Goal: Task Accomplishment & Management: Manage account settings

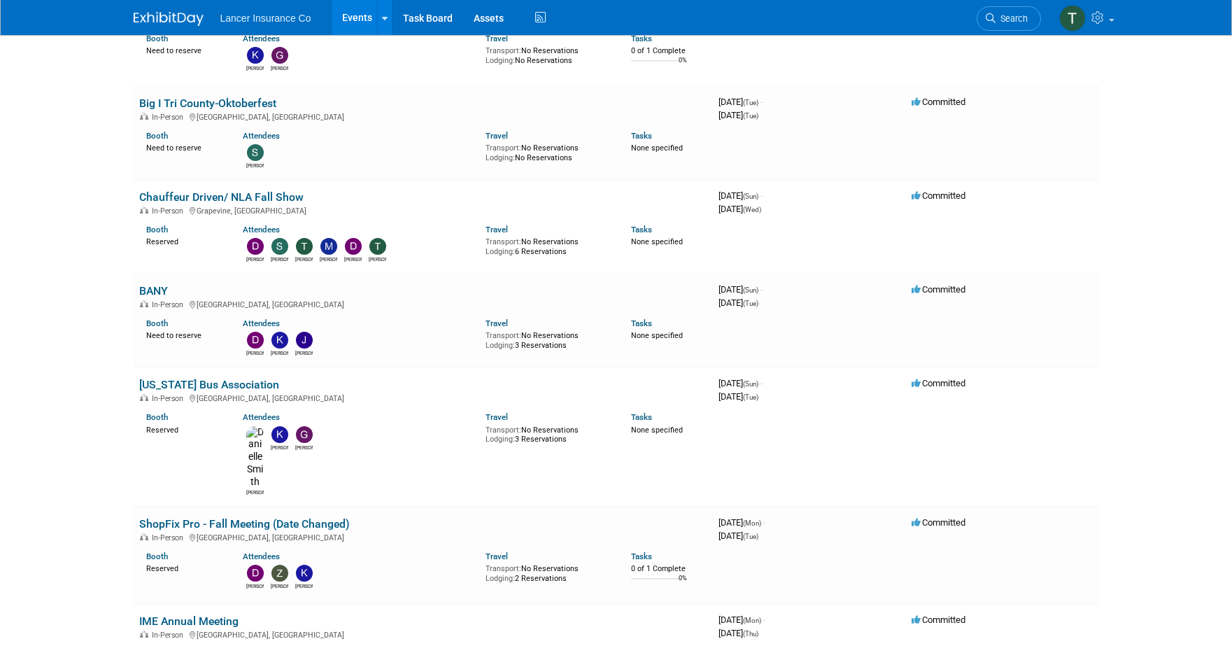
scroll to position [1473, 0]
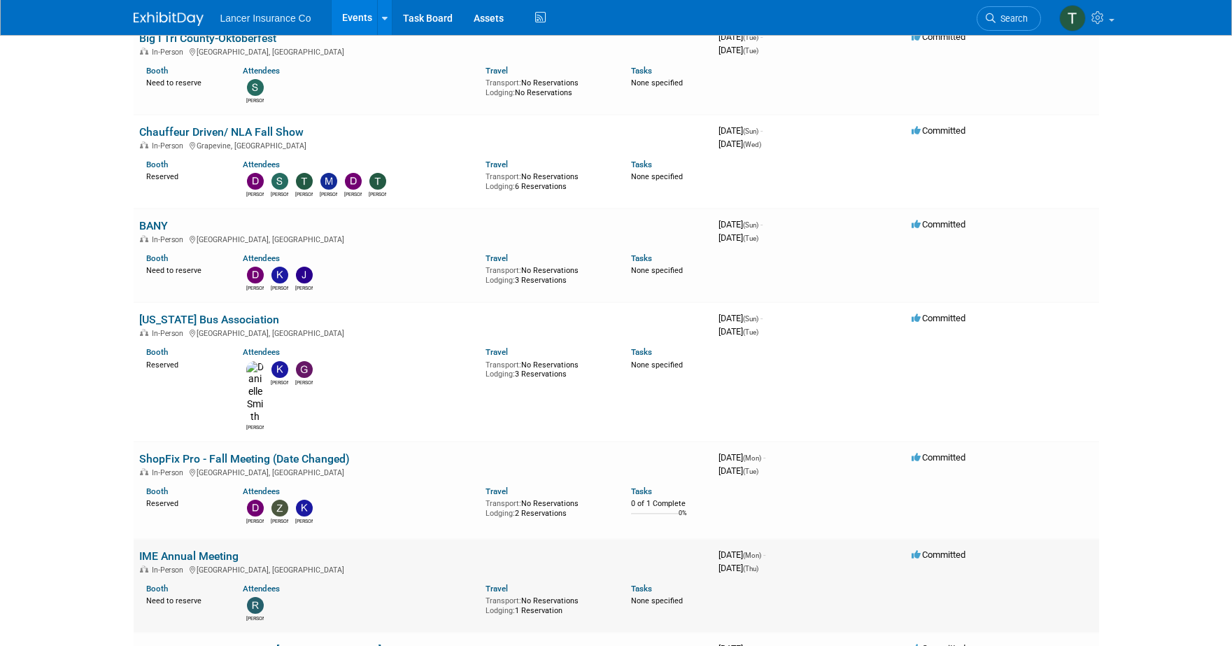
click at [180, 549] on link "IME Annual Meeting" at bounding box center [188, 555] width 99 height 13
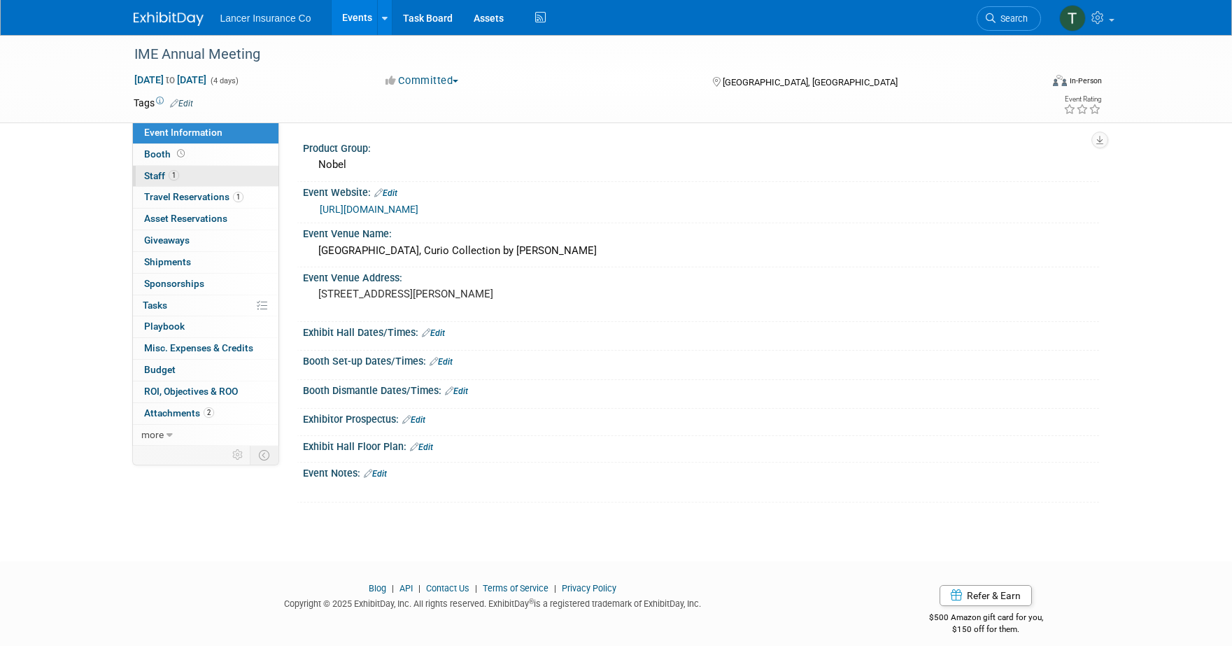
click at [166, 178] on span "Staff 1" at bounding box center [161, 175] width 35 height 11
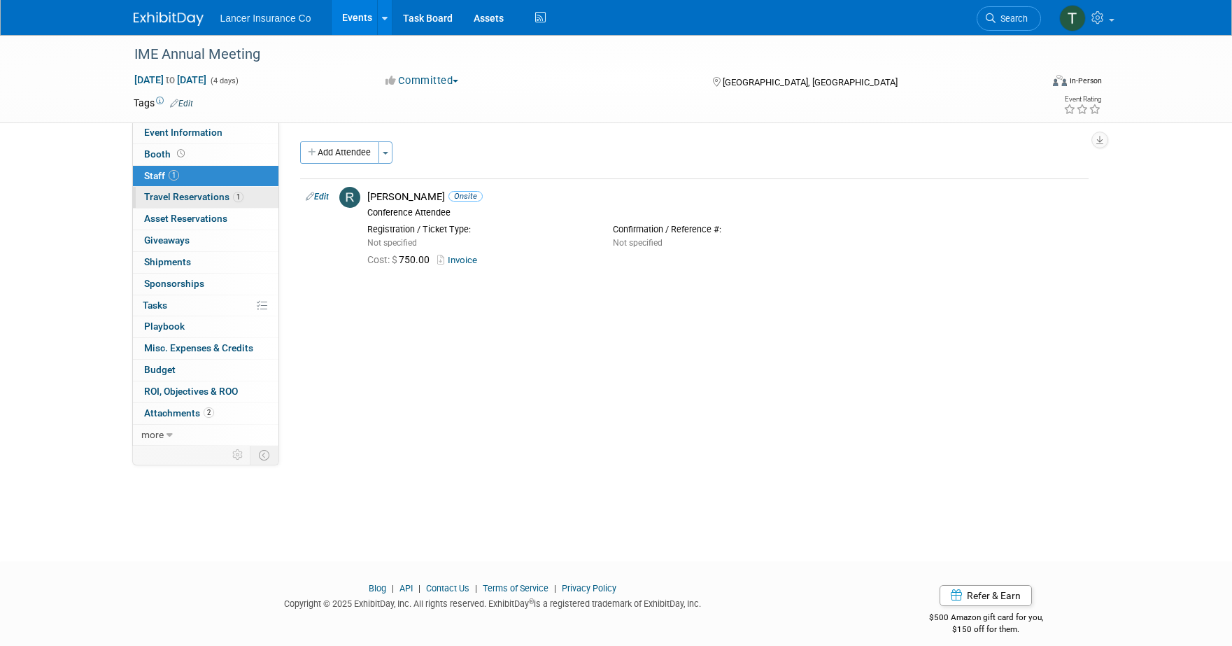
click at [199, 199] on span "Travel Reservations 1" at bounding box center [193, 196] width 99 height 11
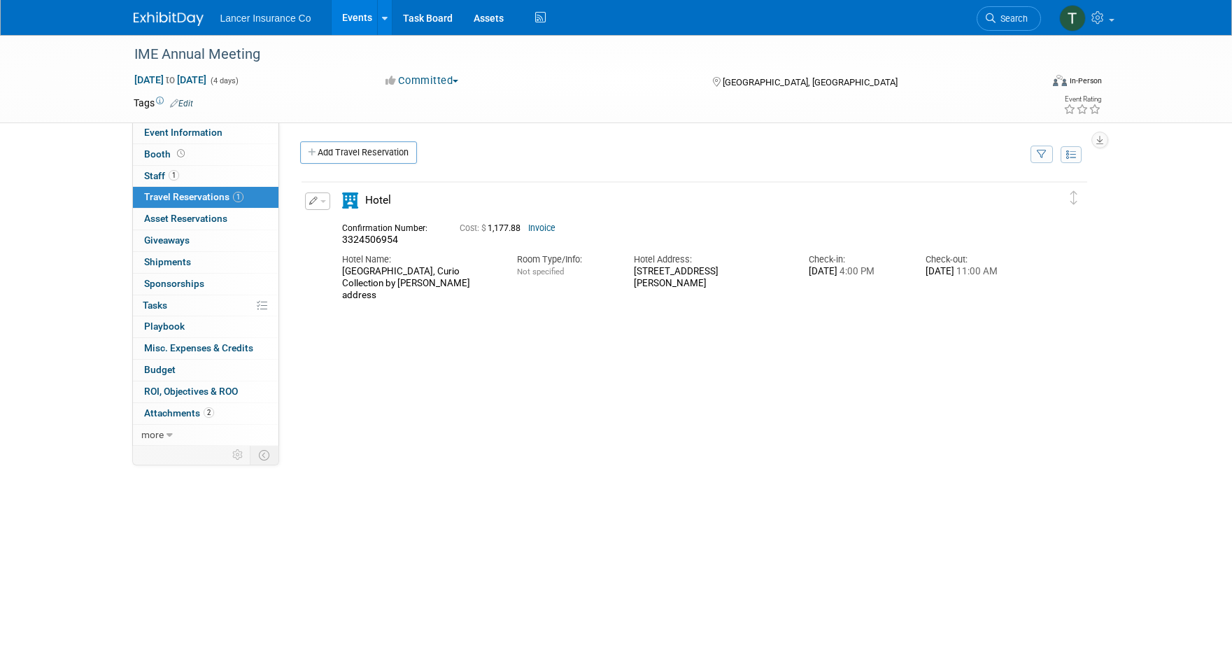
click at [544, 230] on link "Invoice" at bounding box center [541, 228] width 27 height 10
click at [348, 14] on link "Events" at bounding box center [357, 17] width 51 height 35
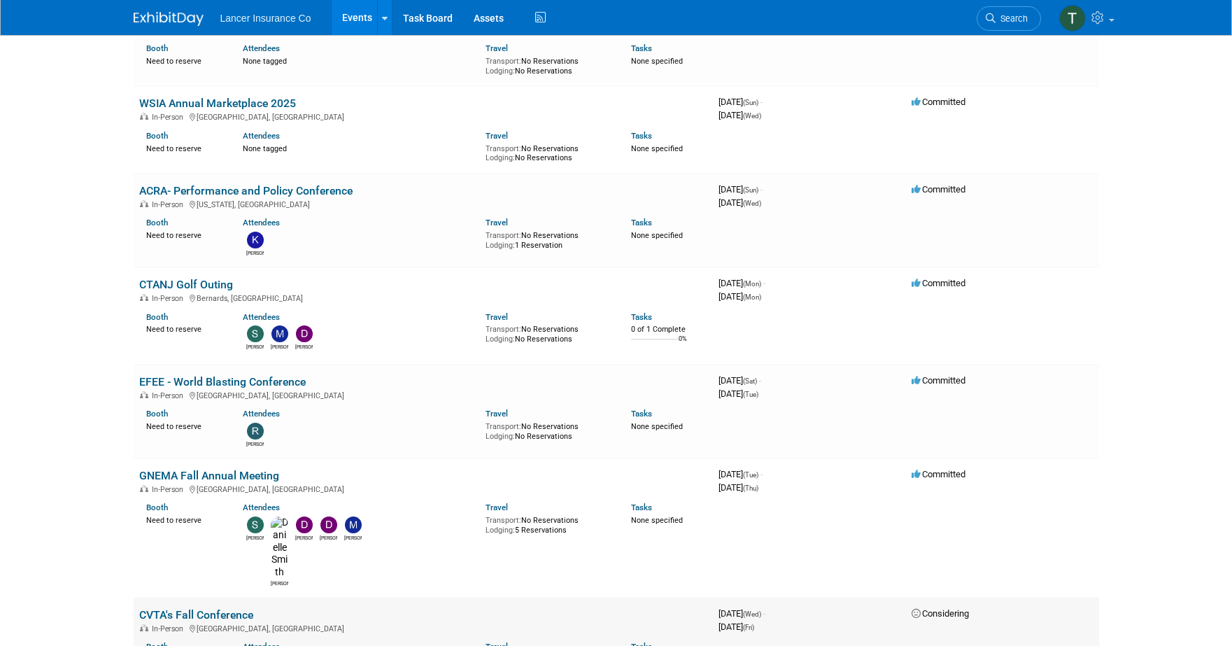
scroll to position [155, 0]
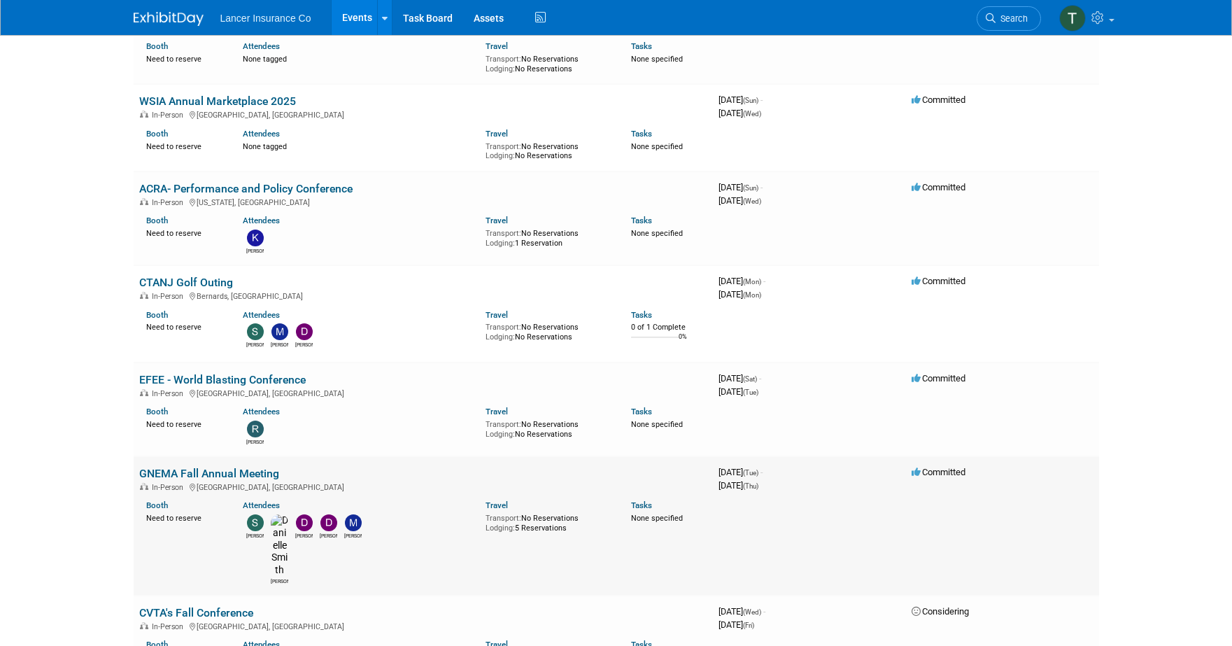
click at [174, 474] on link "GNEMA Fall Annual Meeting" at bounding box center [209, 473] width 140 height 13
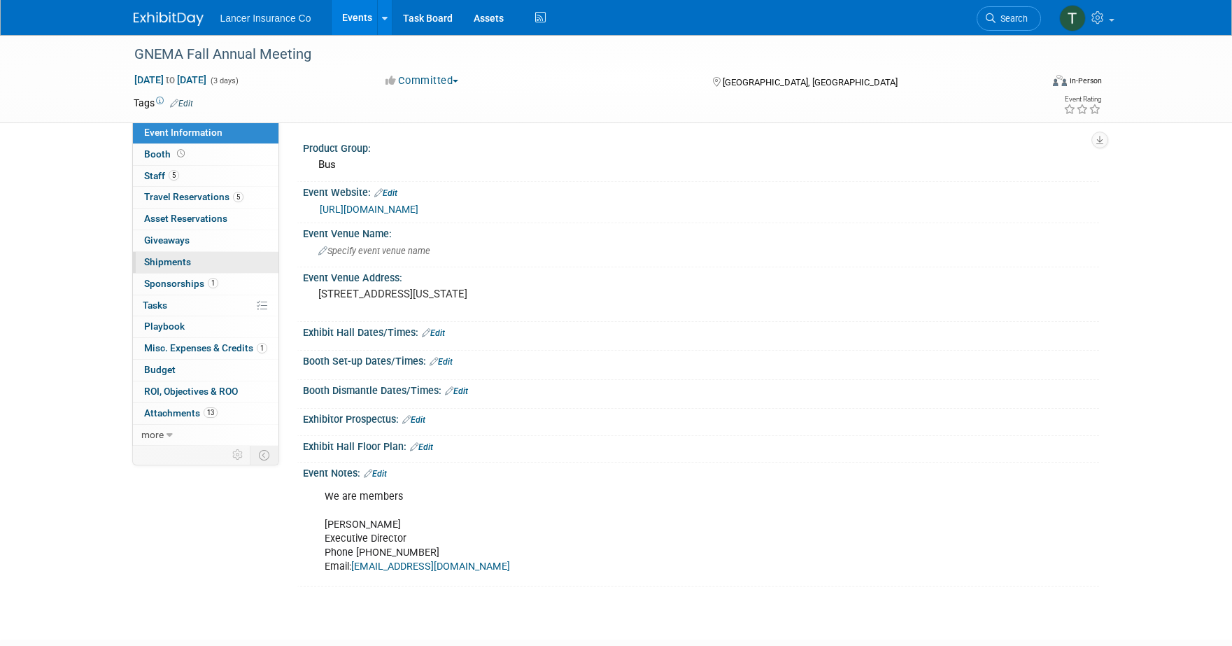
click at [163, 255] on link "0 Shipments 0" at bounding box center [206, 262] width 146 height 21
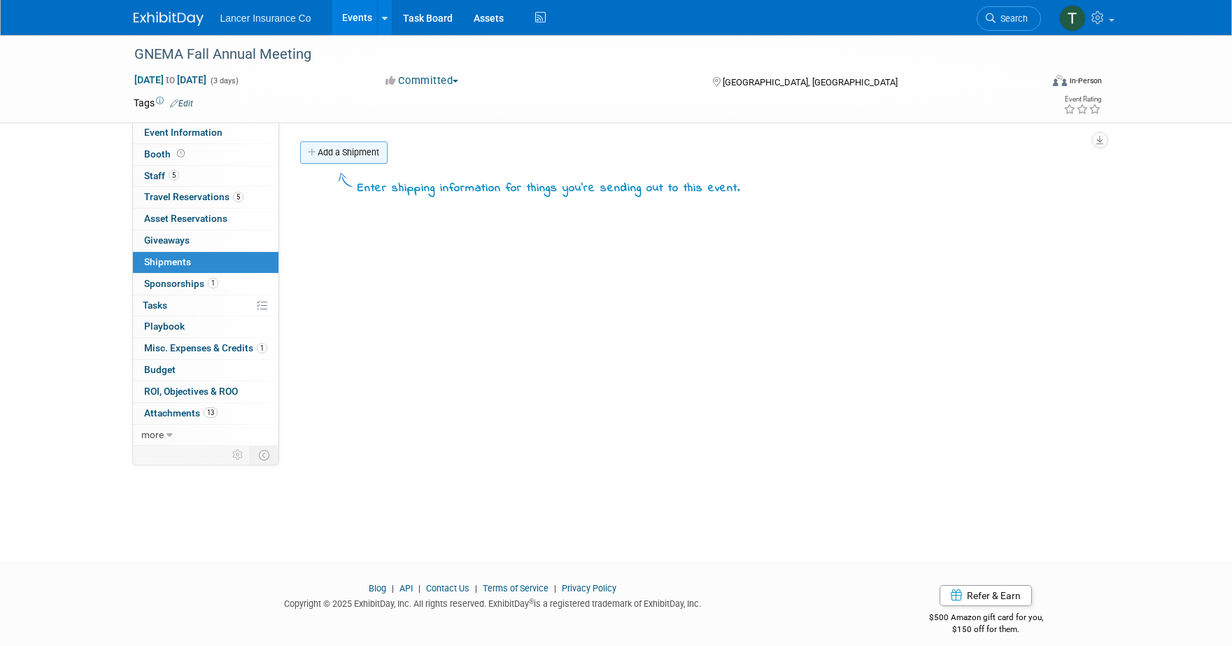
click at [333, 149] on link "Add a Shipment" at bounding box center [343, 152] width 87 height 22
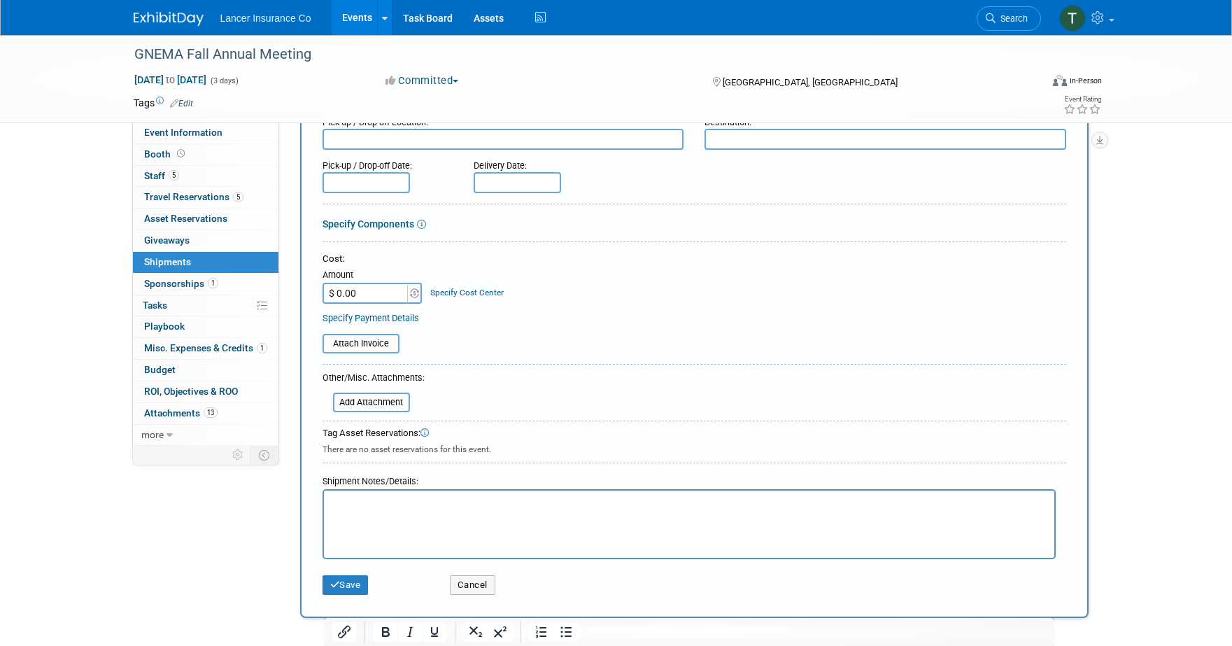
scroll to position [276, 0]
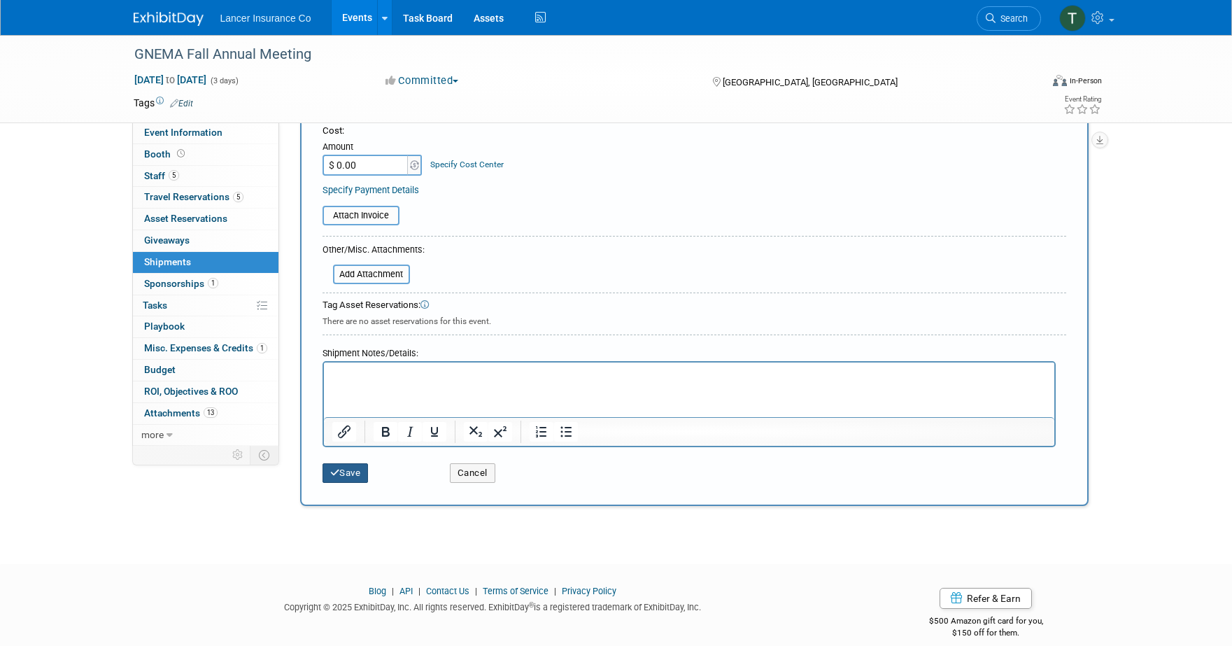
type input "Tenet Retunr to Mark schedule for October 2nd or 3rd"
click at [355, 472] on button "Save" at bounding box center [346, 473] width 46 height 20
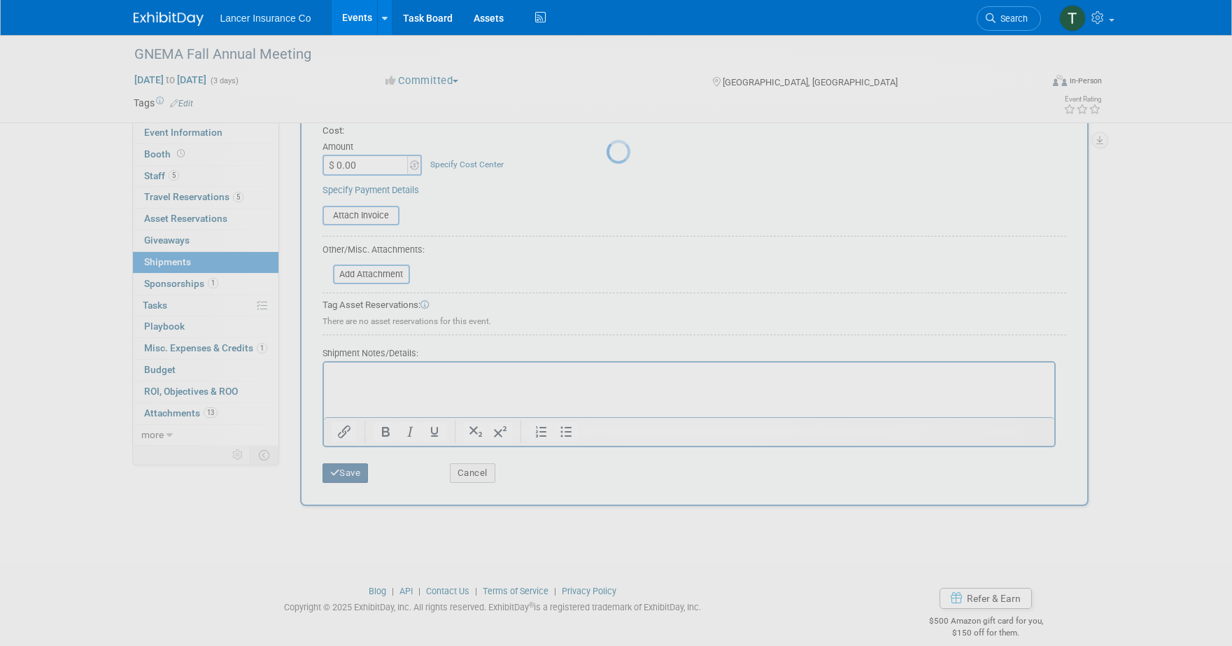
scroll to position [13, 0]
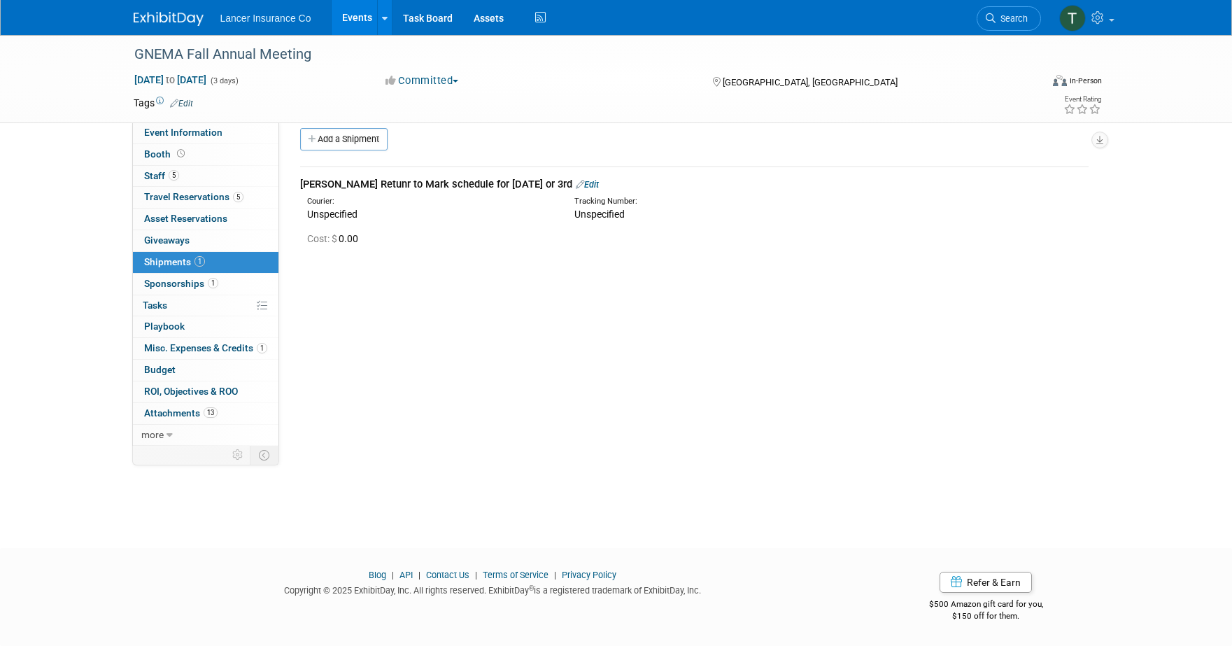
click at [577, 185] on div "Tenet Retunr to Mark schedule for October 2nd or 3rd Edit" at bounding box center [694, 184] width 789 height 15
click at [576, 185] on link "Edit" at bounding box center [587, 184] width 23 height 10
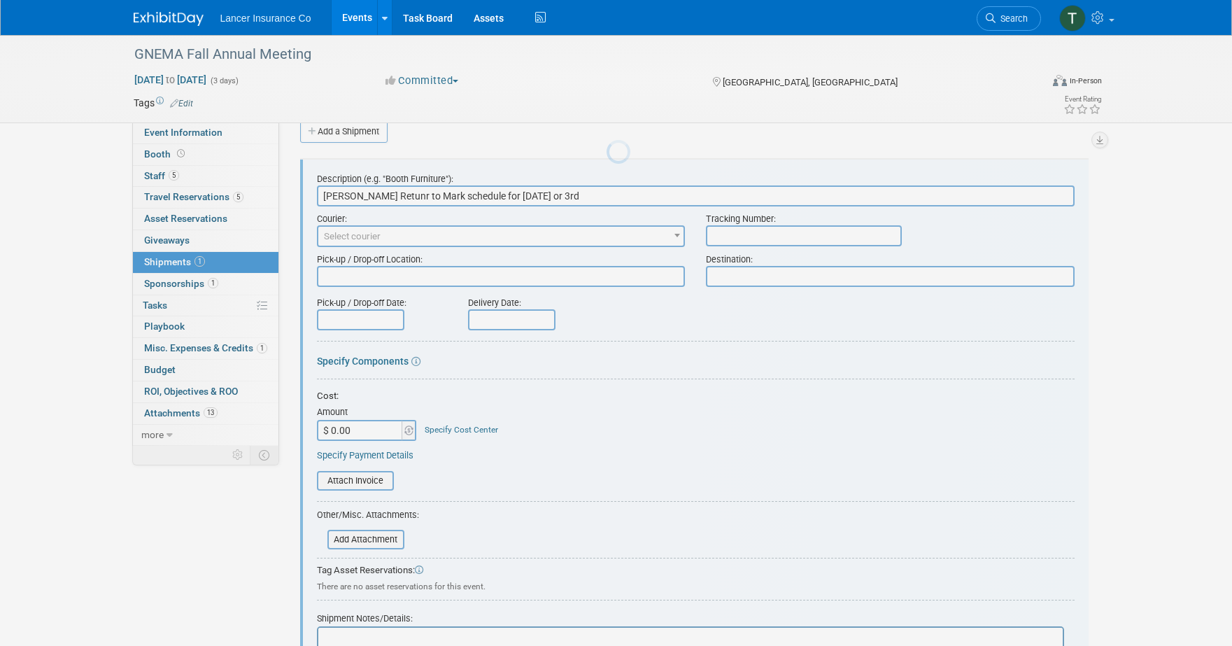
scroll to position [0, 0]
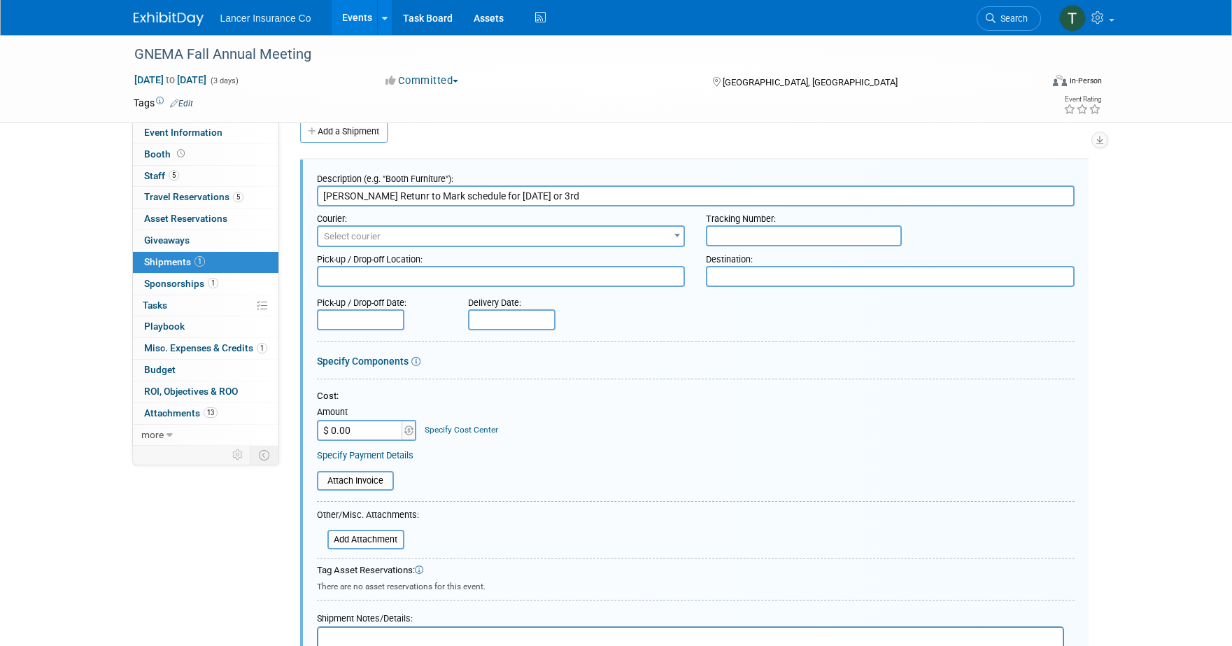
click at [343, 196] on input "Tenet Retunr to Mark schedule for October 2nd or 3rd" at bounding box center [696, 195] width 758 height 21
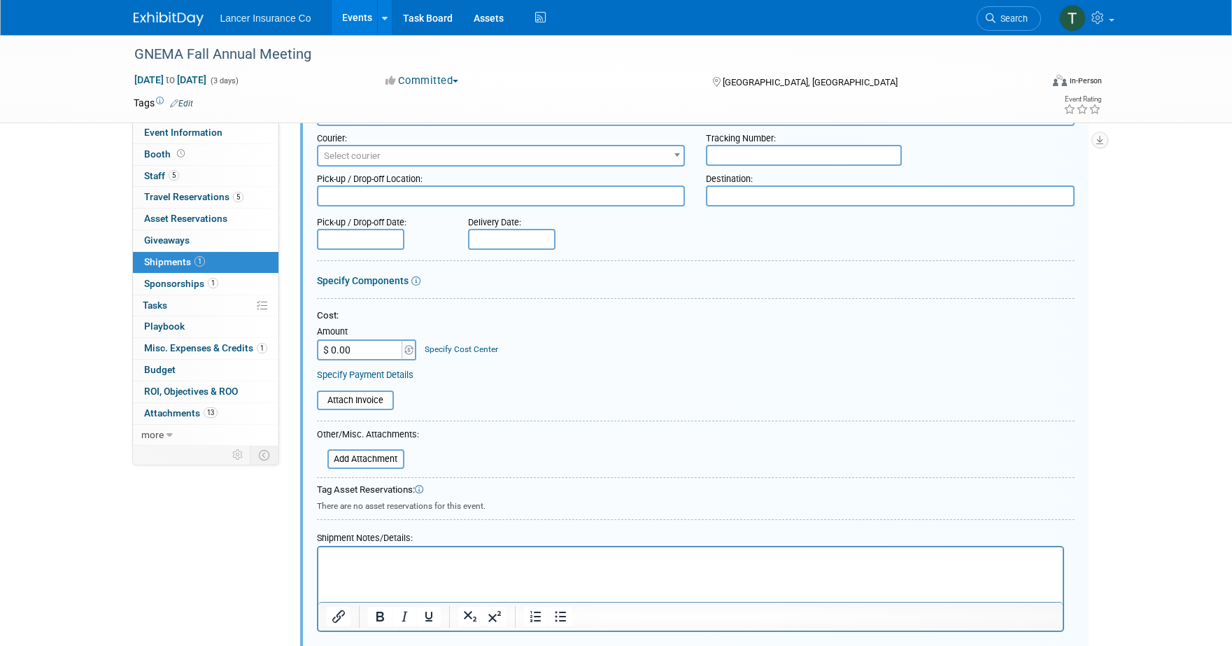
scroll to position [212, 0]
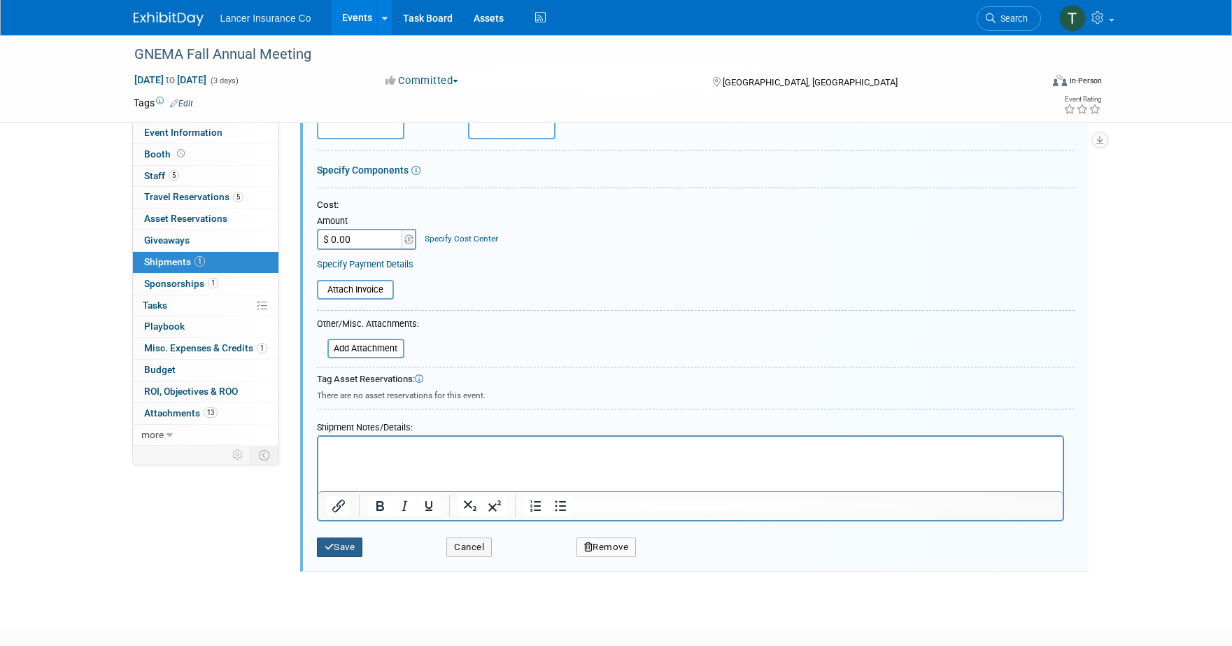
type input "Tent Return to Mark schedule for October 2nd or 3rd"
click at [334, 542] on button "Save" at bounding box center [340, 547] width 46 height 20
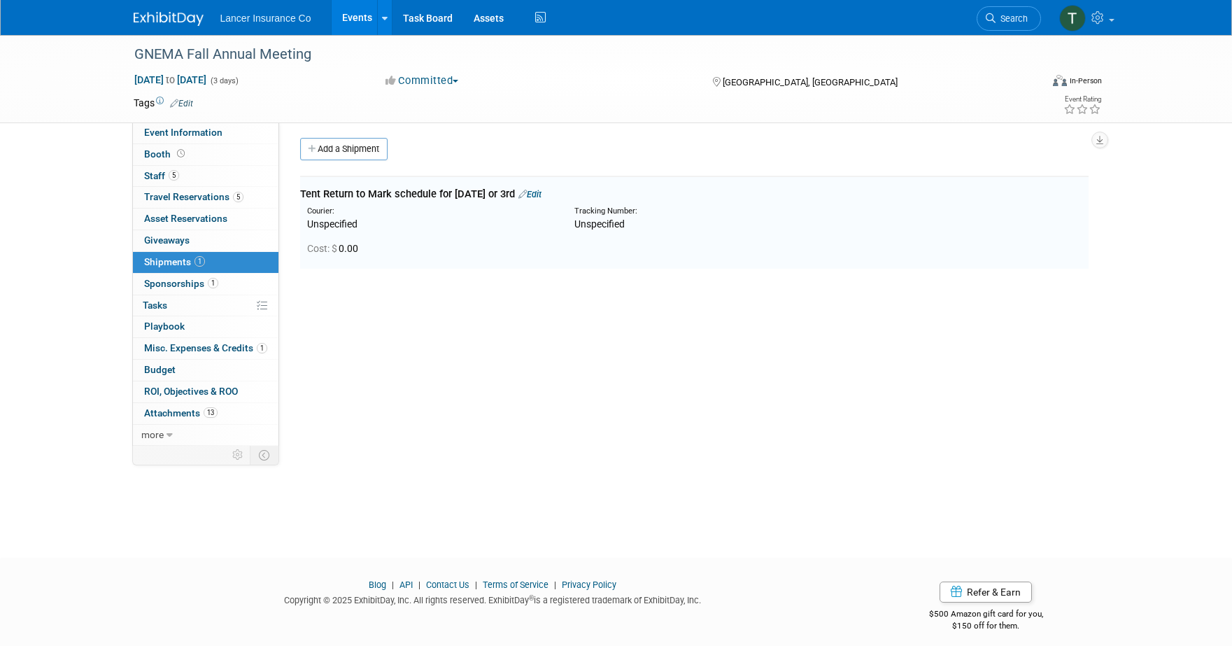
scroll to position [0, 0]
click at [354, 17] on link "Events" at bounding box center [357, 17] width 51 height 35
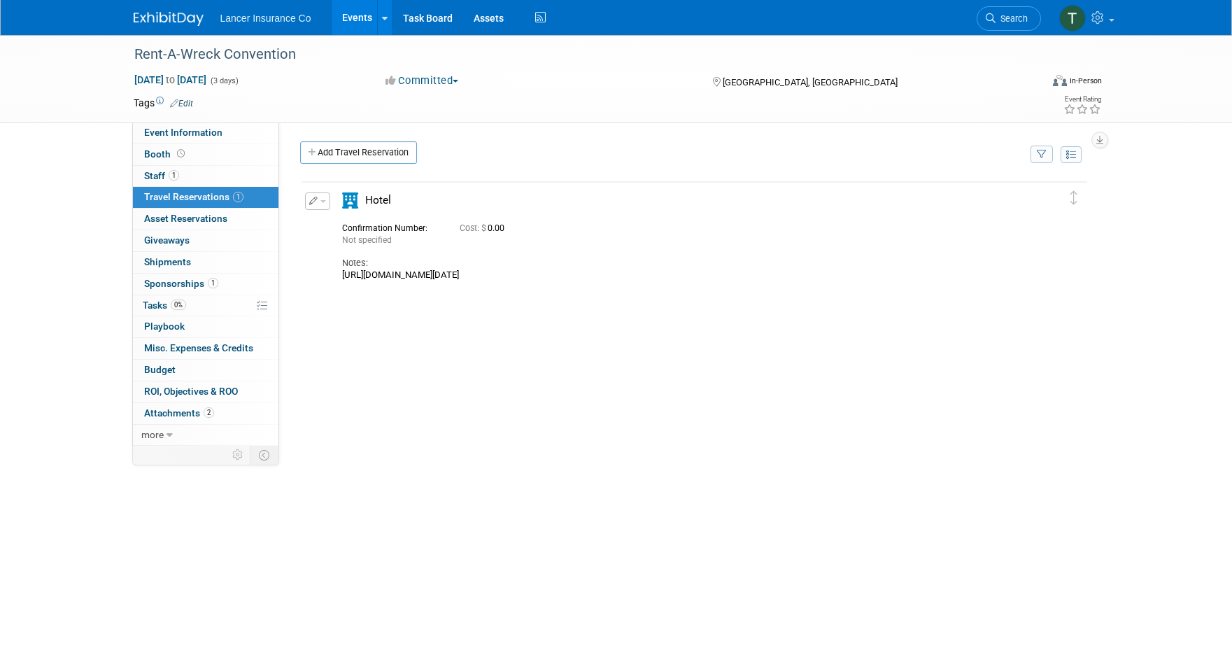
click at [356, 20] on link "Events" at bounding box center [357, 17] width 51 height 35
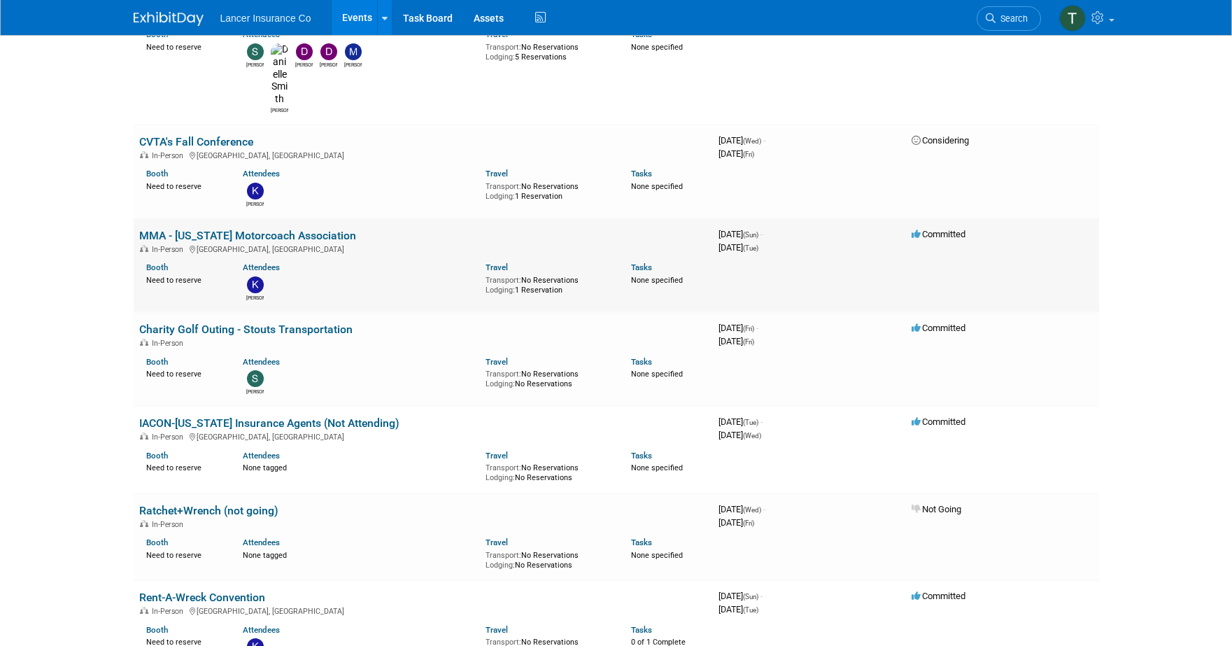
scroll to position [631, 0]
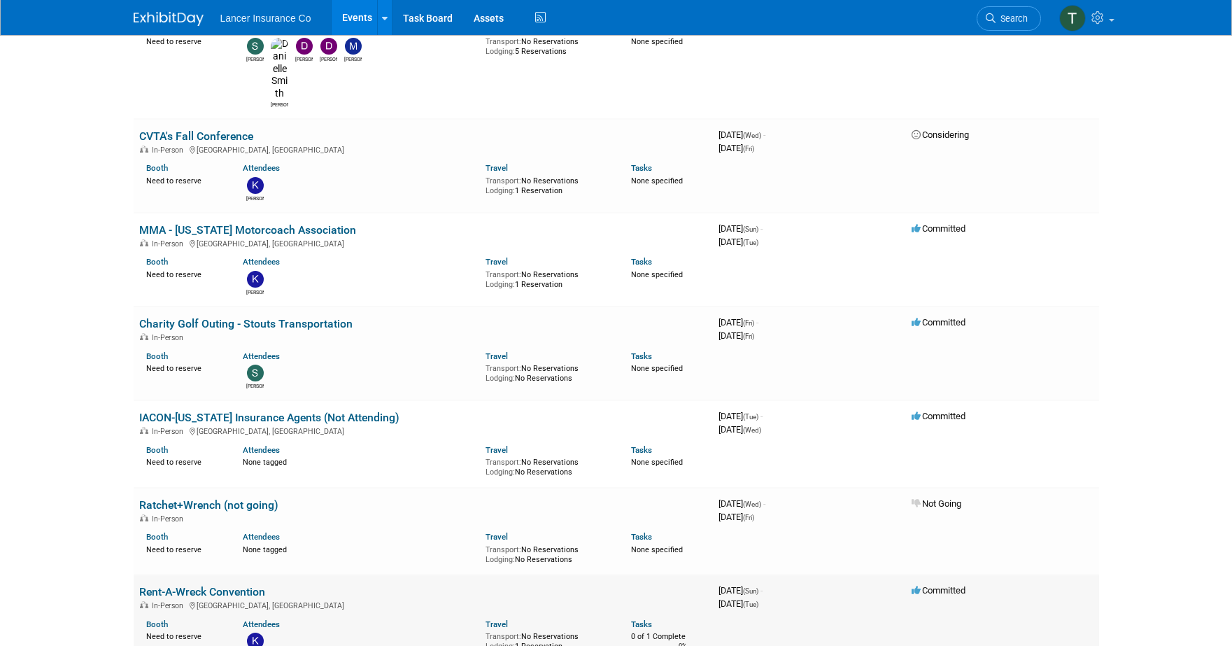
click at [179, 585] on link "Rent-A-Wreck Convention" at bounding box center [202, 591] width 126 height 13
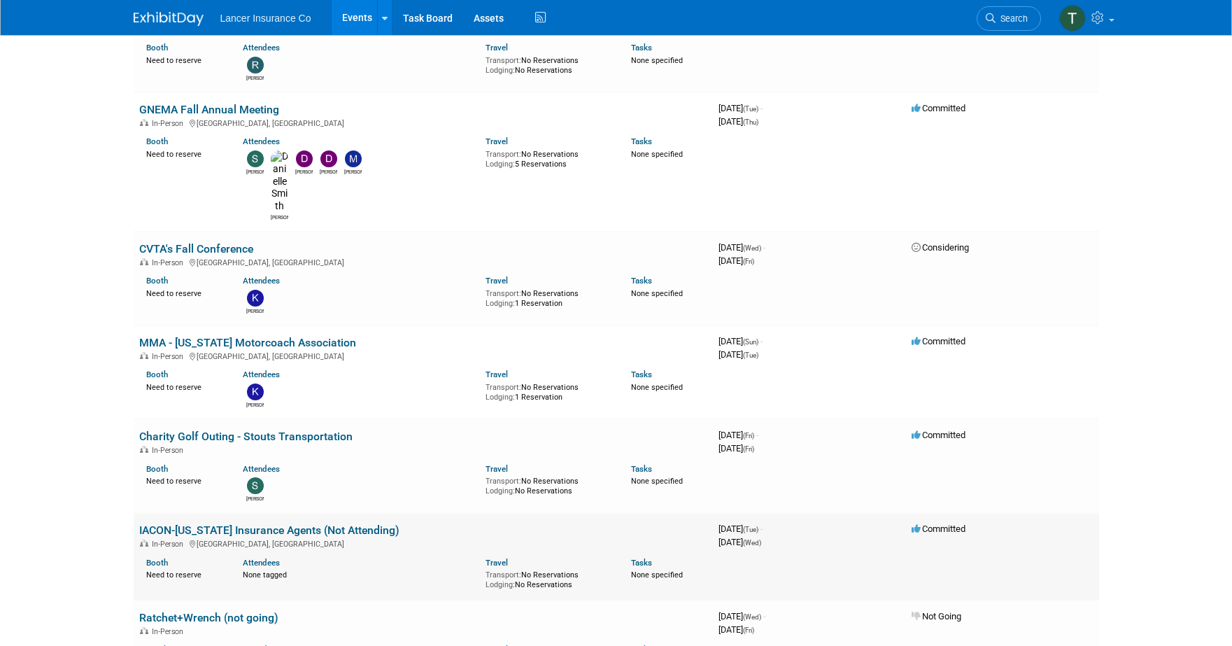
scroll to position [524, 0]
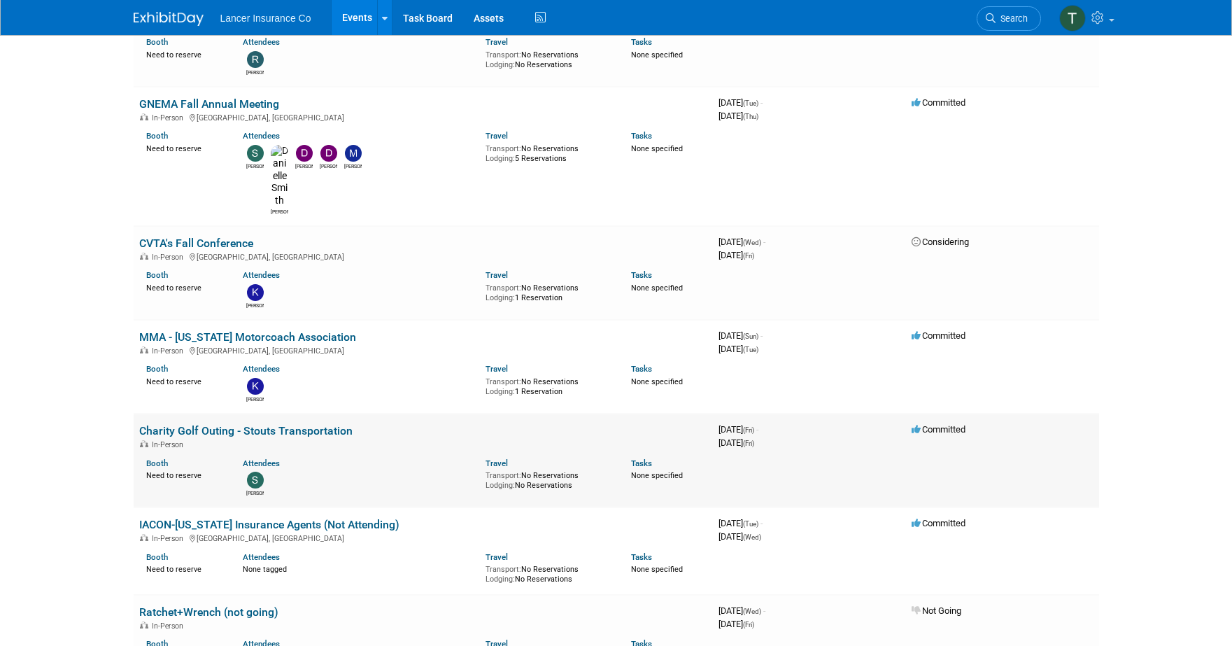
click at [206, 414] on td "Charity Golf Outing - Stouts Transportation In-Person Booth Need to reserve Att…" at bounding box center [423, 461] width 579 height 94
click at [209, 424] on link "Charity Golf Outing - Stouts Transportation" at bounding box center [245, 430] width 213 height 13
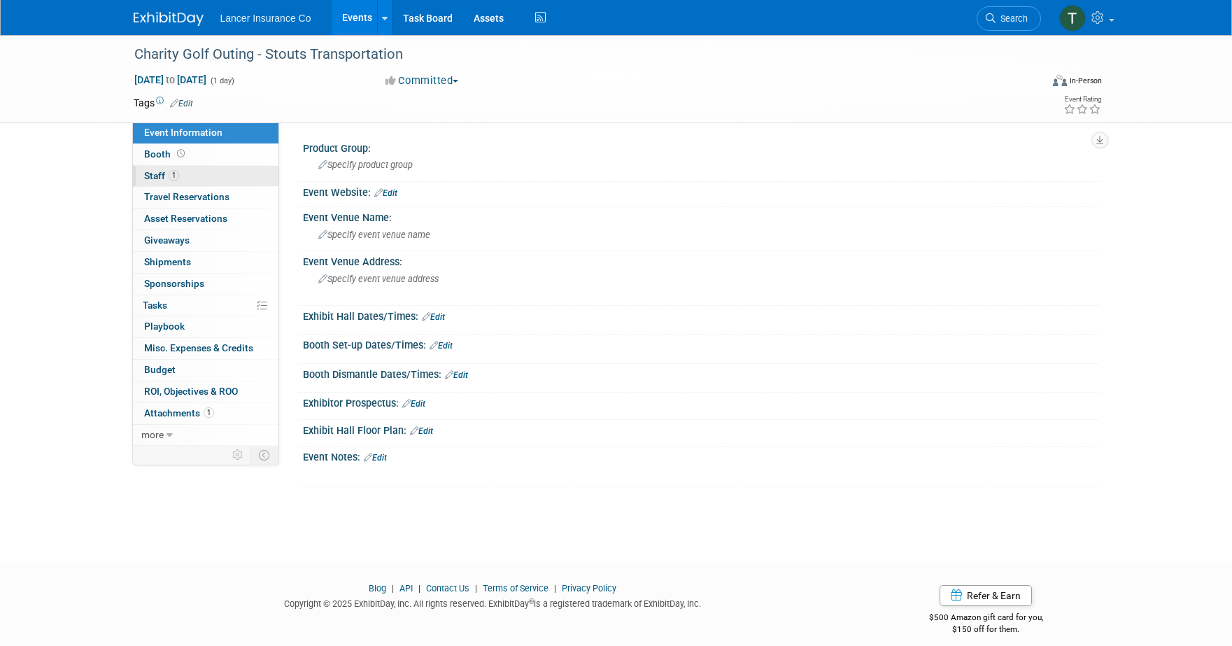
click at [162, 175] on span "Staff 1" at bounding box center [161, 175] width 35 height 11
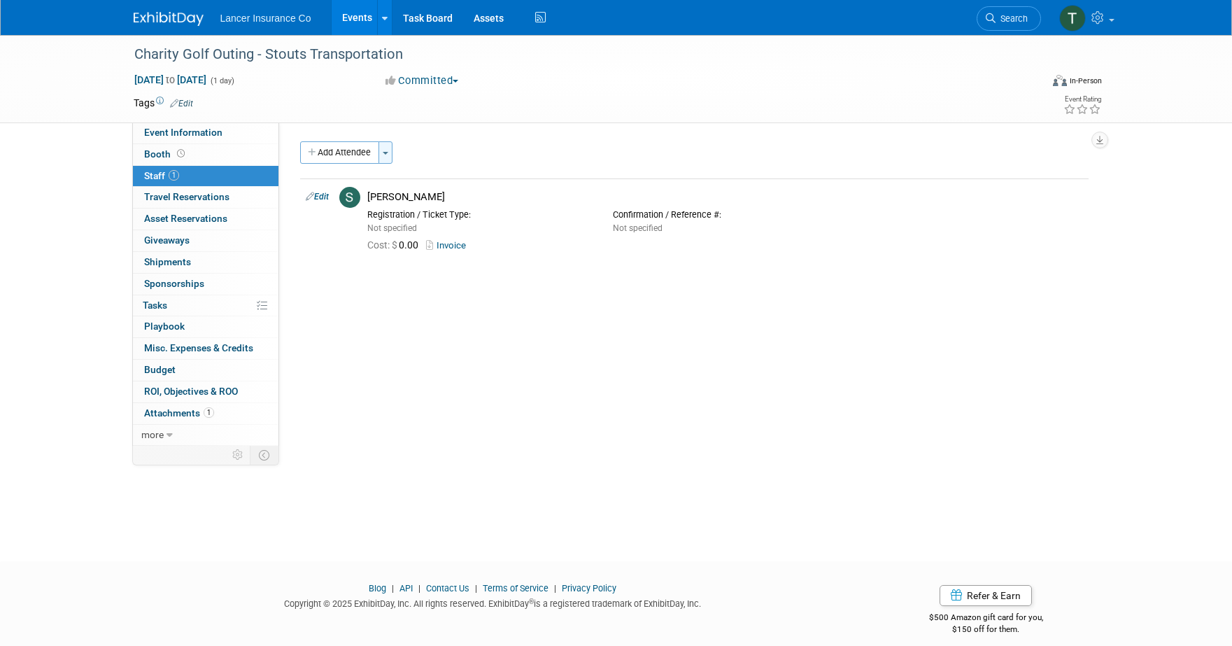
click at [386, 153] on span "button" at bounding box center [386, 153] width 6 height 3
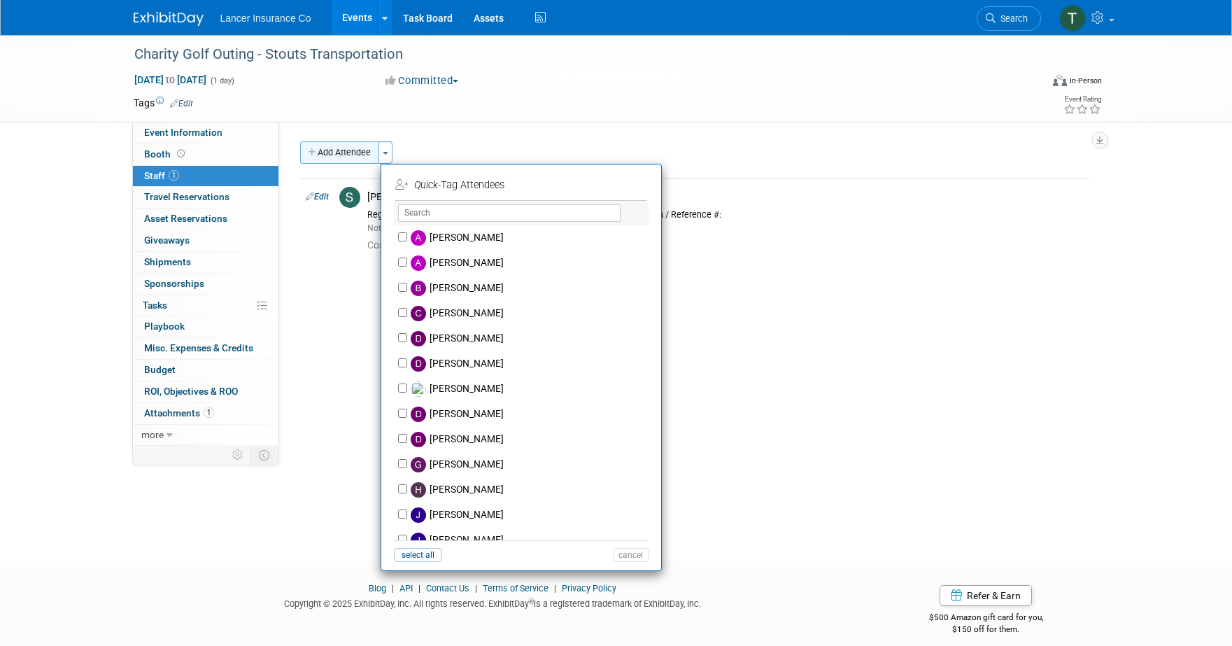
click at [347, 153] on button "Add Attendee" at bounding box center [339, 152] width 79 height 22
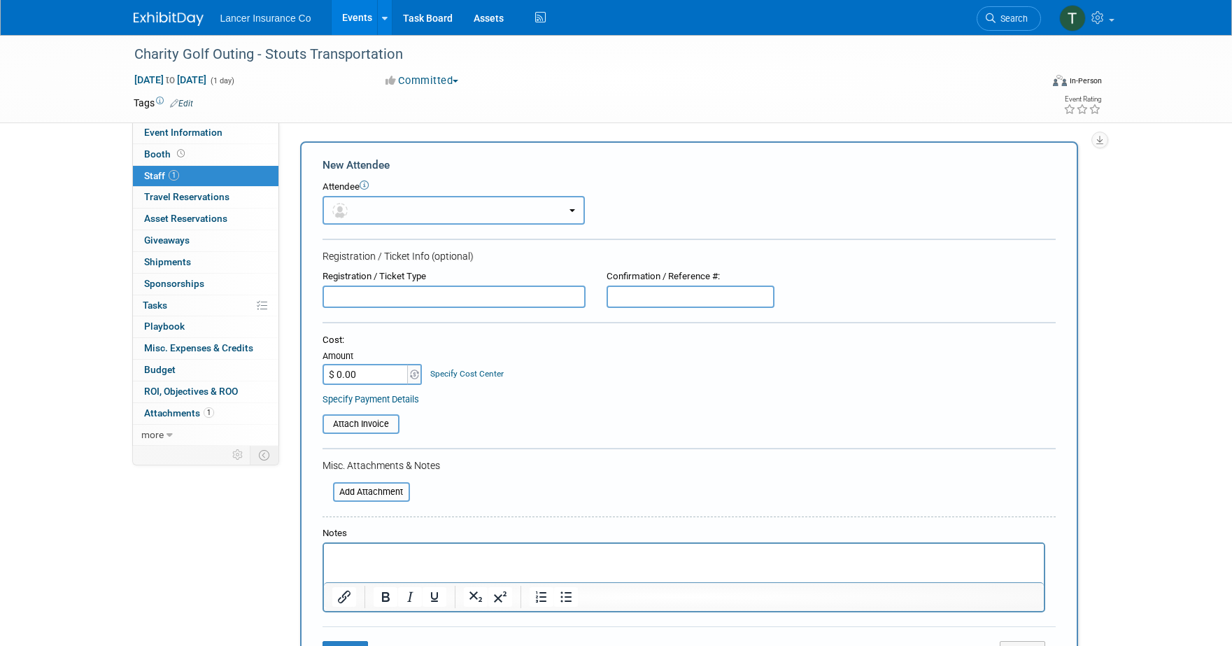
click at [360, 204] on button "button" at bounding box center [454, 210] width 262 height 29
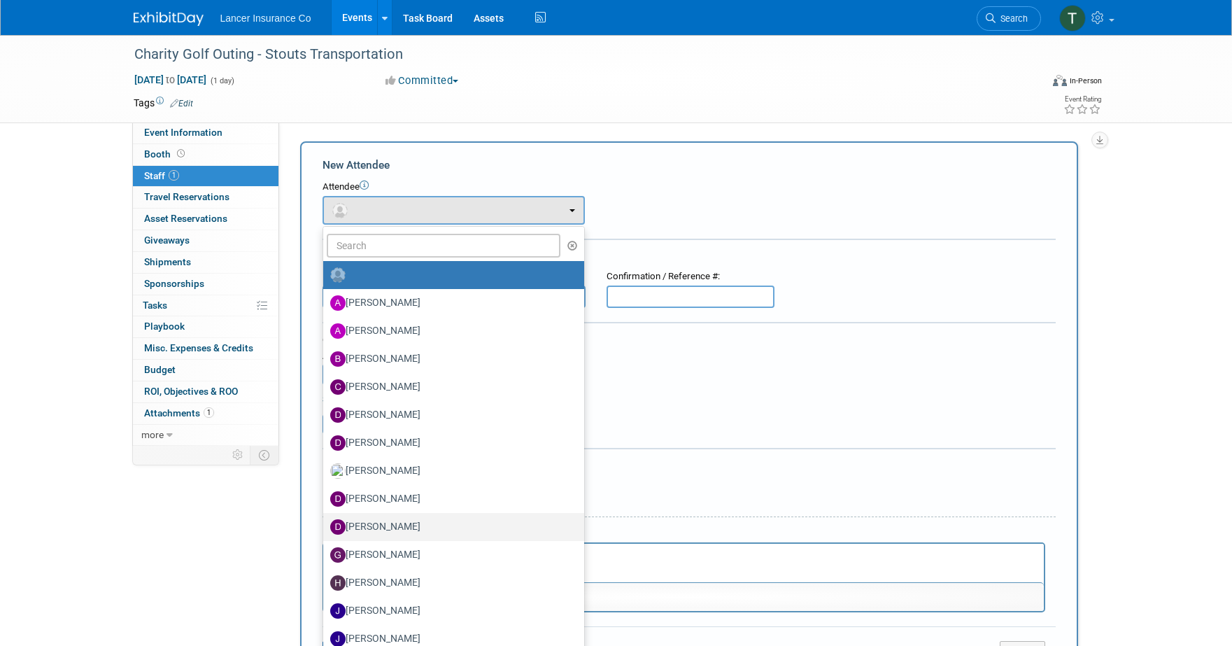
click at [377, 526] on label "Dennis Kelly" at bounding box center [450, 527] width 240 height 22
click at [325, 526] on input "Dennis Kelly" at bounding box center [320, 525] width 9 height 9
select select "092fe9bb-9e7e-4733-85e6-9ae3edf64e88"
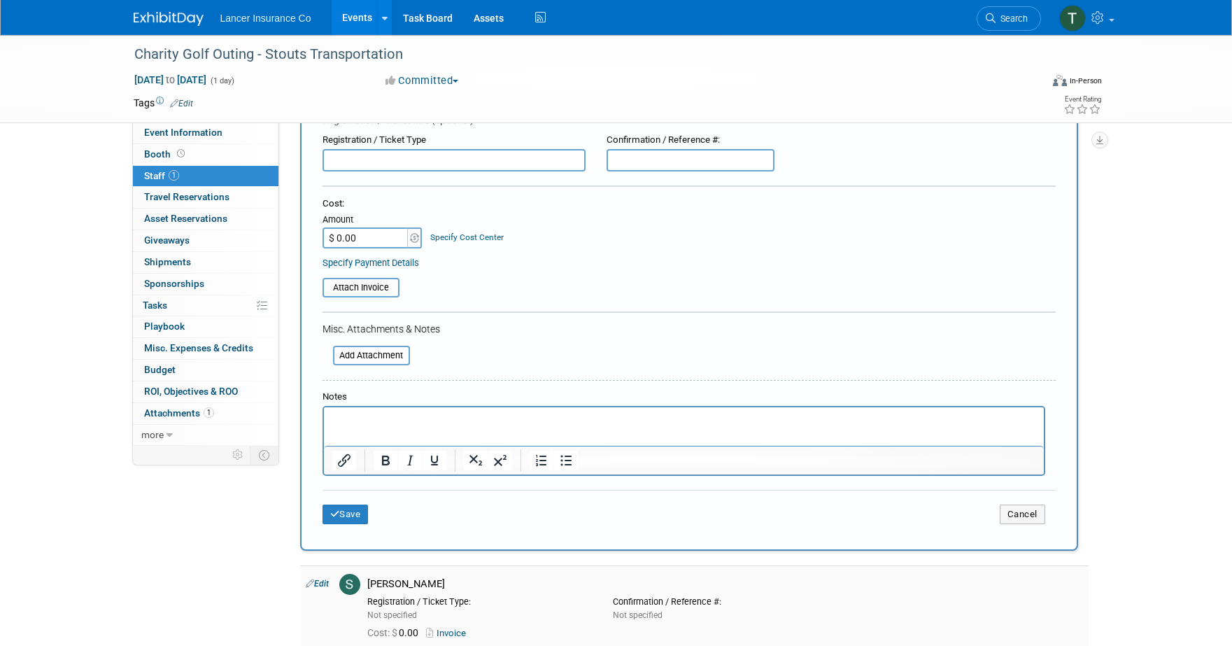
scroll to position [350, 0]
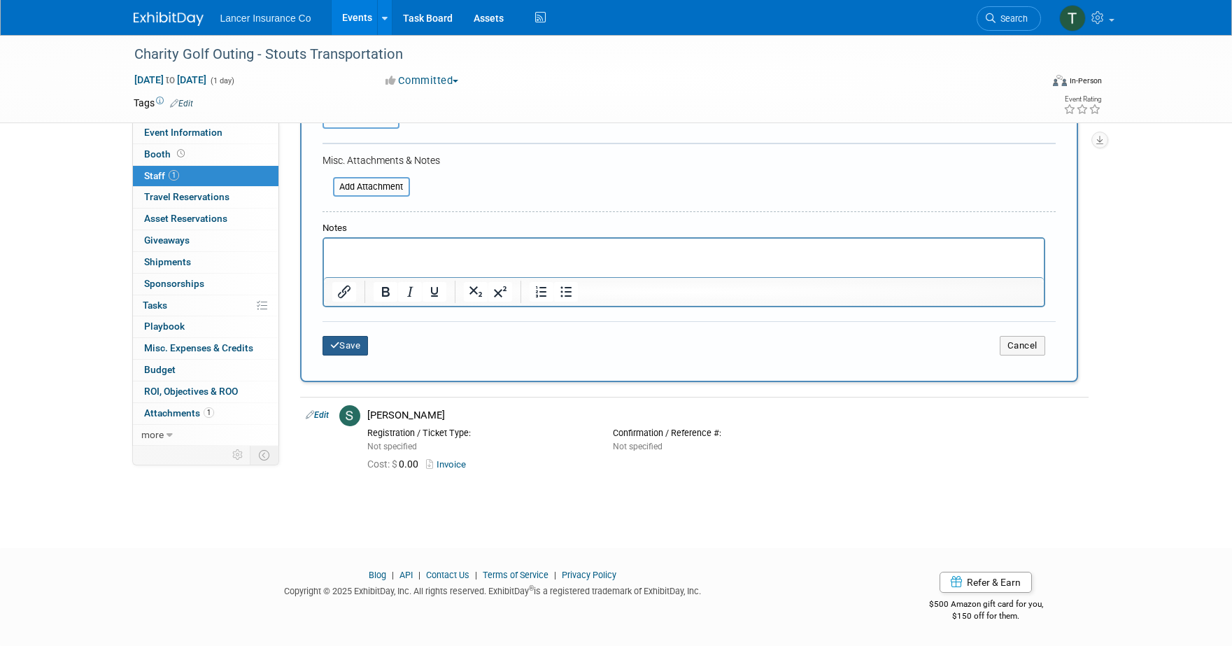
click at [354, 347] on button "Save" at bounding box center [346, 346] width 46 height 20
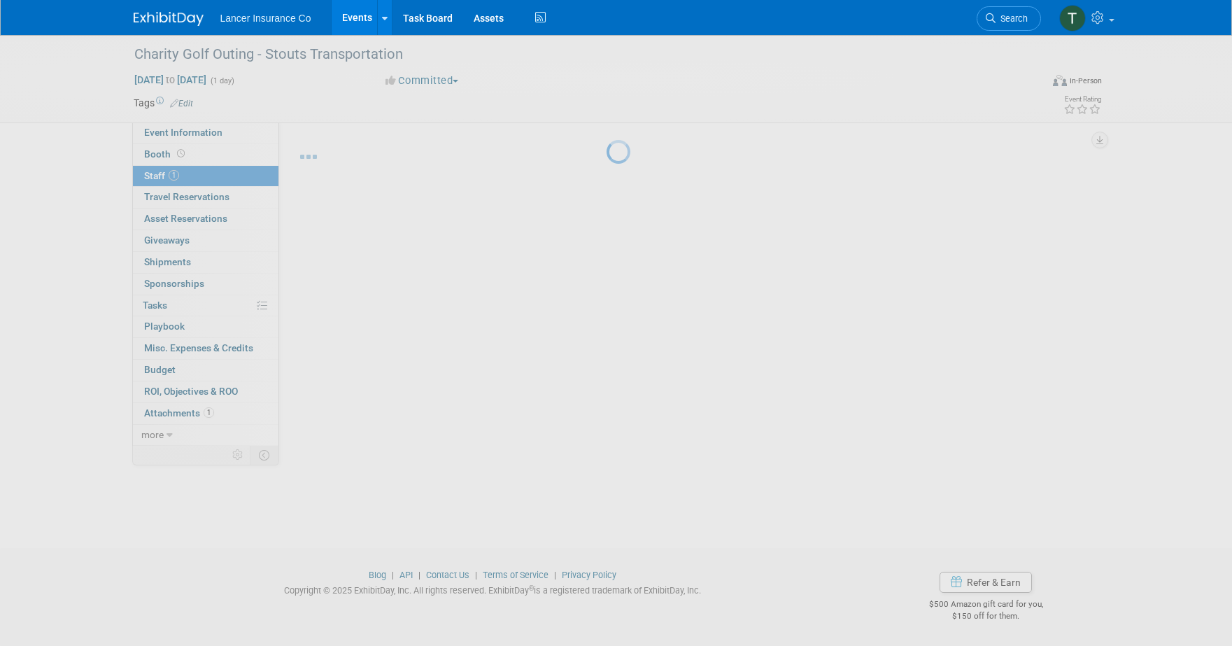
scroll to position [13, 0]
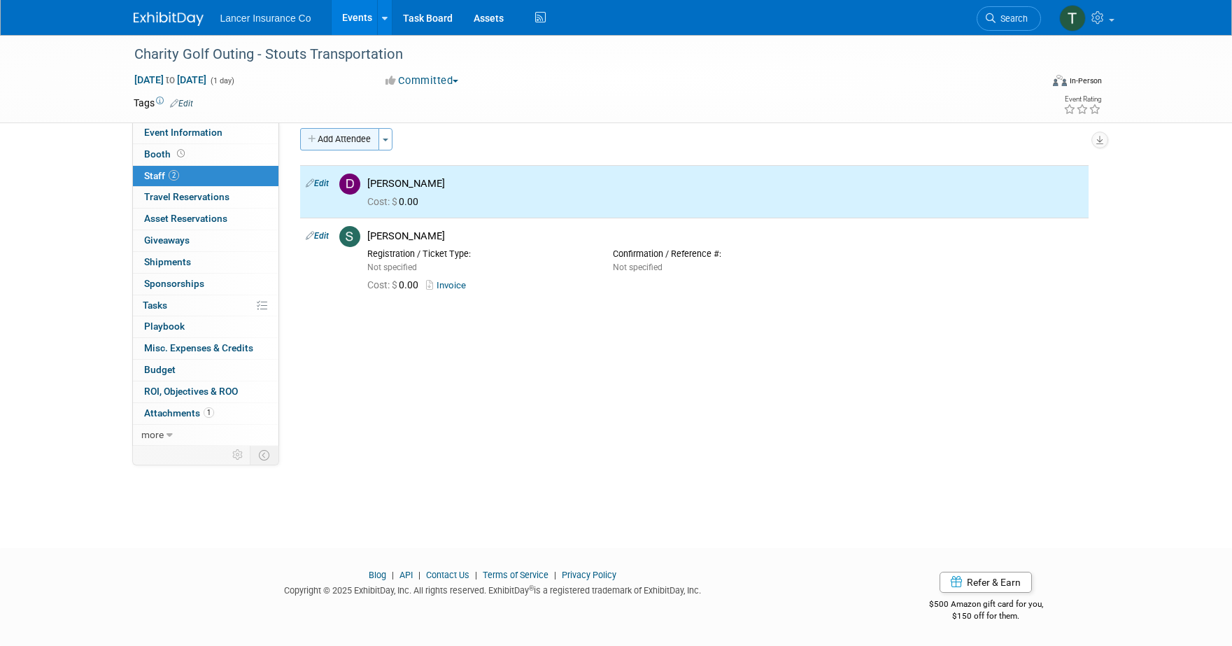
click at [344, 135] on button "Add Attendee" at bounding box center [339, 139] width 79 height 22
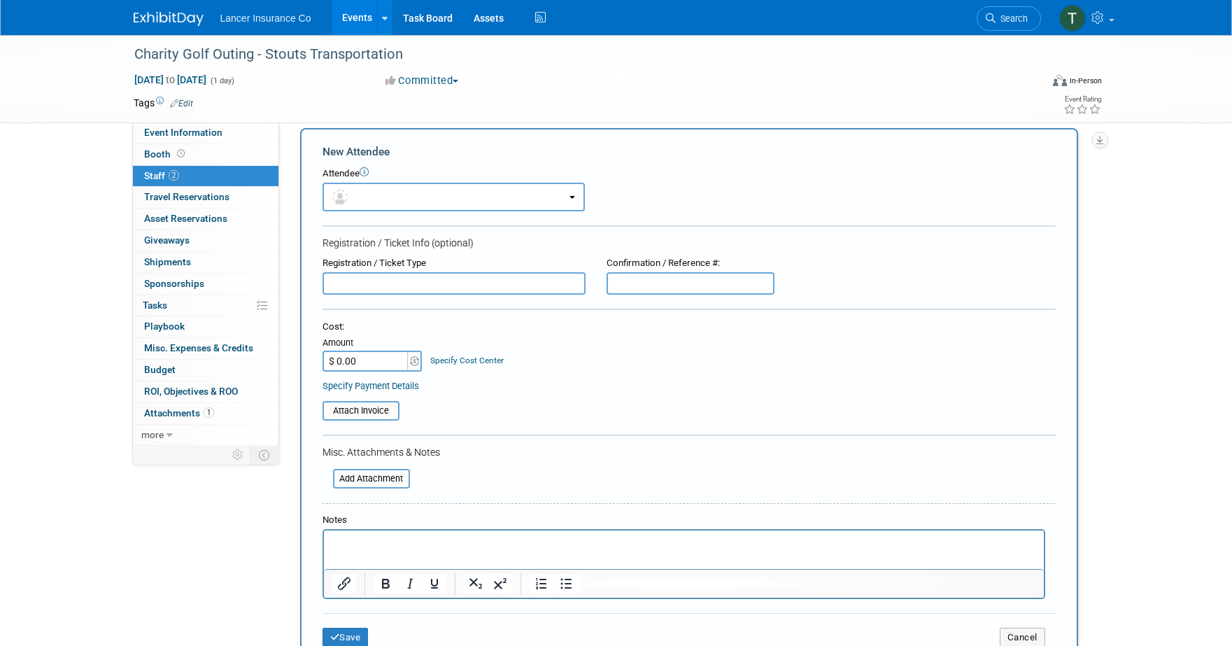
scroll to position [0, 0]
click at [372, 538] on html at bounding box center [683, 540] width 720 height 20
drag, startPoint x: 388, startPoint y: 556, endPoint x: 328, endPoint y: 556, distance: 59.5
click at [328, 556] on html "Tom Taylor Peter Cohen" at bounding box center [683, 546] width 720 height 33
copy p "Peter Cohen"
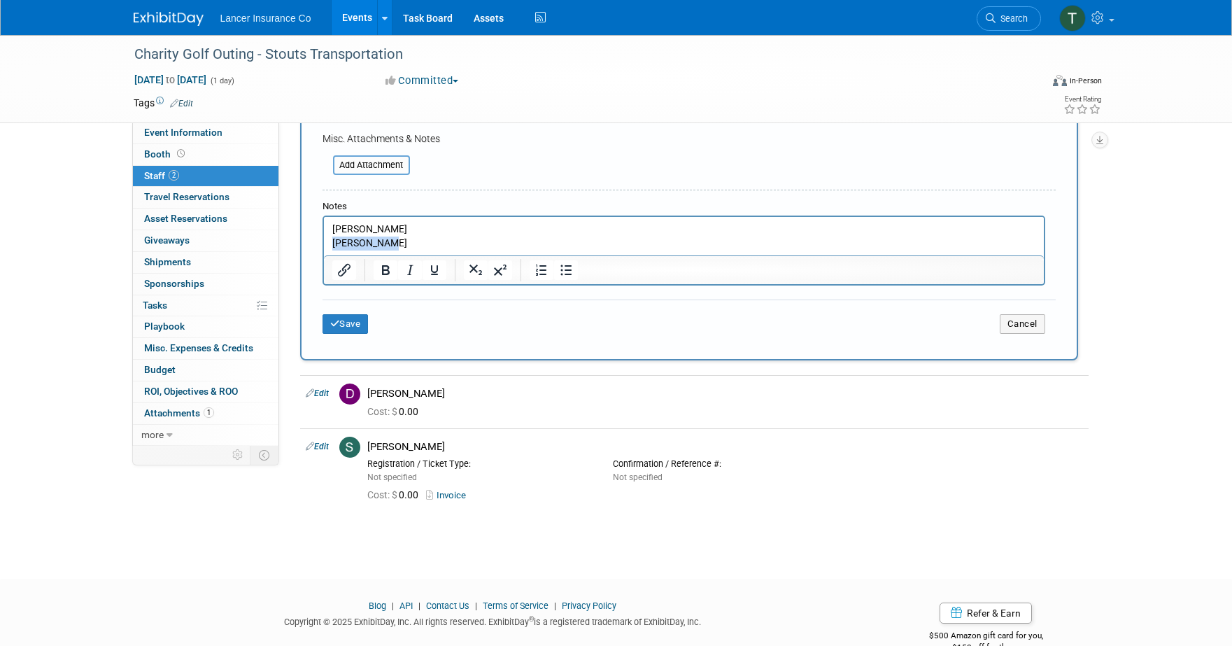
scroll to position [358, 0]
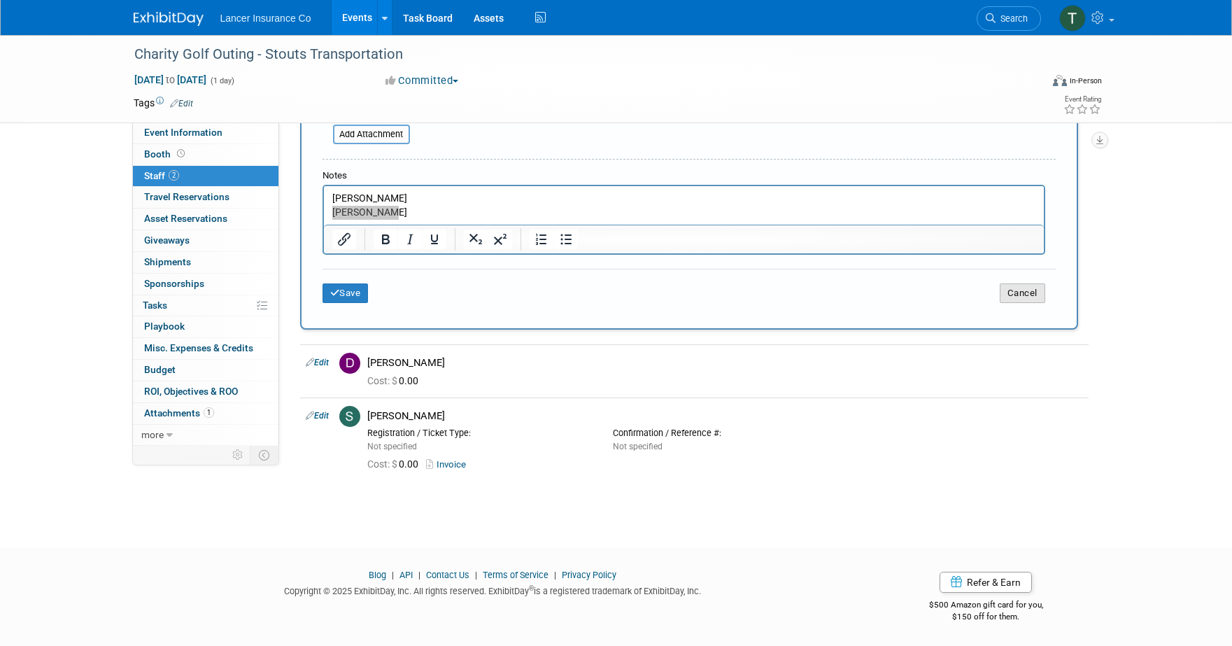
click at [1018, 300] on button "Cancel" at bounding box center [1022, 293] width 45 height 20
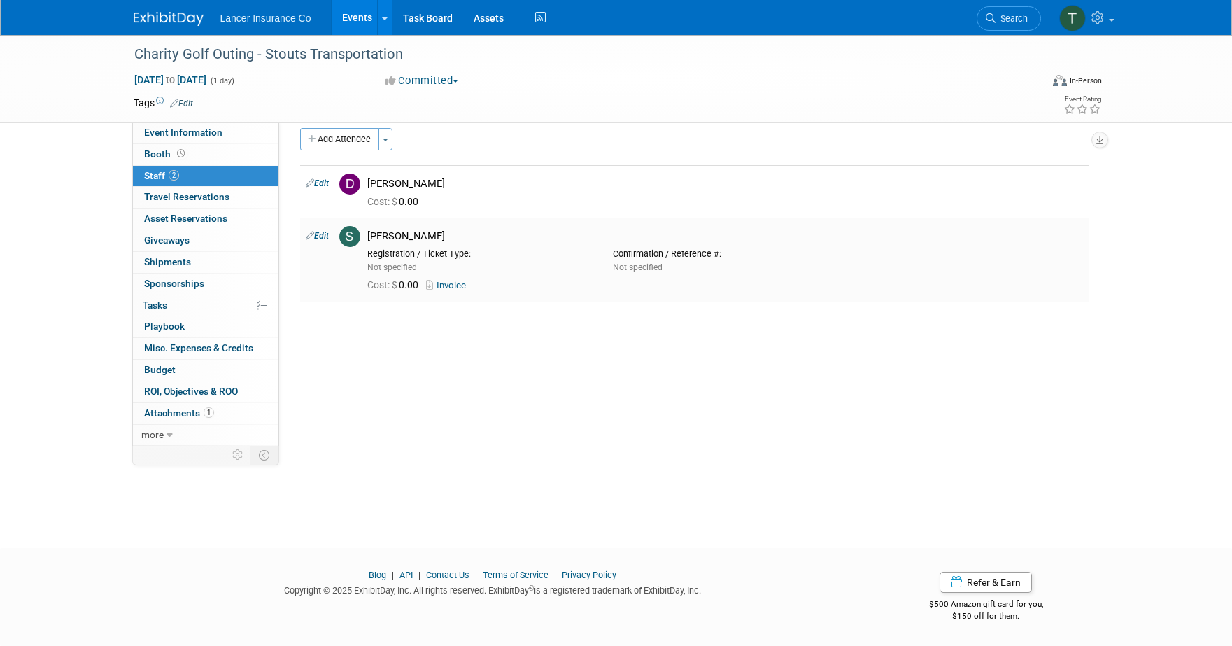
click at [325, 236] on link "Edit" at bounding box center [317, 236] width 23 height 10
select select "3dfd41bf-a09a-45fb-9254-cf35de489ccf"
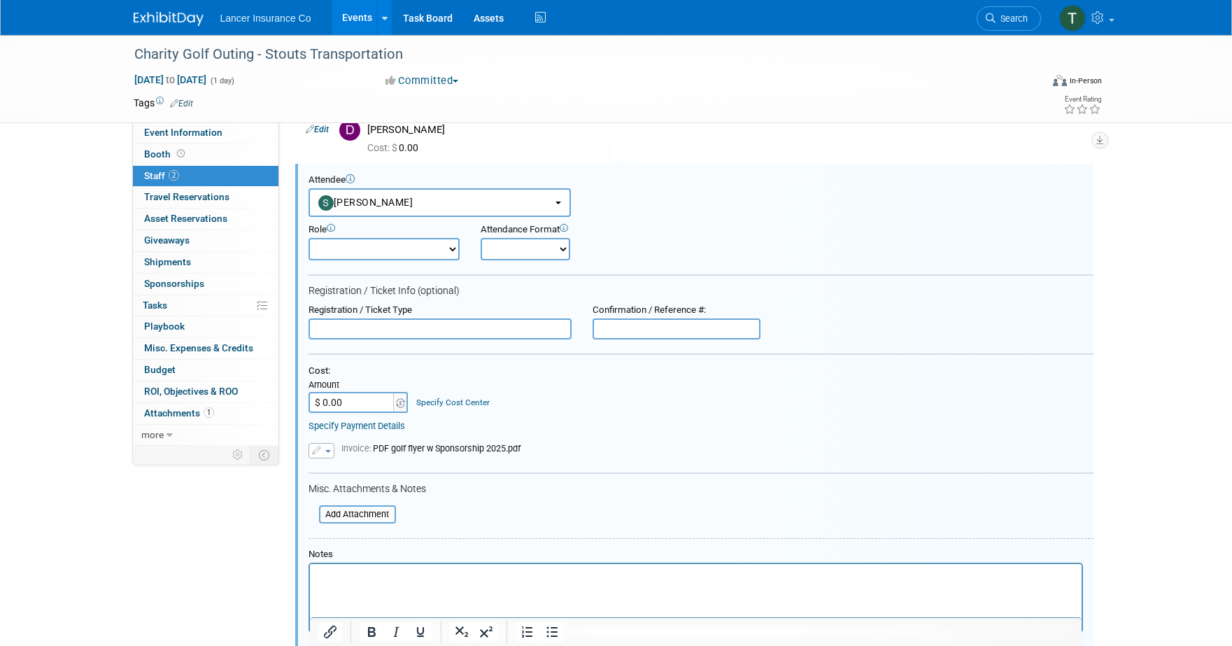
scroll to position [72, 0]
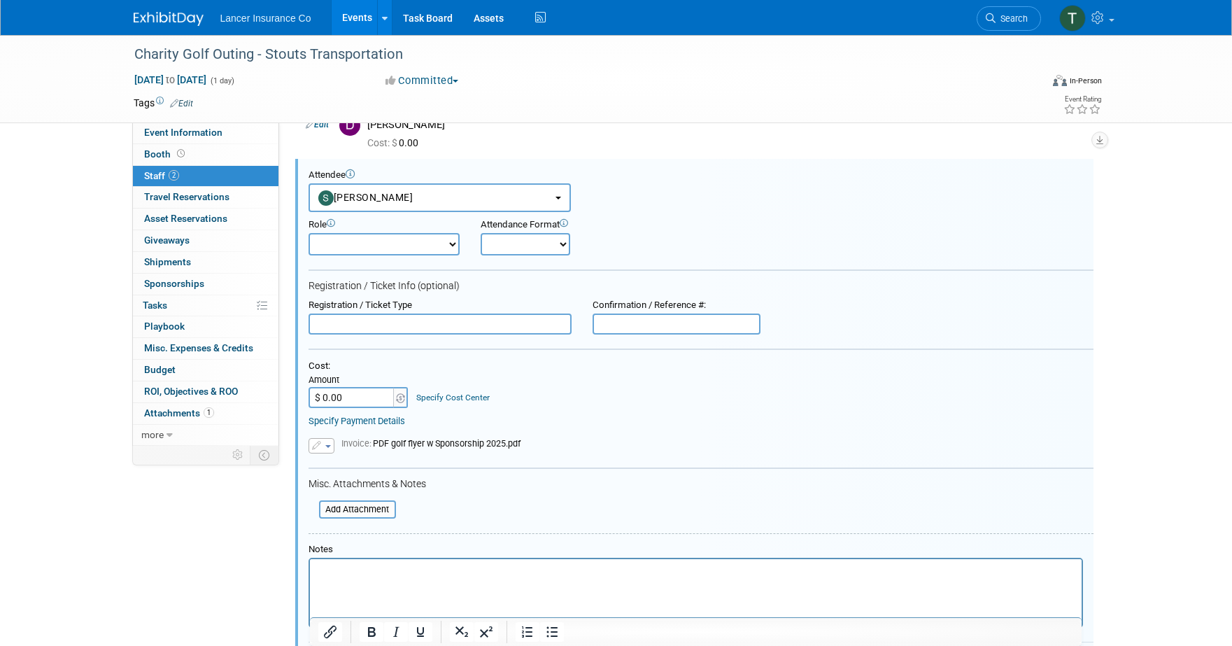
click at [330, 442] on button "button" at bounding box center [322, 445] width 26 height 15
click at [357, 461] on link "Replace with a new file" at bounding box center [379, 467] width 140 height 20
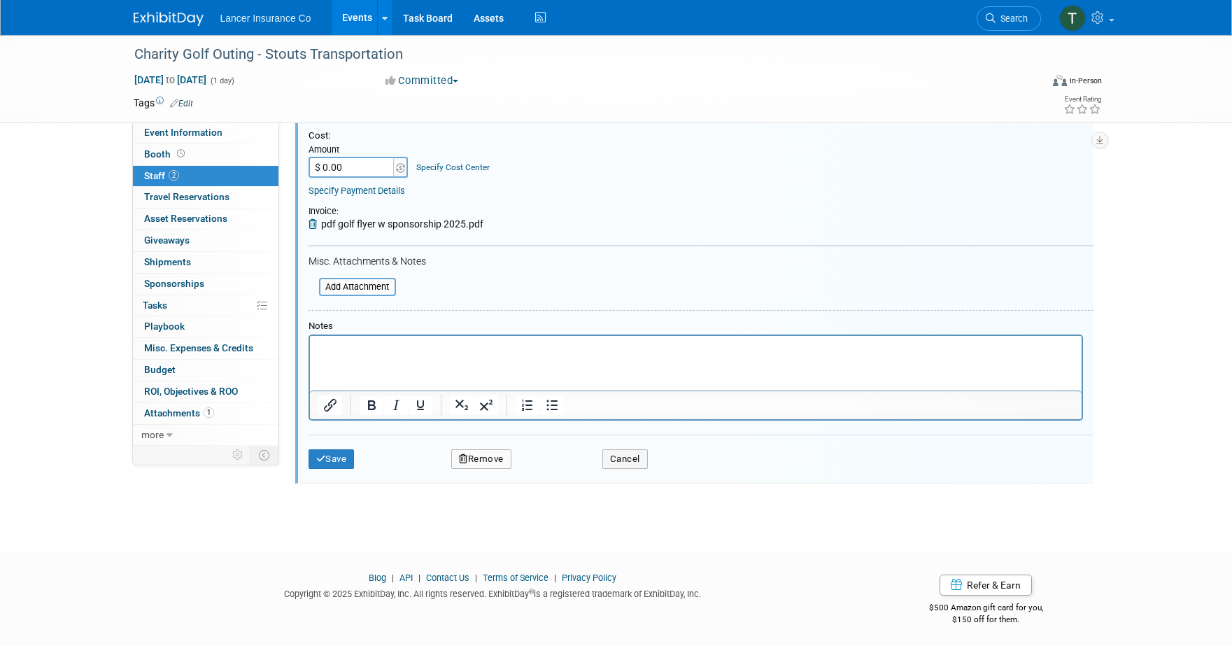
scroll to position [305, 0]
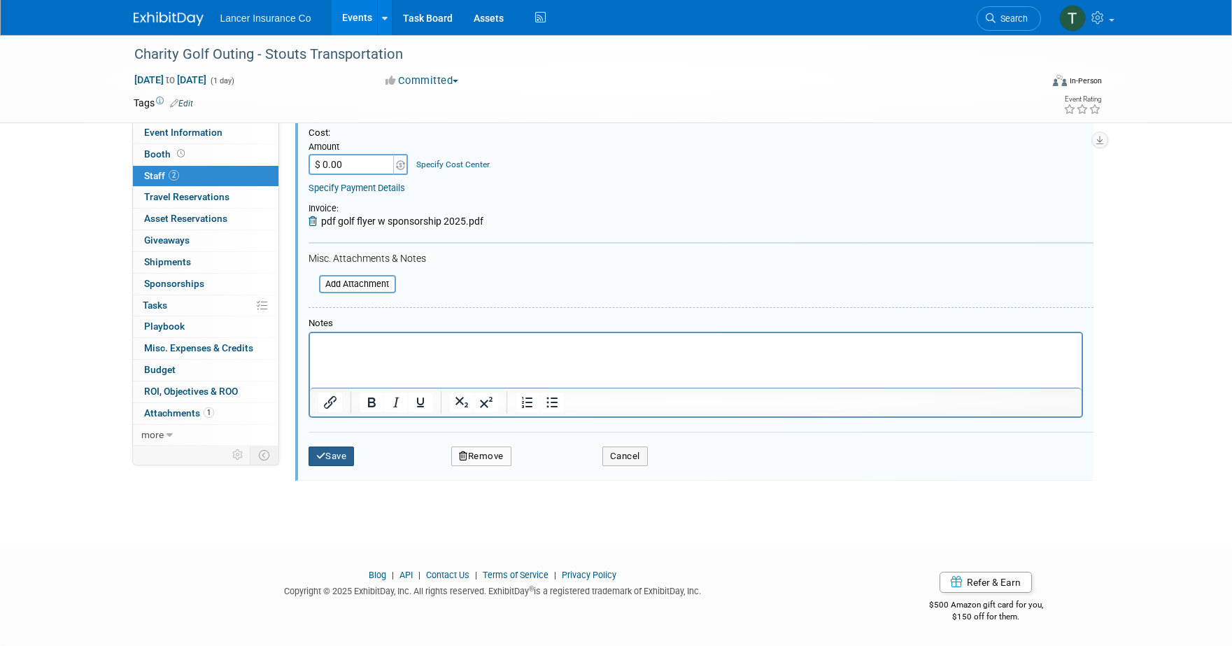
click at [326, 456] on button "Save" at bounding box center [332, 456] width 46 height 20
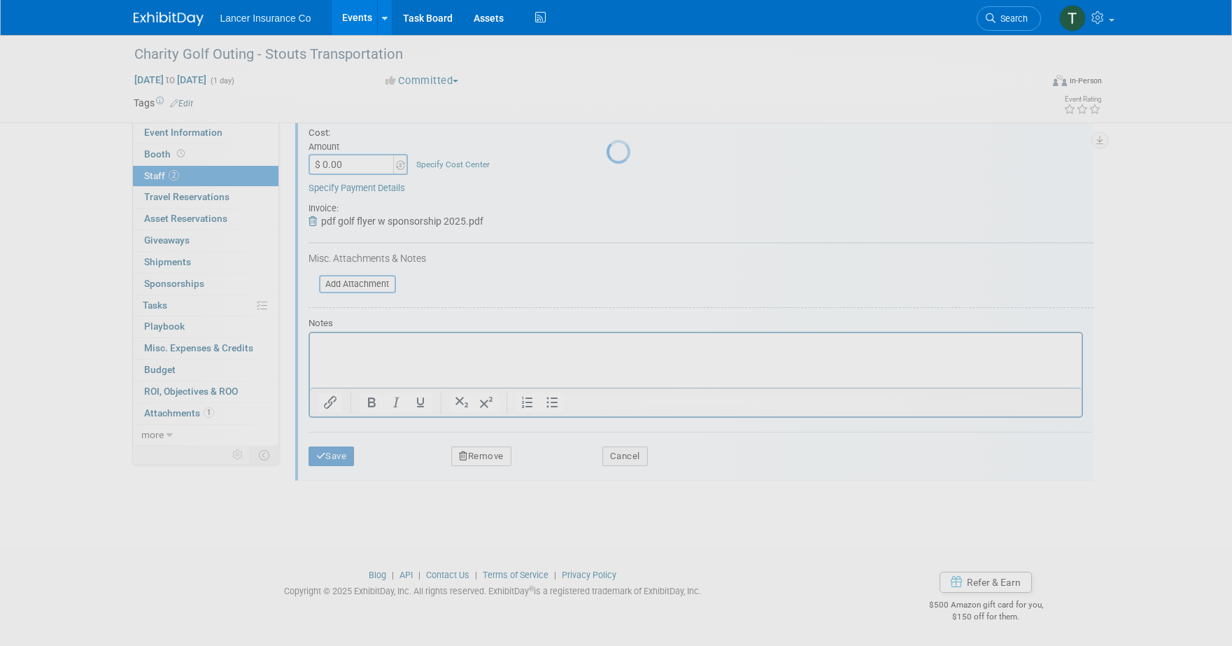
scroll to position [13, 0]
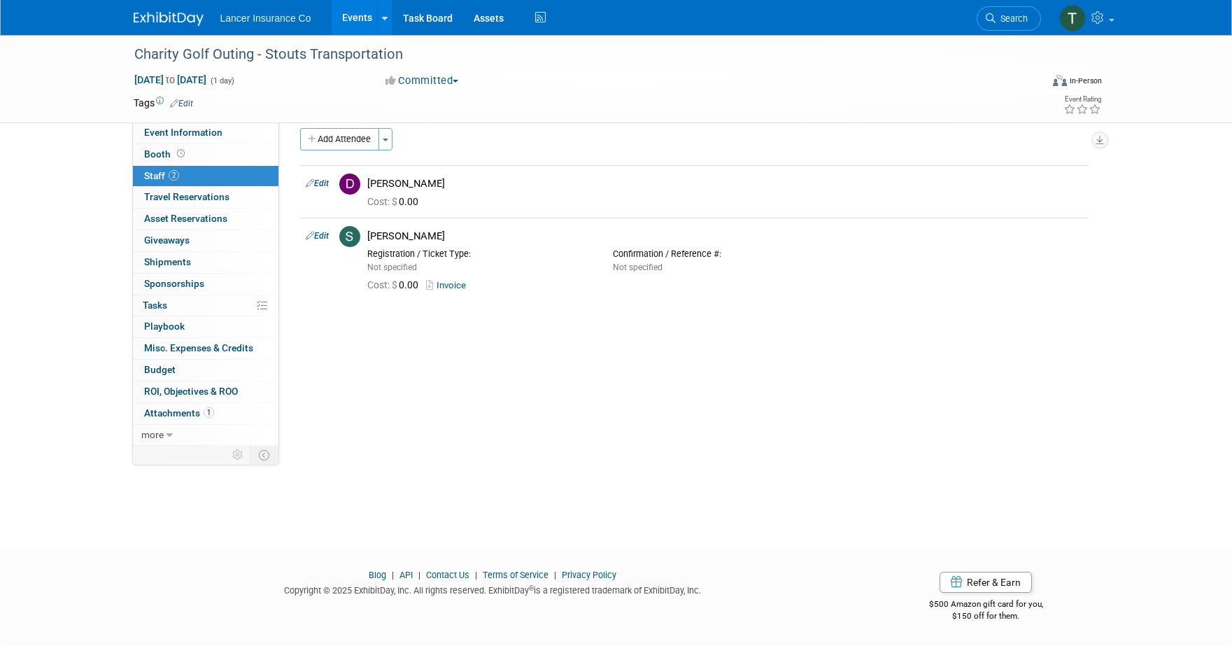
click at [357, 22] on link "Events" at bounding box center [357, 17] width 51 height 35
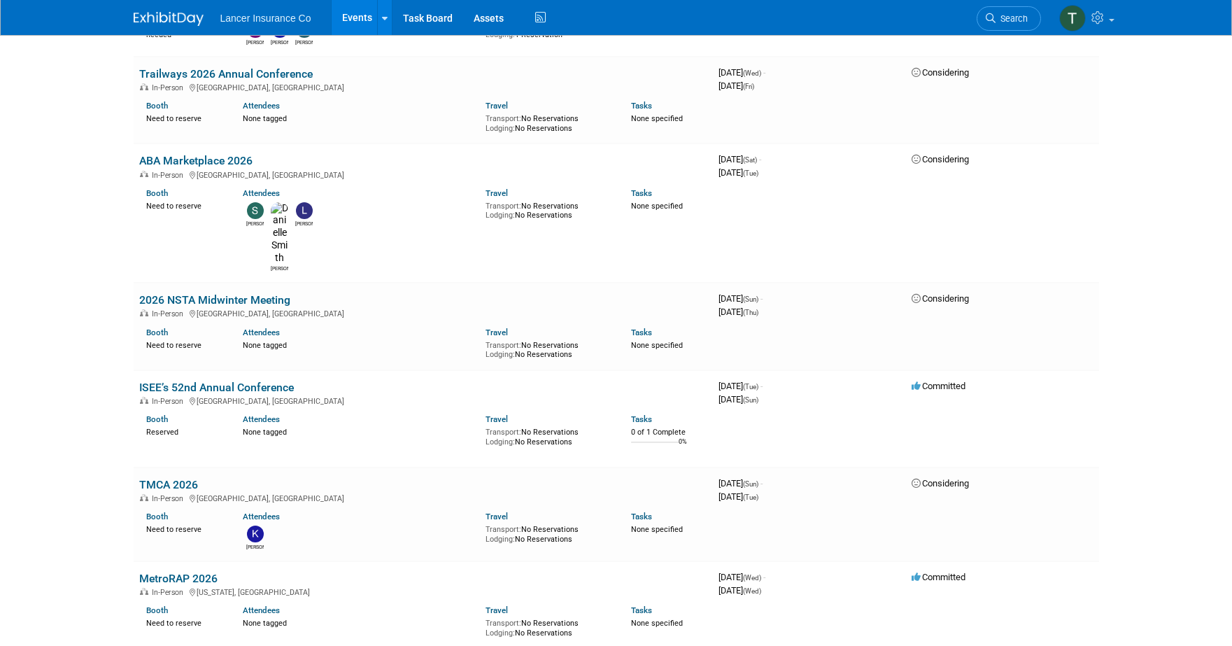
scroll to position [2358, 0]
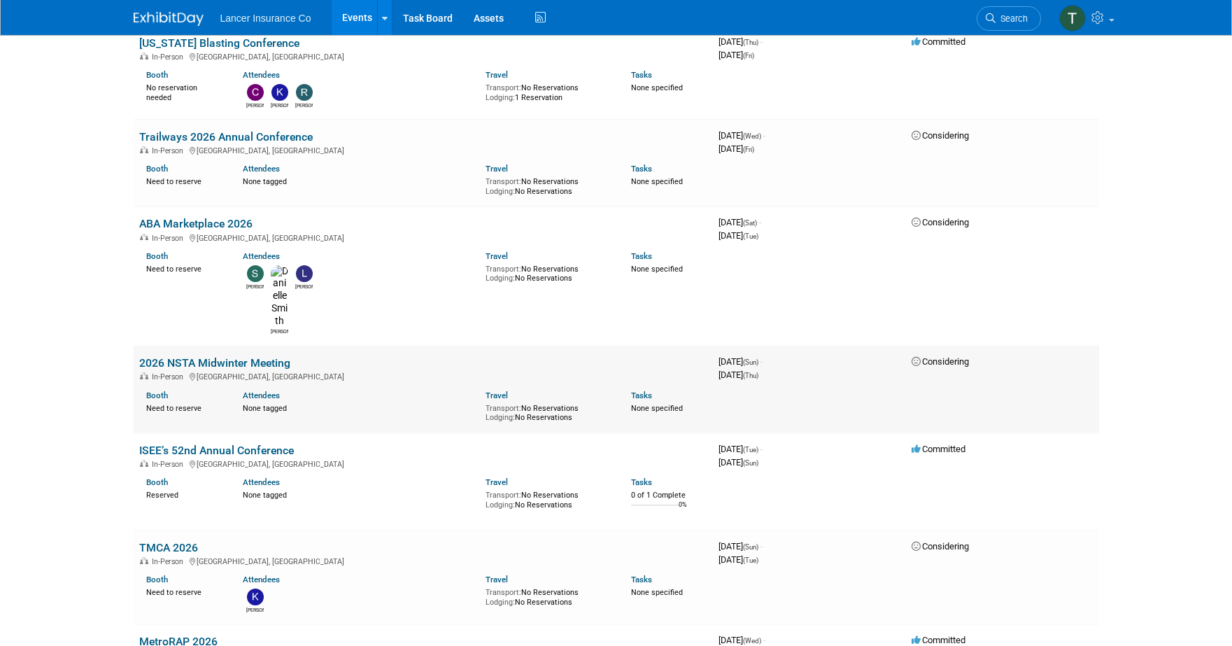
click at [199, 356] on link "2026 NSTA Midwinter Meeting" at bounding box center [214, 362] width 151 height 13
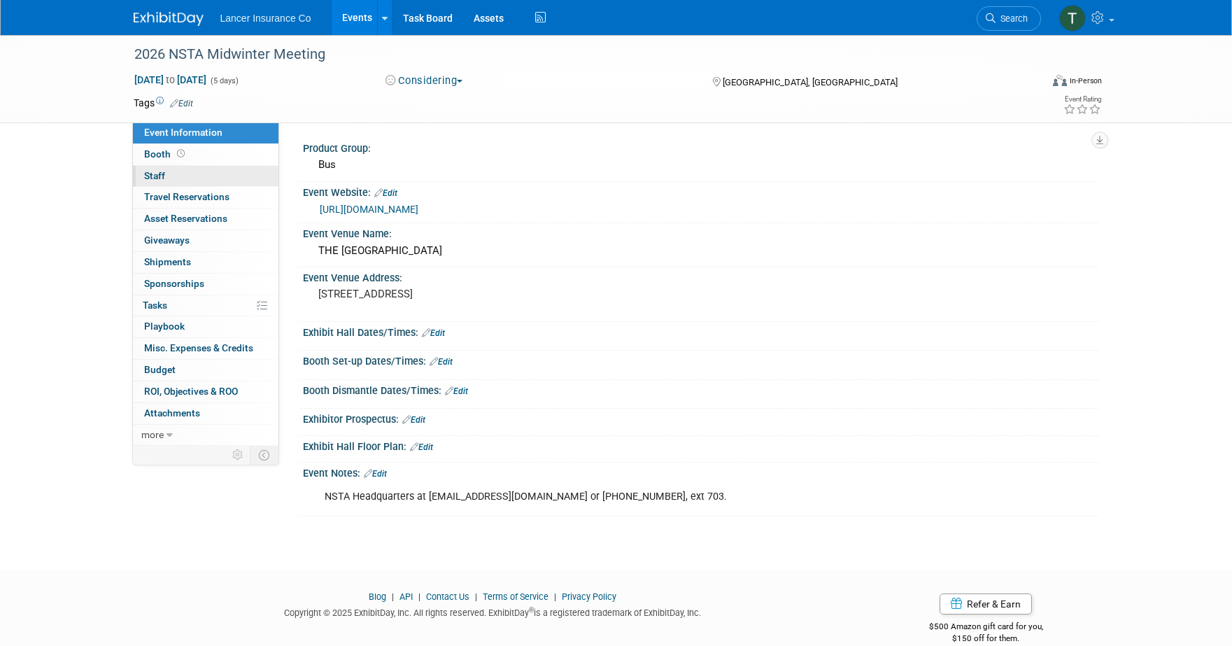
click at [161, 170] on span "Staff 0" at bounding box center [154, 175] width 21 height 11
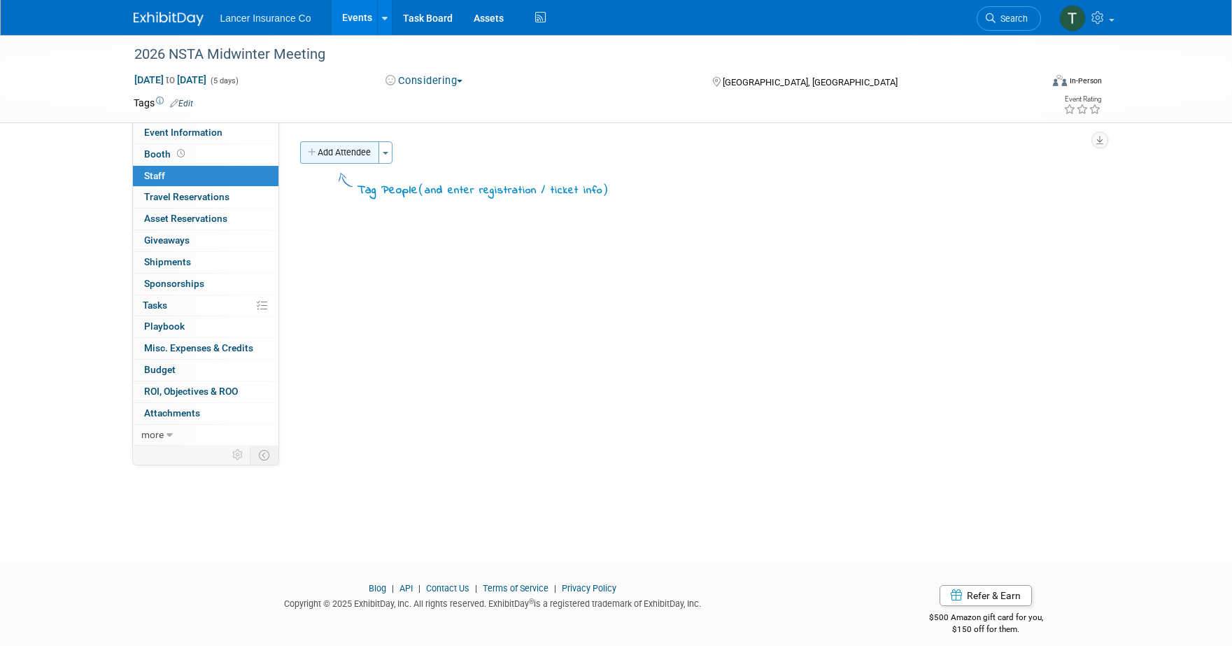
click at [360, 157] on button "Add Attendee" at bounding box center [339, 152] width 79 height 22
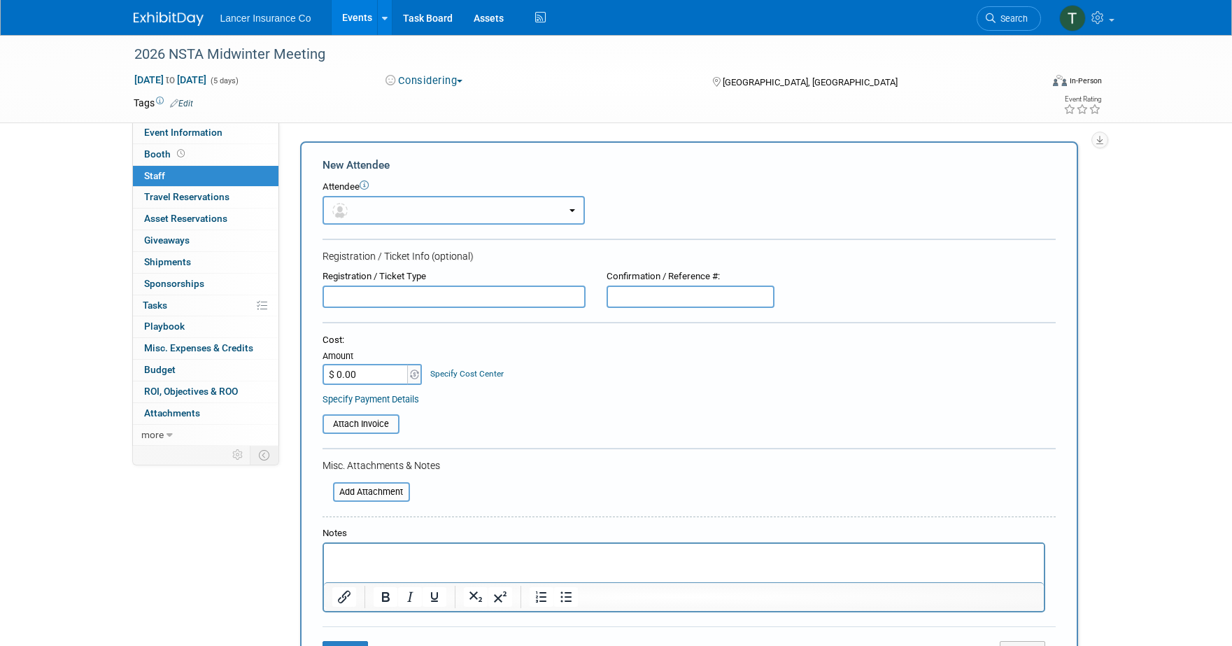
click at [361, 206] on button "button" at bounding box center [454, 210] width 262 height 29
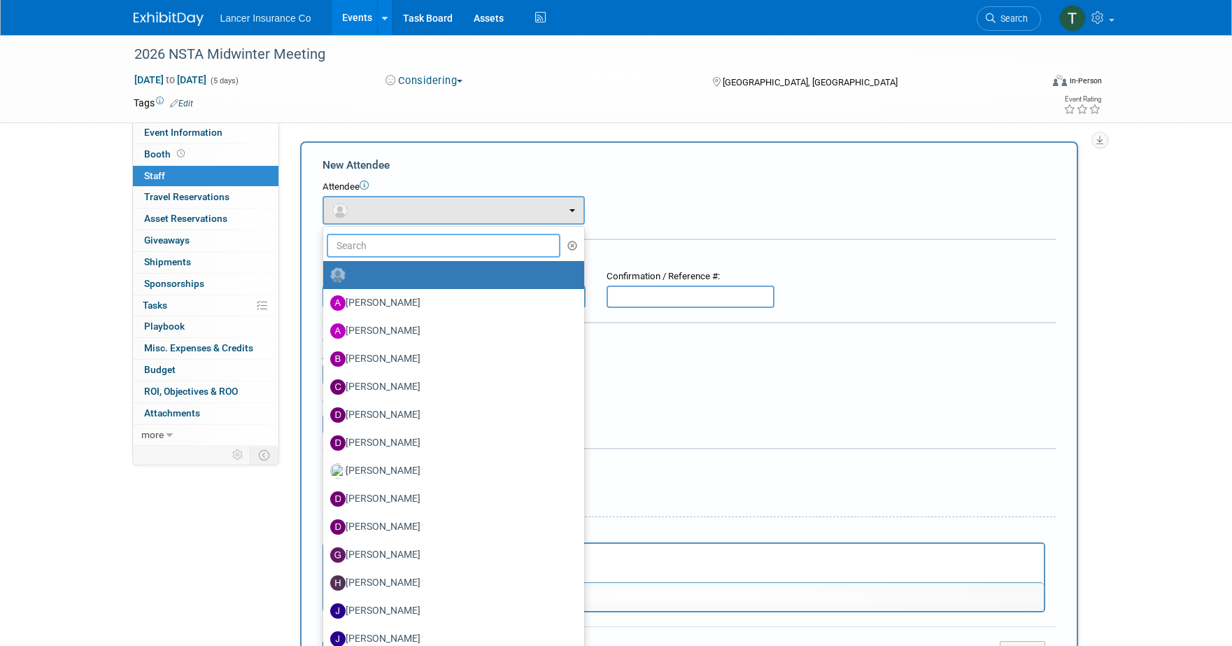
click at [369, 251] on input "text" at bounding box center [444, 246] width 234 height 24
type input "d"
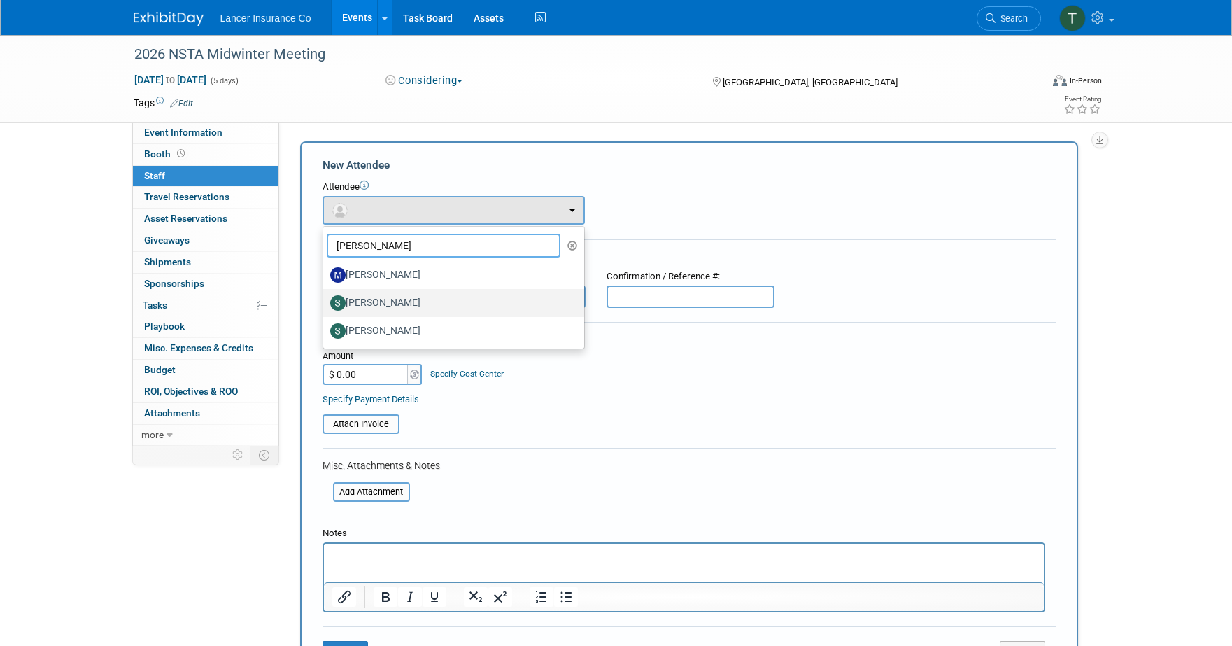
type input "steve"
click at [383, 307] on label "Steven O'Shea" at bounding box center [450, 303] width 240 height 22
click at [325, 306] on input "Steven O'Shea" at bounding box center [320, 301] width 9 height 9
select select "3dfd41bf-a09a-45fb-9254-cf35de489ccf"
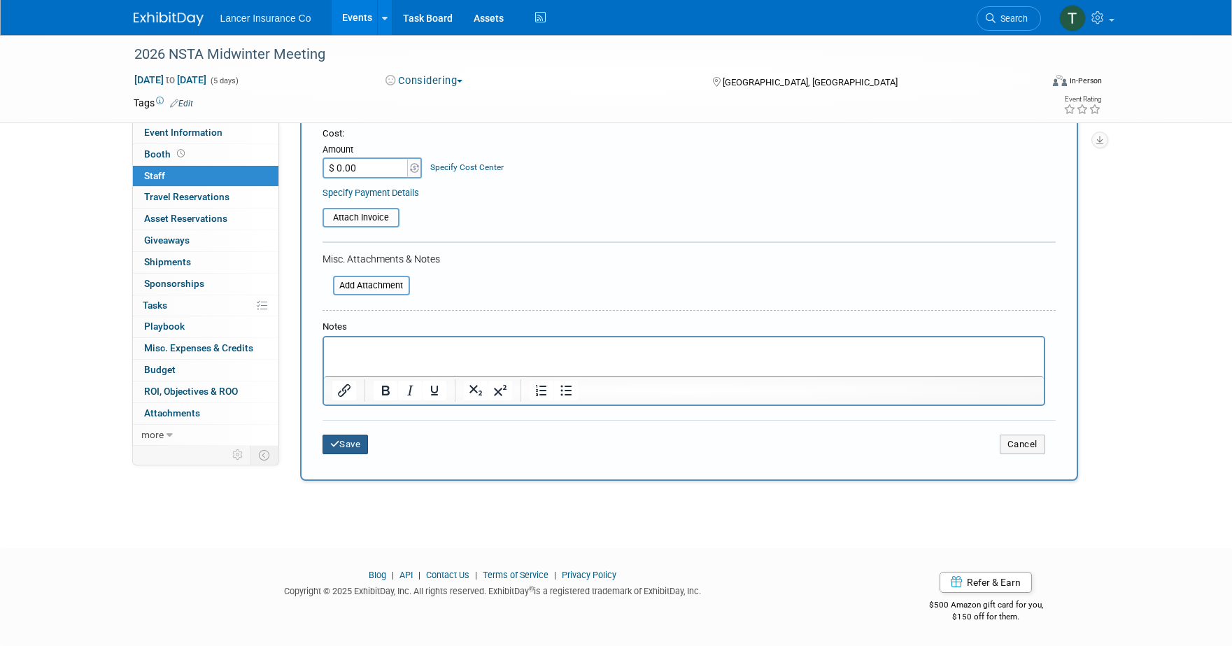
click at [347, 440] on button "Save" at bounding box center [346, 445] width 46 height 20
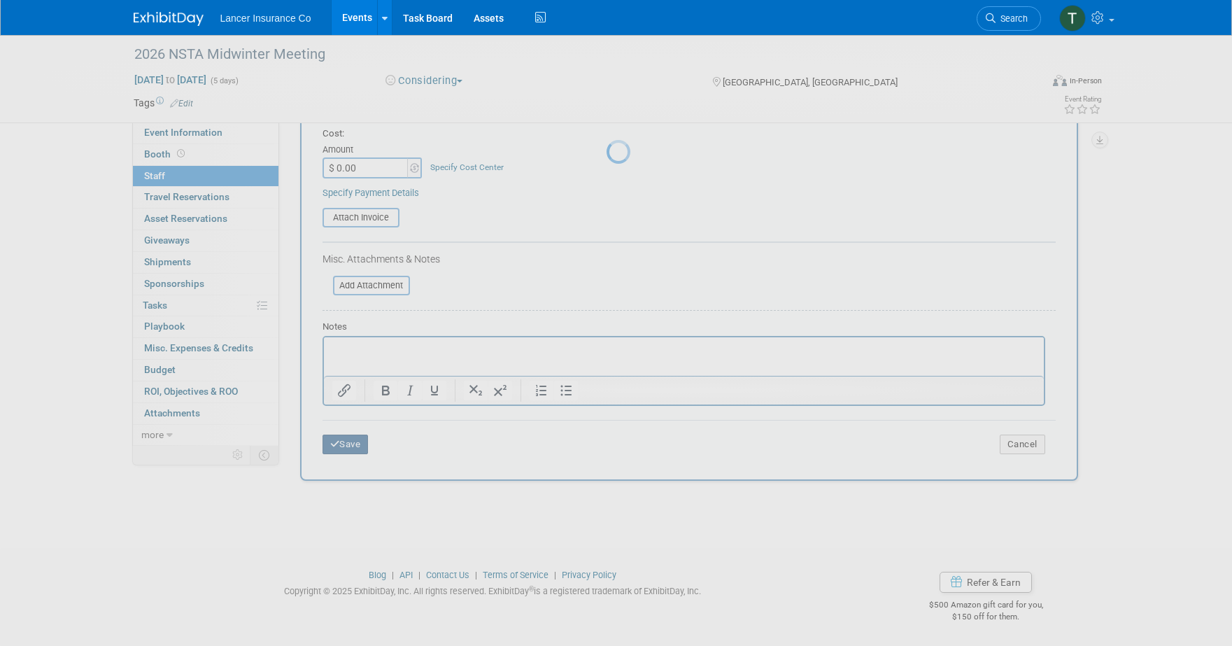
scroll to position [13, 0]
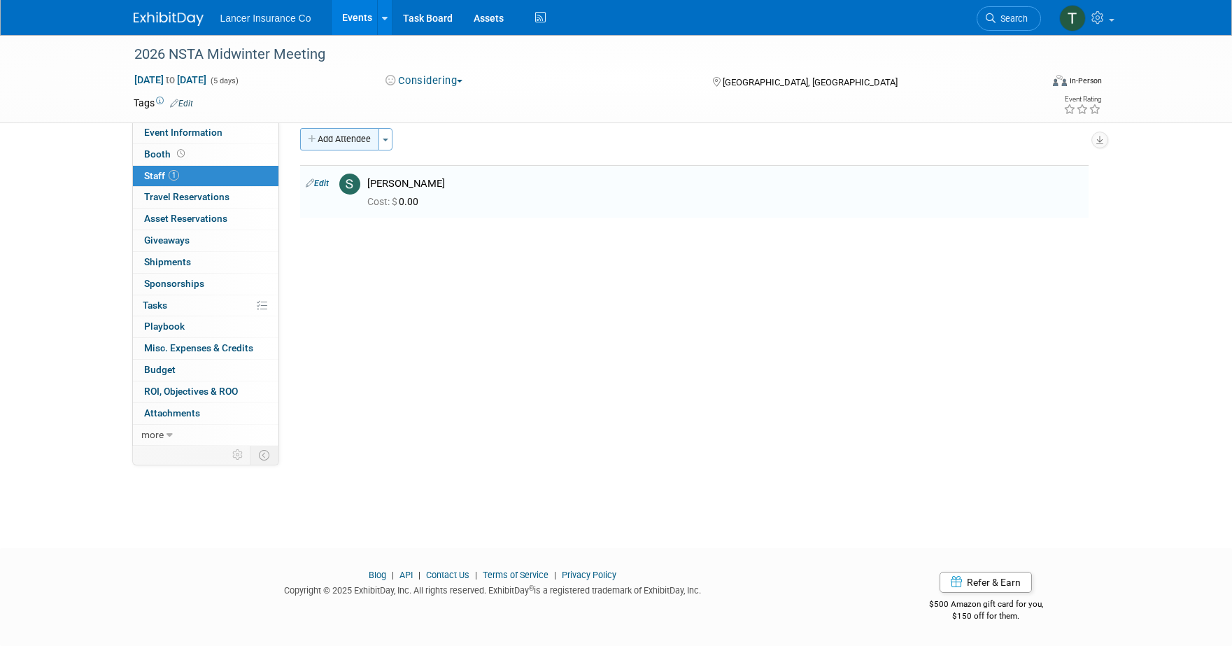
click at [367, 139] on button "Add Attendee" at bounding box center [339, 139] width 79 height 22
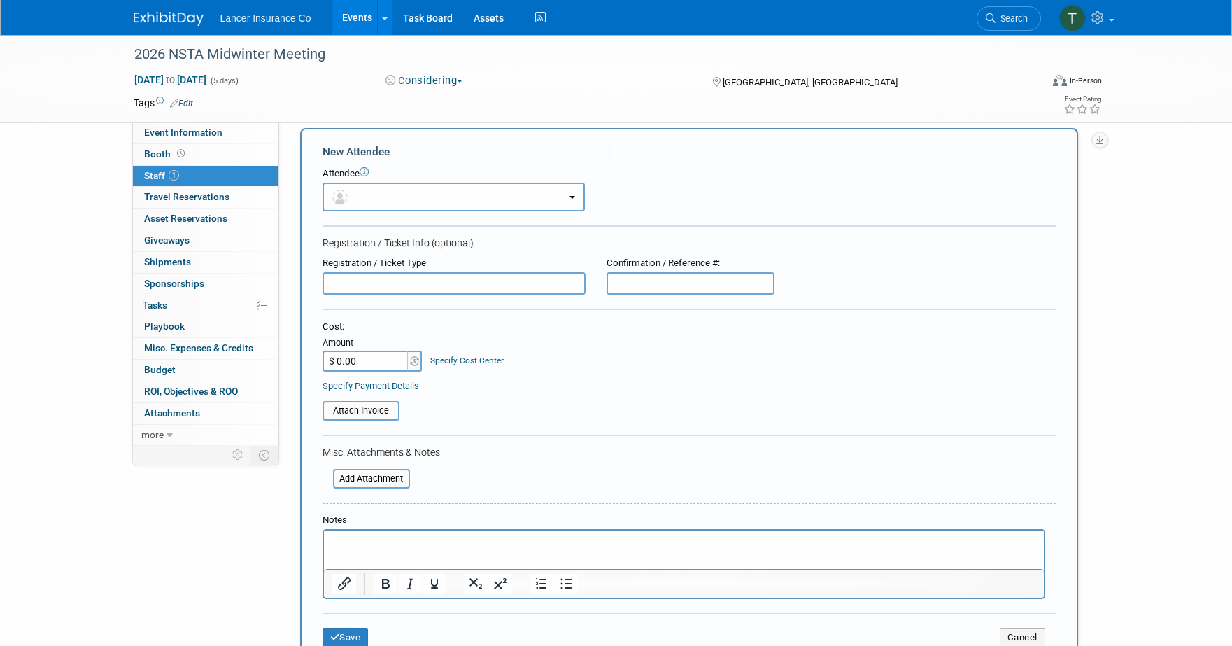
scroll to position [0, 0]
click at [392, 204] on button "button" at bounding box center [454, 197] width 262 height 29
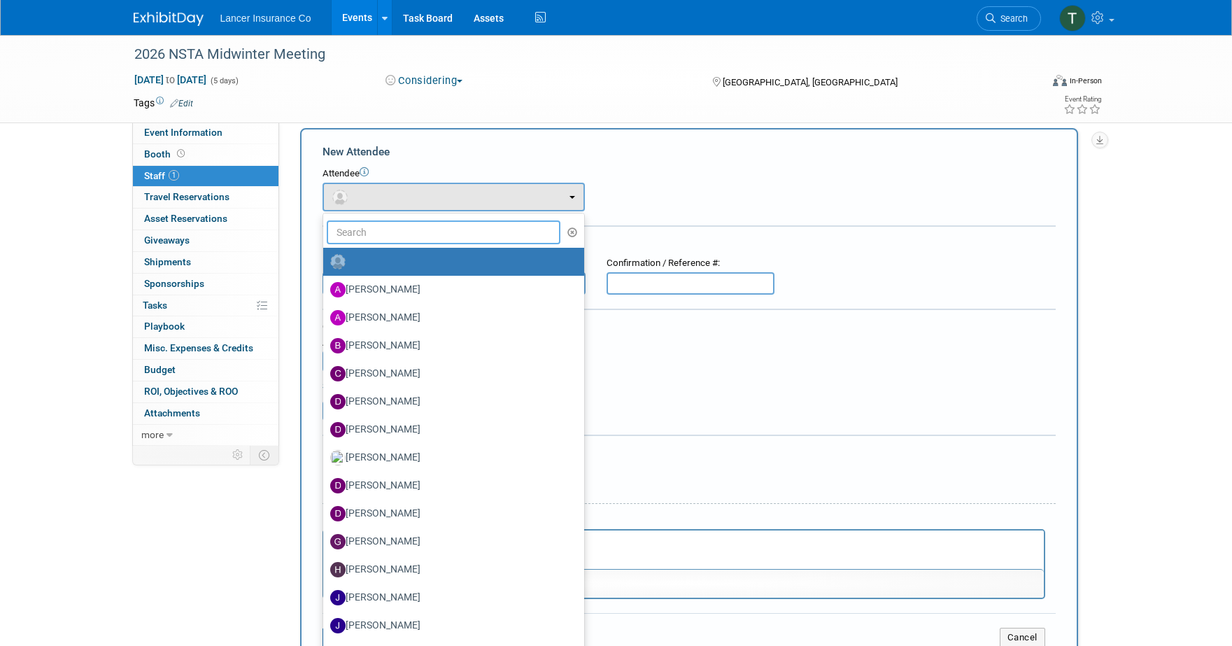
click at [390, 230] on input "text" at bounding box center [444, 232] width 234 height 24
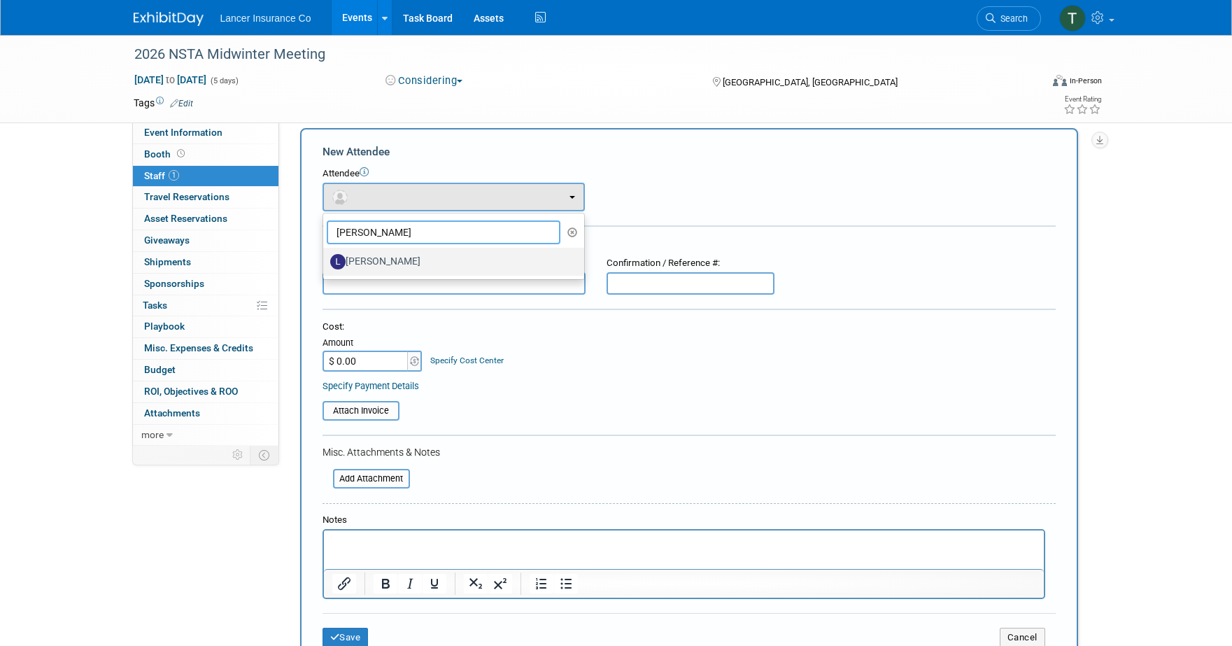
type input "leslie"
click at [441, 260] on label "Leslie Neverson-Drake" at bounding box center [450, 262] width 240 height 22
click at [325, 260] on input "Leslie Neverson-Drake" at bounding box center [320, 259] width 9 height 9
select select "fb858cc4-cea3-4db2-811c-35dc45909071"
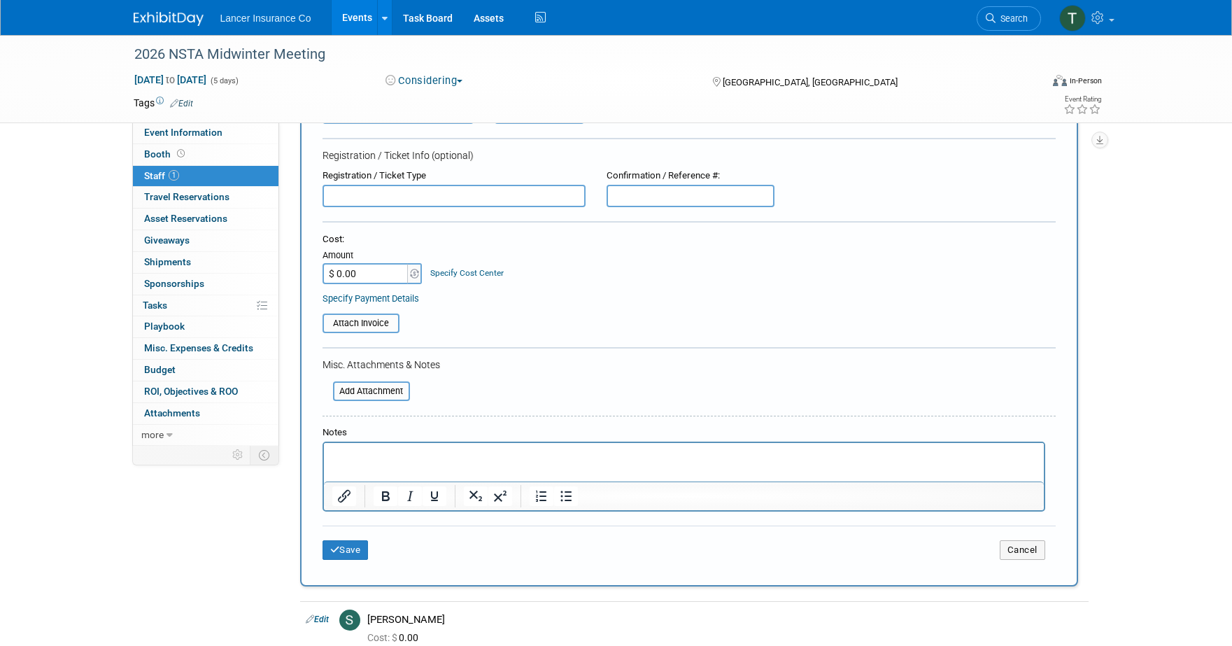
scroll to position [285, 0]
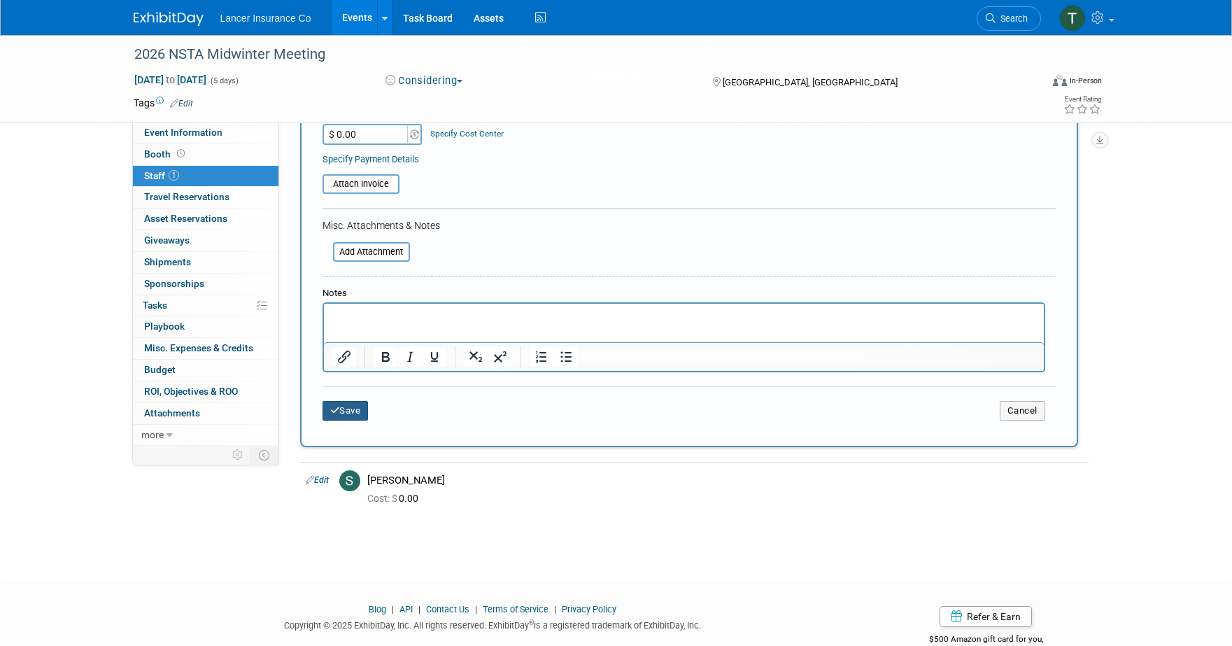
click at [334, 412] on icon "submit" at bounding box center [335, 410] width 10 height 9
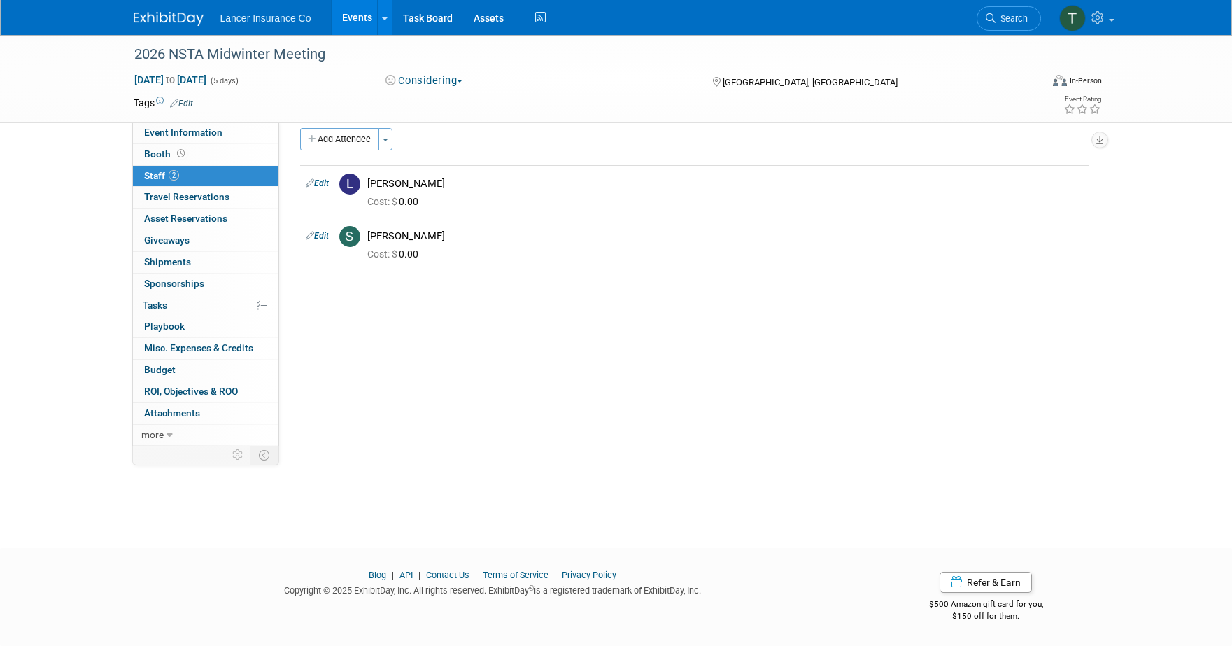
click at [348, 20] on link "Events" at bounding box center [357, 17] width 51 height 35
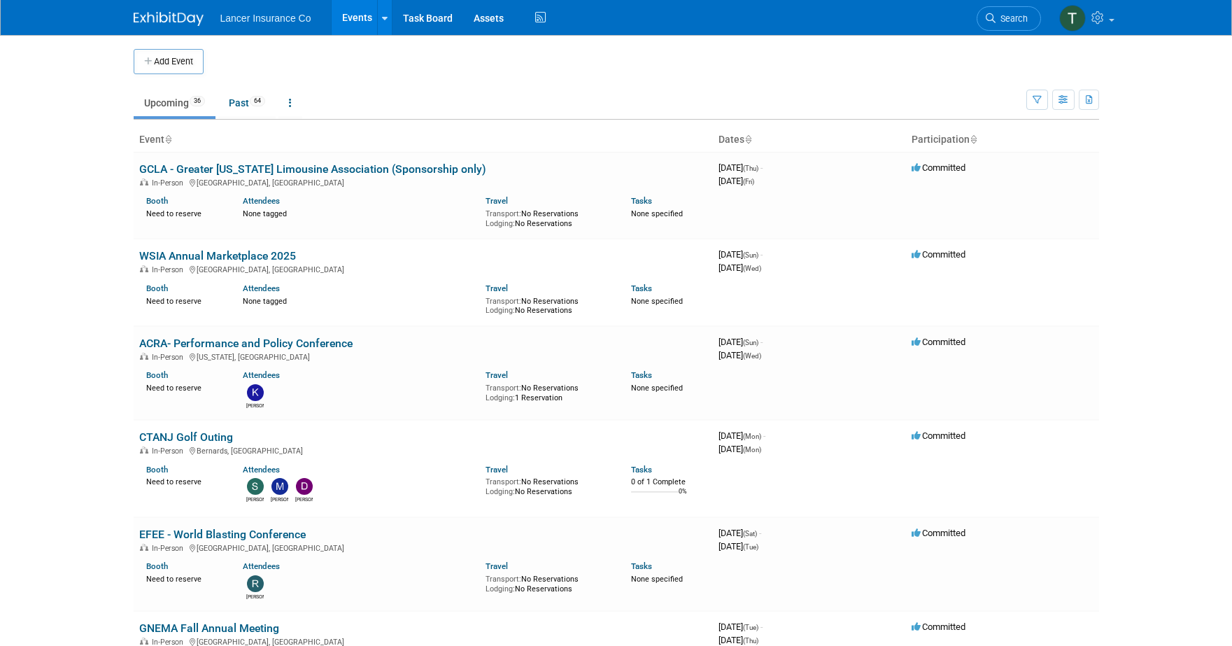
click at [355, 20] on link "Events" at bounding box center [357, 17] width 51 height 35
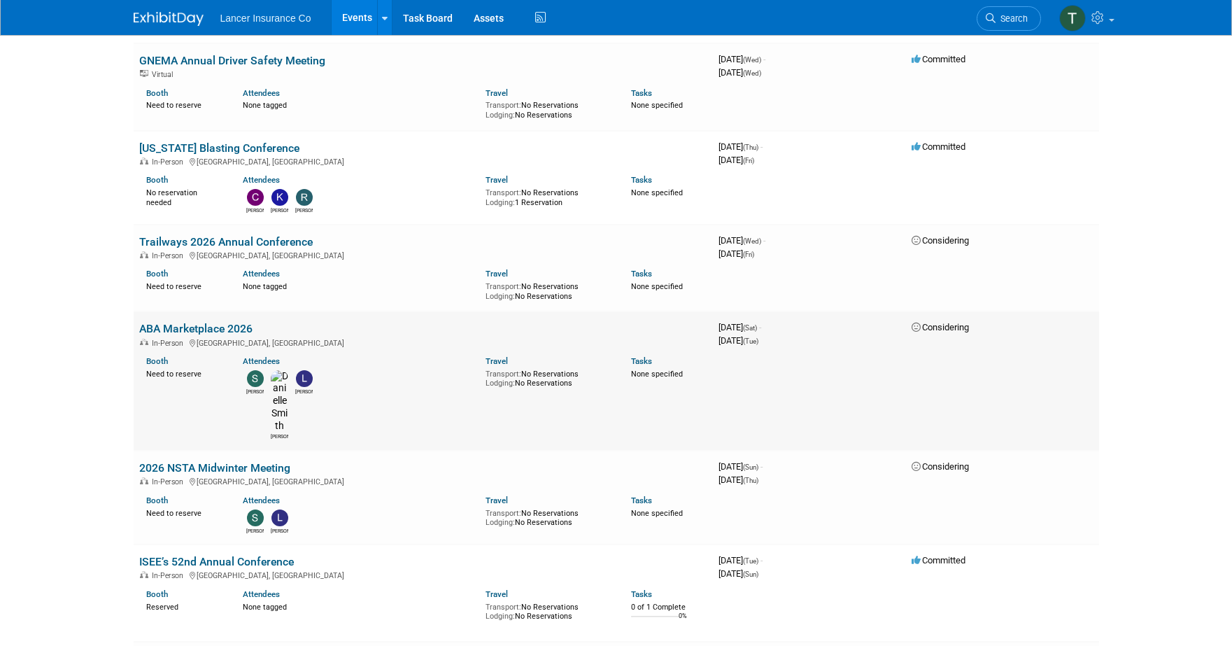
scroll to position [2245, 0]
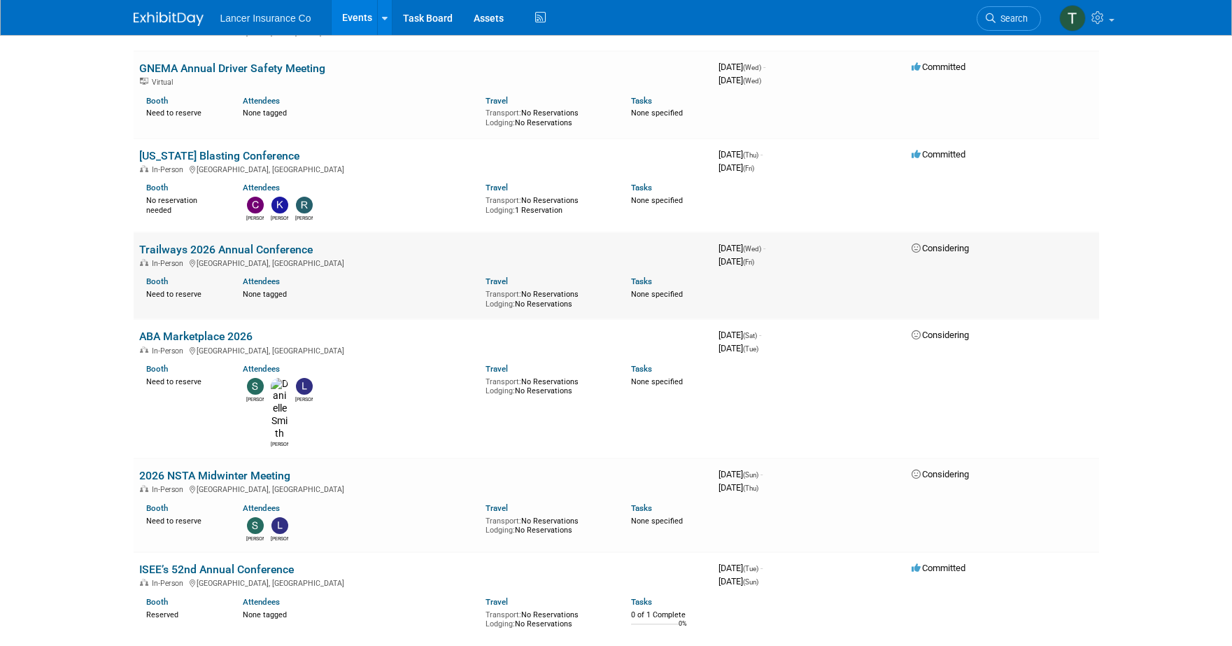
click at [190, 243] on link "Trailways 2026 Annual Conference" at bounding box center [226, 249] width 174 height 13
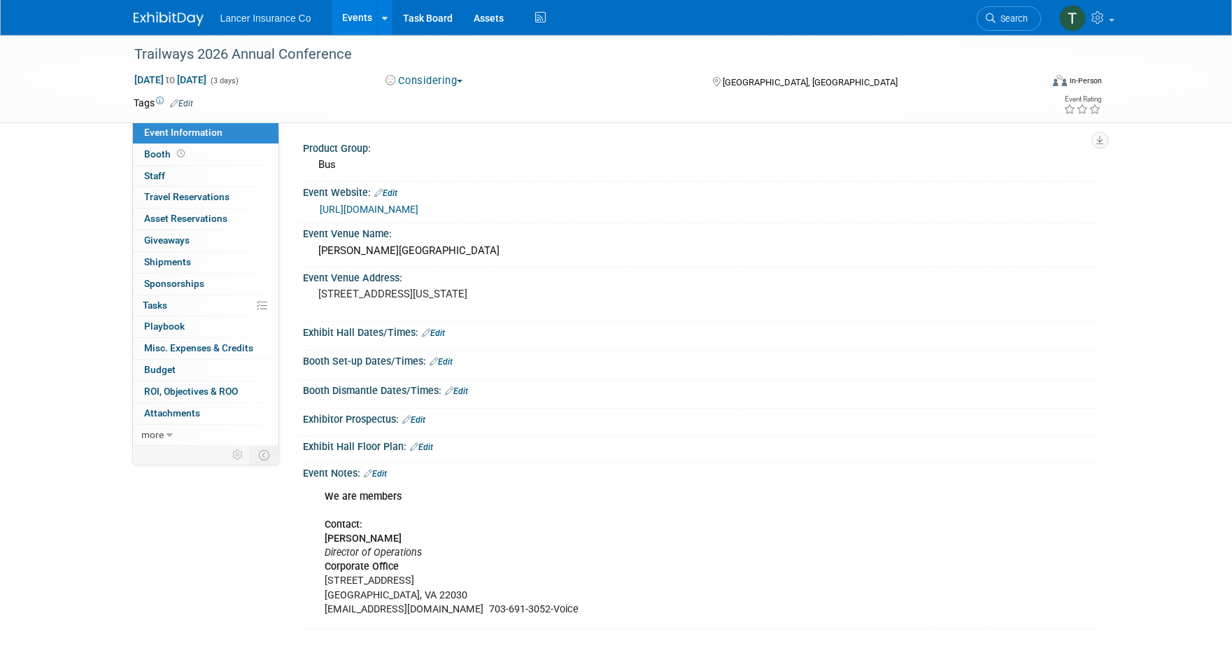
click at [372, 211] on link "[URL][DOMAIN_NAME]" at bounding box center [369, 209] width 99 height 11
drag, startPoint x: 426, startPoint y: 608, endPoint x: 320, endPoint y: 608, distance: 105.7
click at [320, 608] on div "We are members Contact: Sabina Dhami Director of Operations Corporate Office 39…" at bounding box center [630, 553] width 630 height 141
drag, startPoint x: 325, startPoint y: 609, endPoint x: 423, endPoint y: 612, distance: 98.0
click at [423, 612] on div "We are members Contact: Sabina Dhami Director of Operations Corporate Office 39…" at bounding box center [630, 553] width 630 height 141
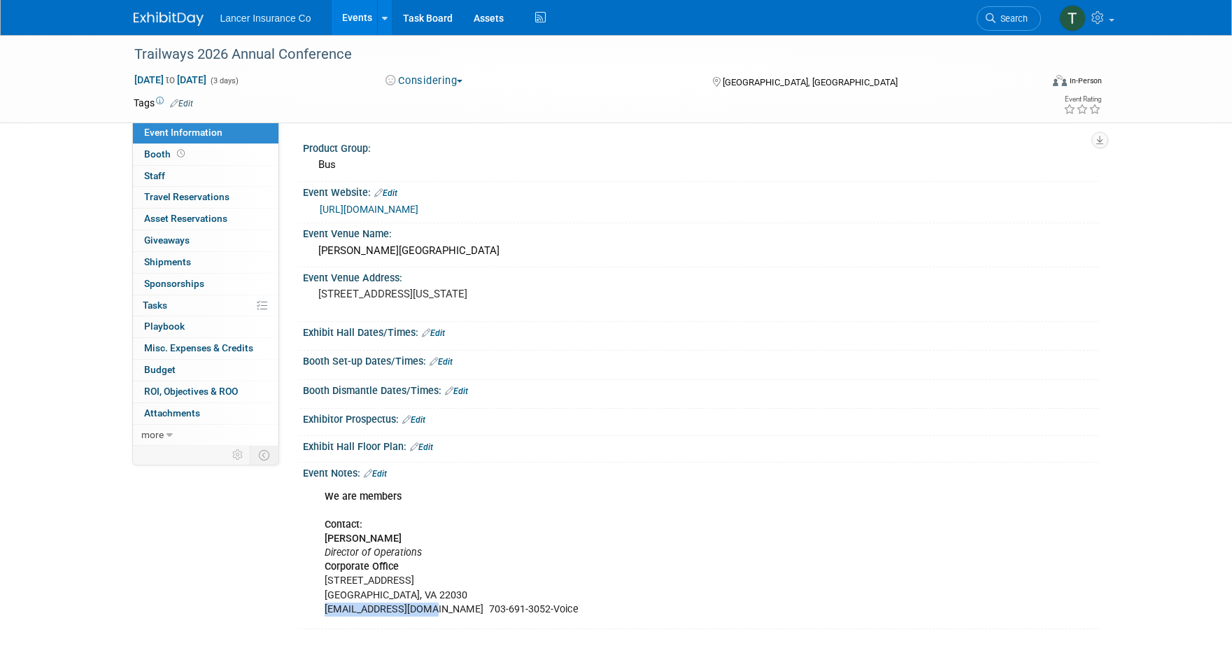
copy div "sabina@trailways.com"
drag, startPoint x: 133, startPoint y: 55, endPoint x: 227, endPoint y: 50, distance: 93.9
click at [227, 50] on div "Trailways 2026 Annual Conference" at bounding box center [574, 54] width 891 height 25
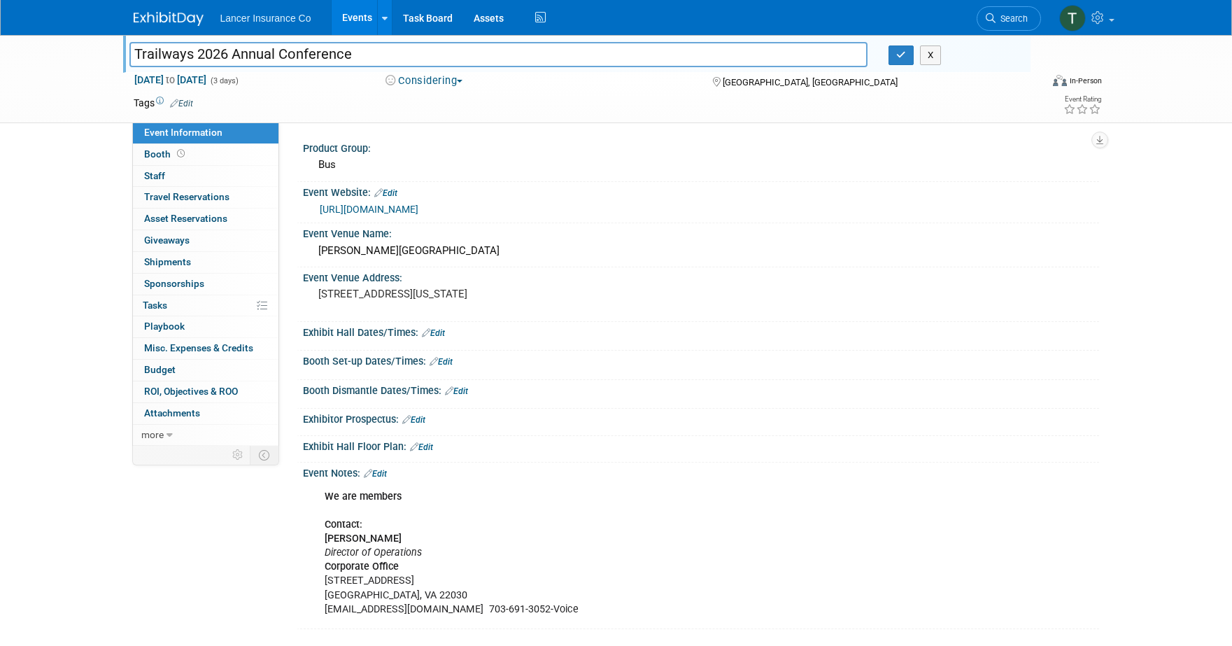
click at [225, 52] on input "Trailways 2026 Annual Conference" at bounding box center [498, 54] width 739 height 24
drag, startPoint x: 225, startPoint y: 53, endPoint x: 132, endPoint y: 55, distance: 93.1
click at [132, 55] on input "Trailways 2026 Annual Conference" at bounding box center [498, 54] width 739 height 24
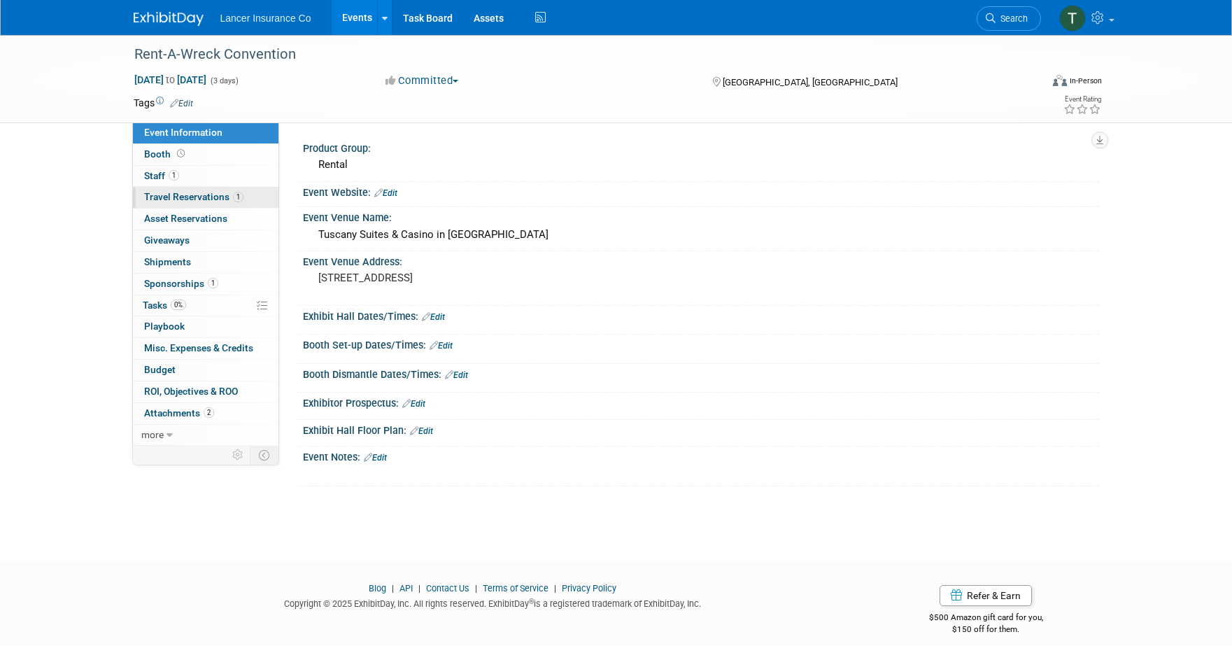
click at [177, 203] on link "1 Travel Reservations 1" at bounding box center [206, 197] width 146 height 21
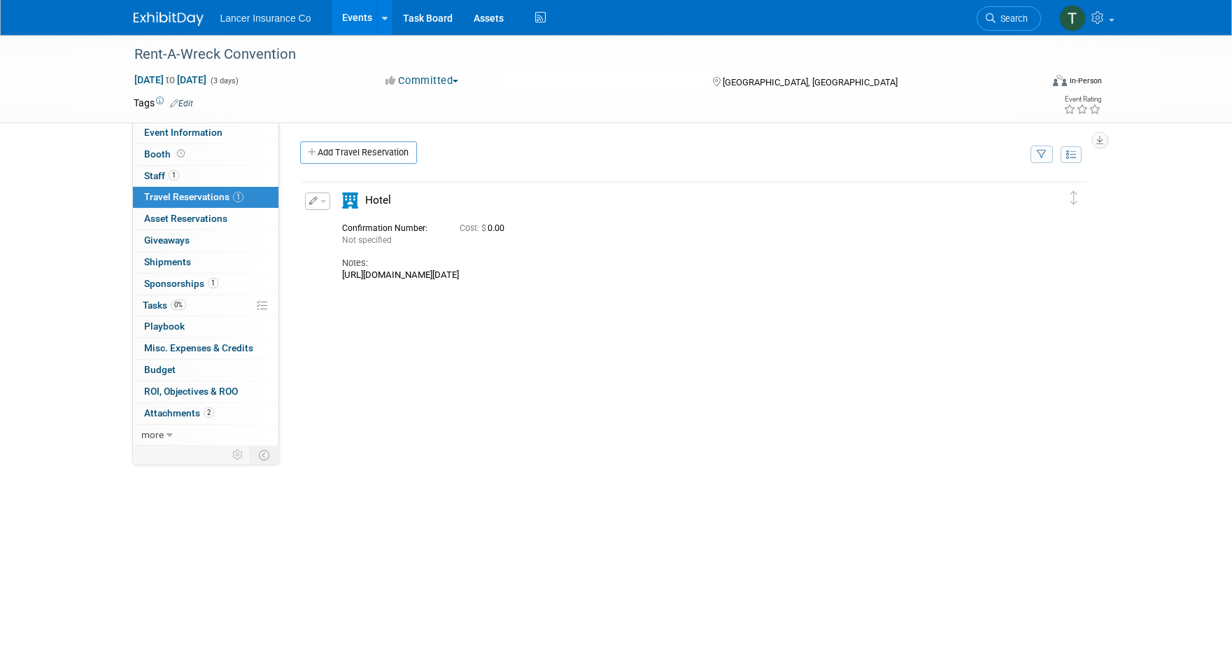
click at [315, 201] on icon "button" at bounding box center [313, 201] width 9 height 8
click at [347, 223] on button "Edit Reservation" at bounding box center [365, 226] width 118 height 20
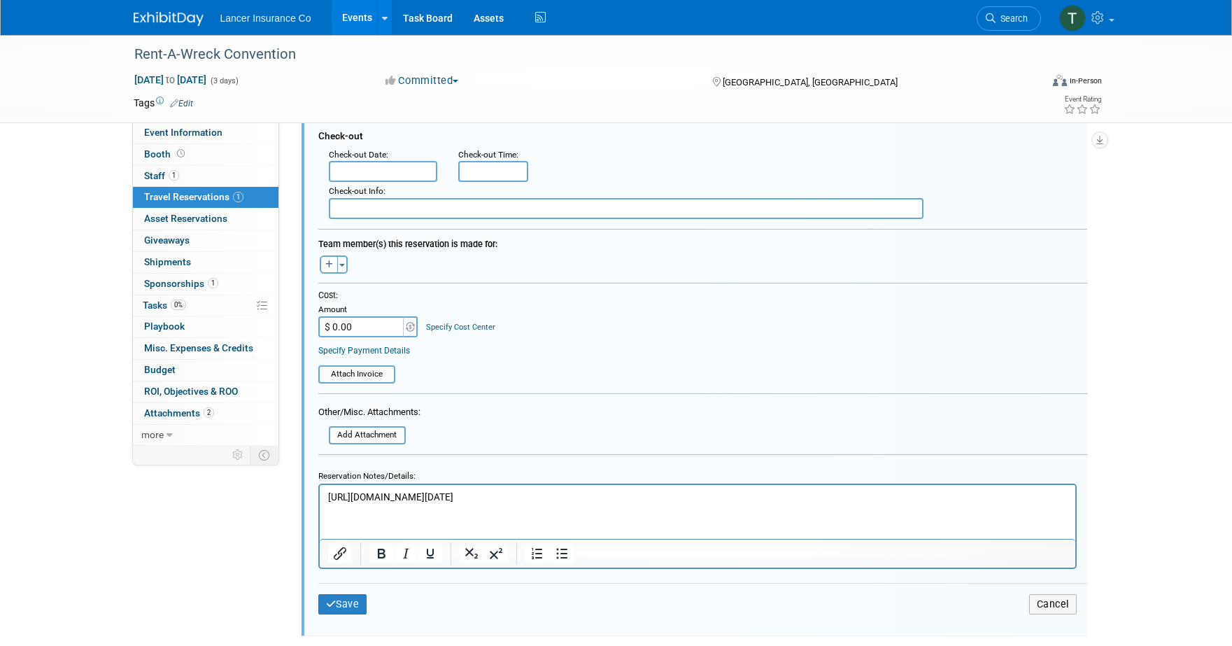
scroll to position [371, 0]
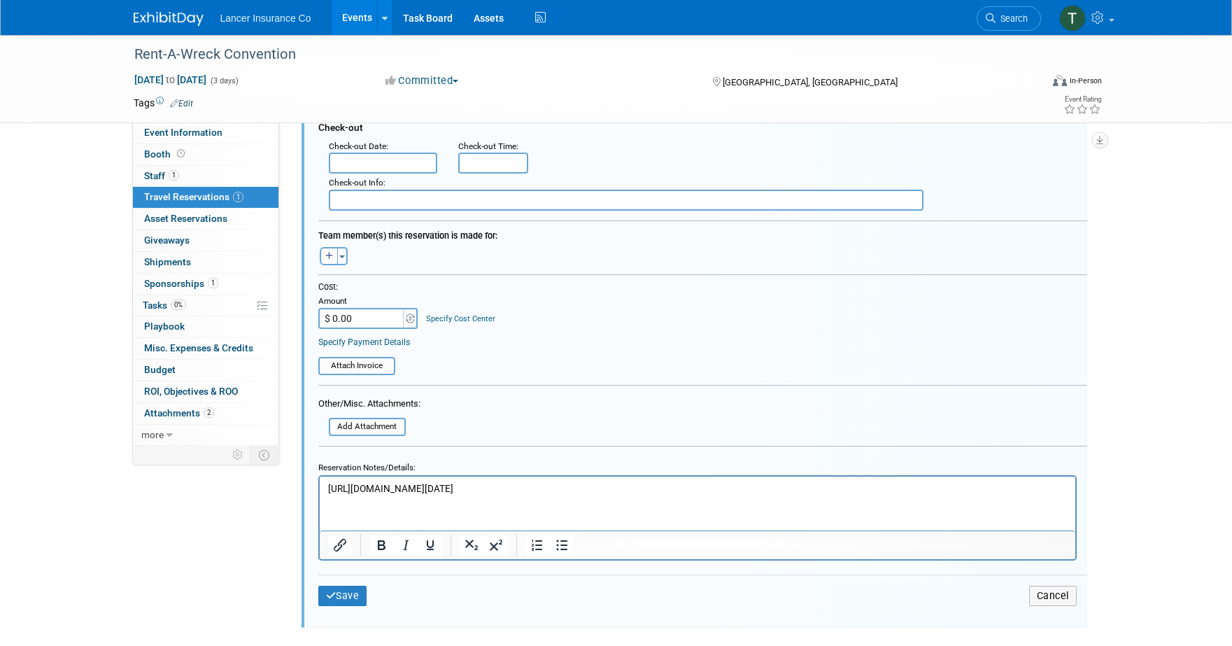
click at [894, 488] on p "https://res.windsurfercrs.com/ibe/details.aspx?propertyid=16539&nights=1&checki…" at bounding box center [697, 487] width 740 height 13
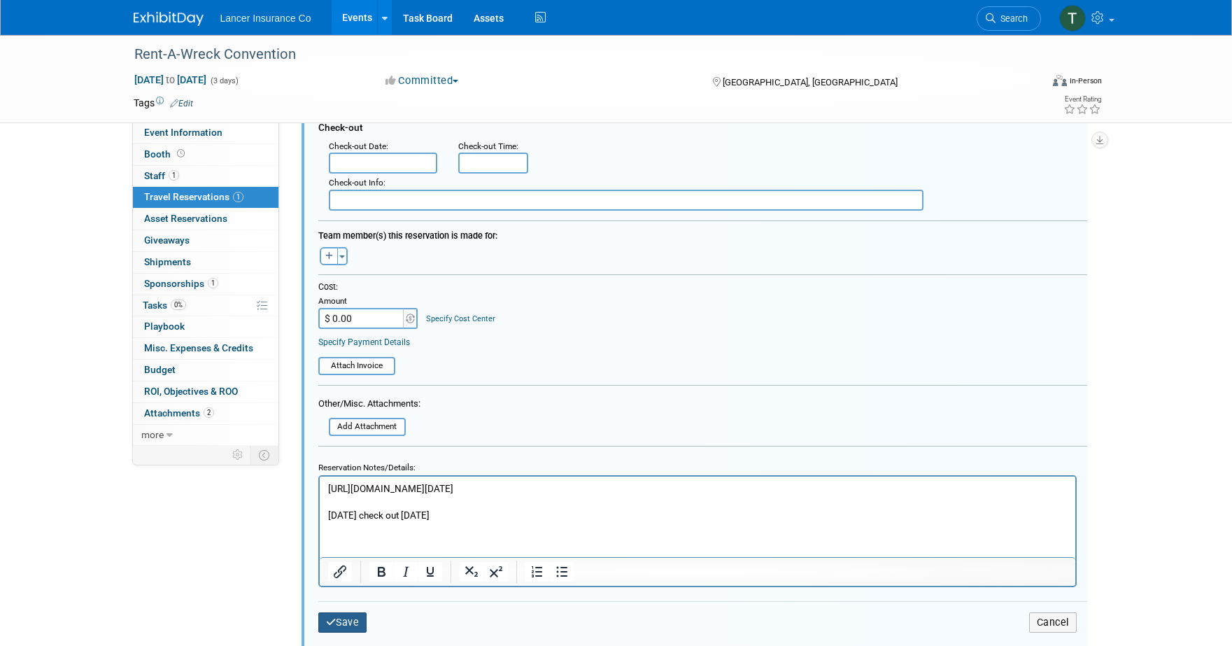
click at [346, 617] on button "Save" at bounding box center [342, 622] width 49 height 20
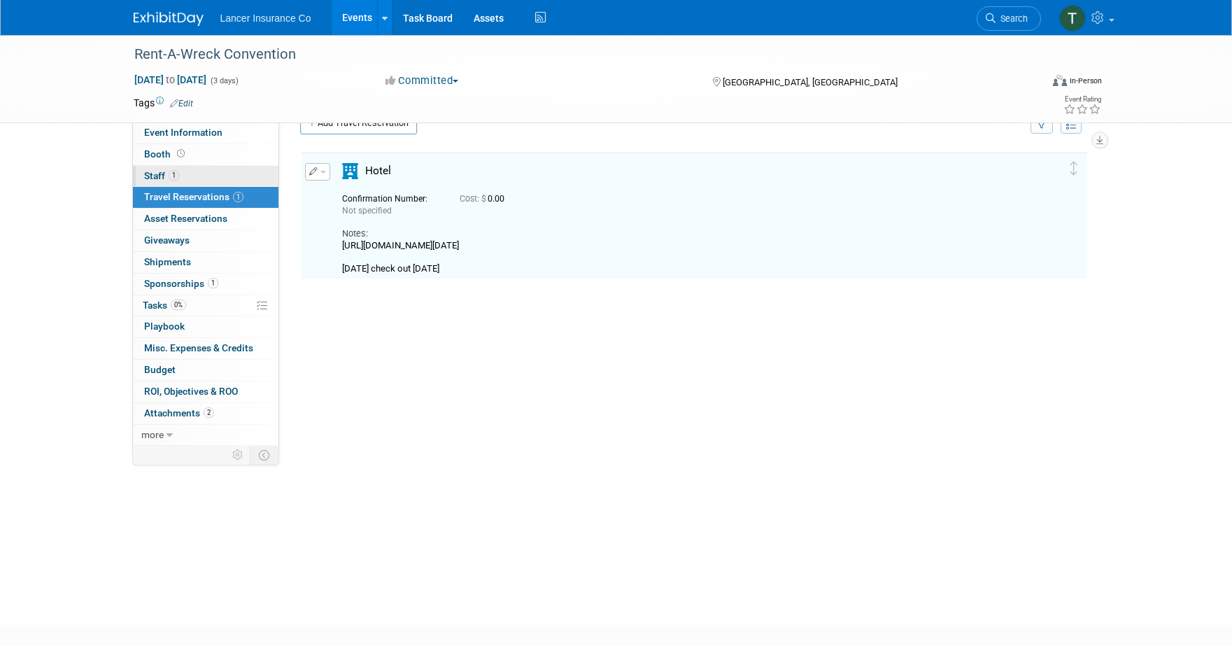
click at [145, 176] on span "Staff 1" at bounding box center [161, 175] width 35 height 11
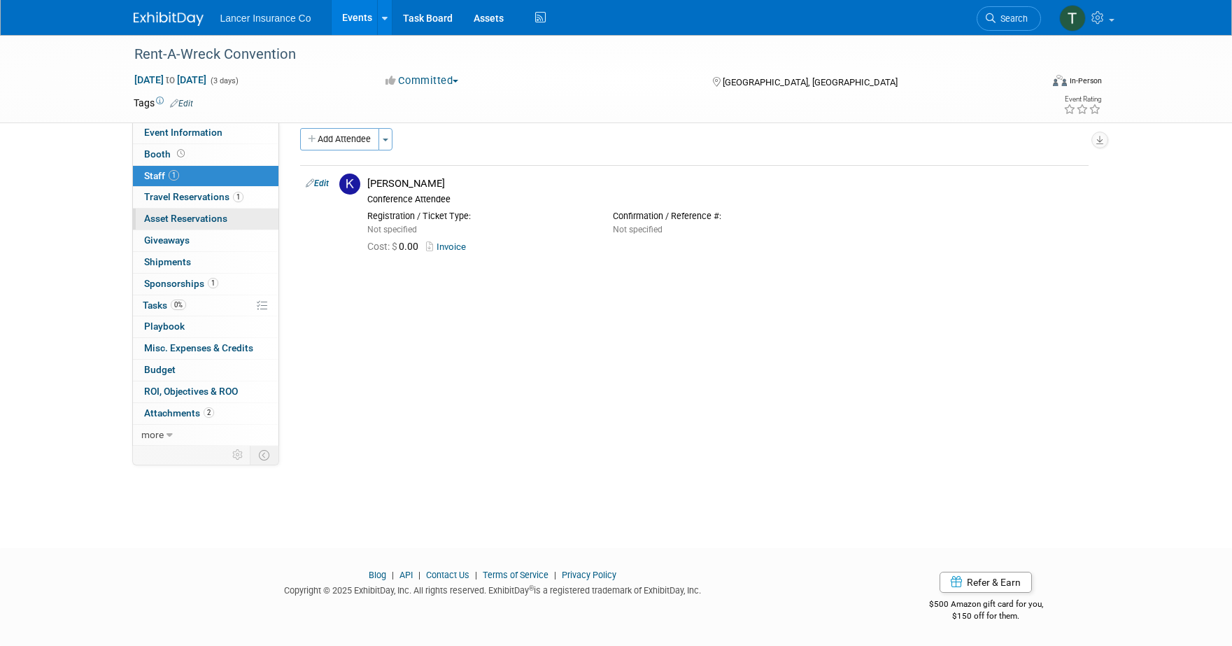
scroll to position [13, 0]
click at [341, 139] on button "Add Attendee" at bounding box center [339, 139] width 79 height 22
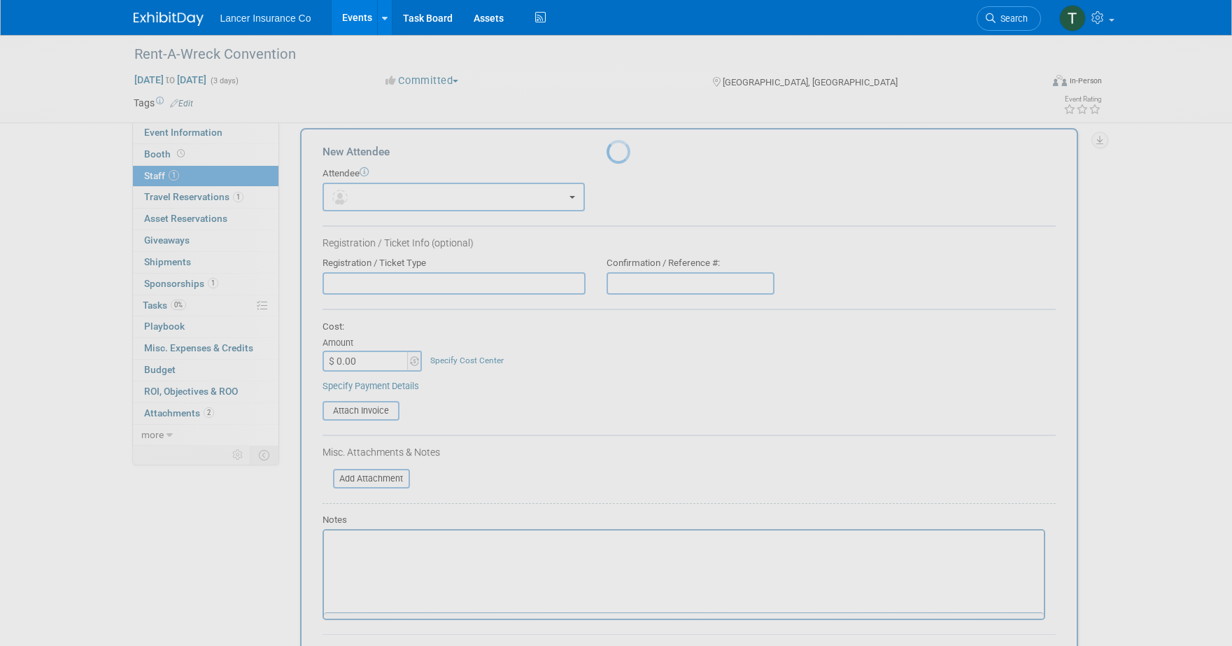
scroll to position [0, 0]
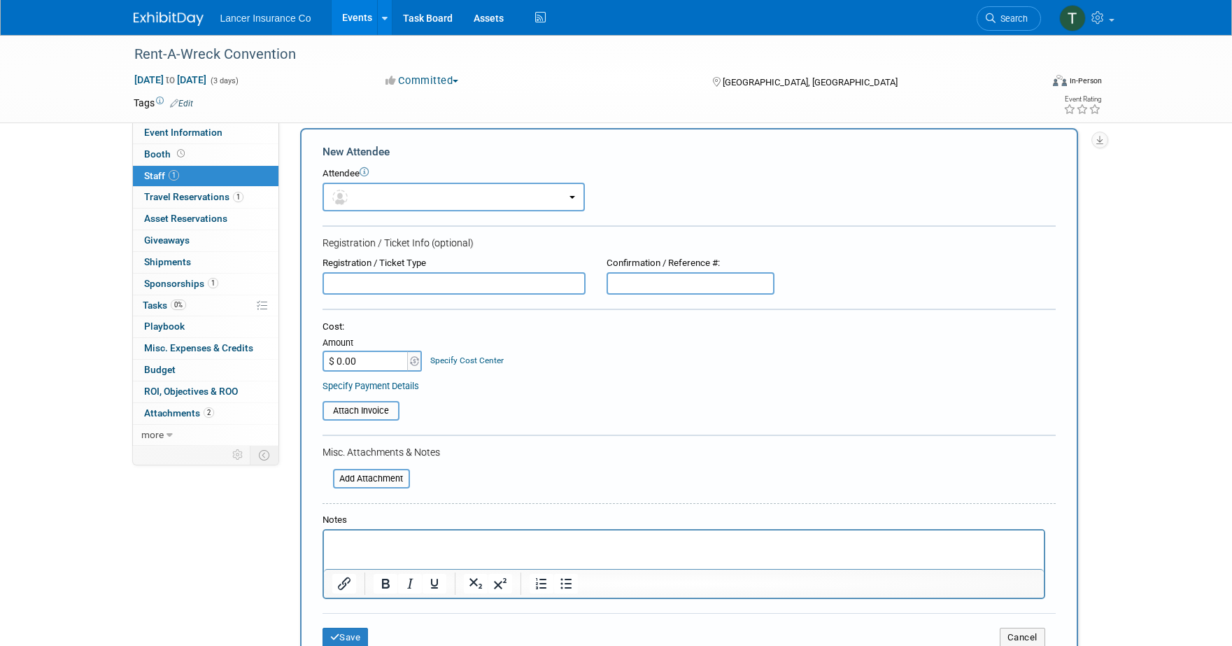
click at [349, 544] on p "Rich Text Area. Press ALT-0 for help." at bounding box center [684, 543] width 704 height 14
paste body "Rich Text Area. Press ALT-0 for help."
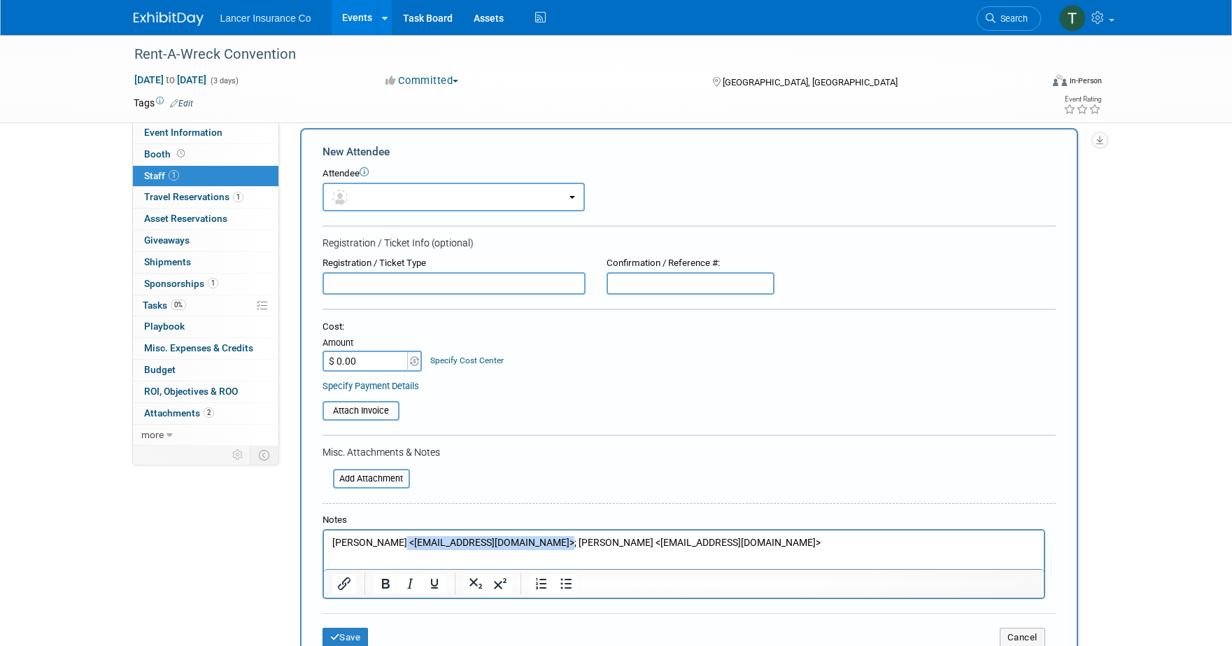
drag, startPoint x: 391, startPoint y: 543, endPoint x: 541, endPoint y: 537, distance: 149.9
click at [541, 537] on p "Brian Cooper <bcooper@lancerinsurance.com>; Alexander Izsak <aizsak@lancerinsur…" at bounding box center [684, 543] width 704 height 14
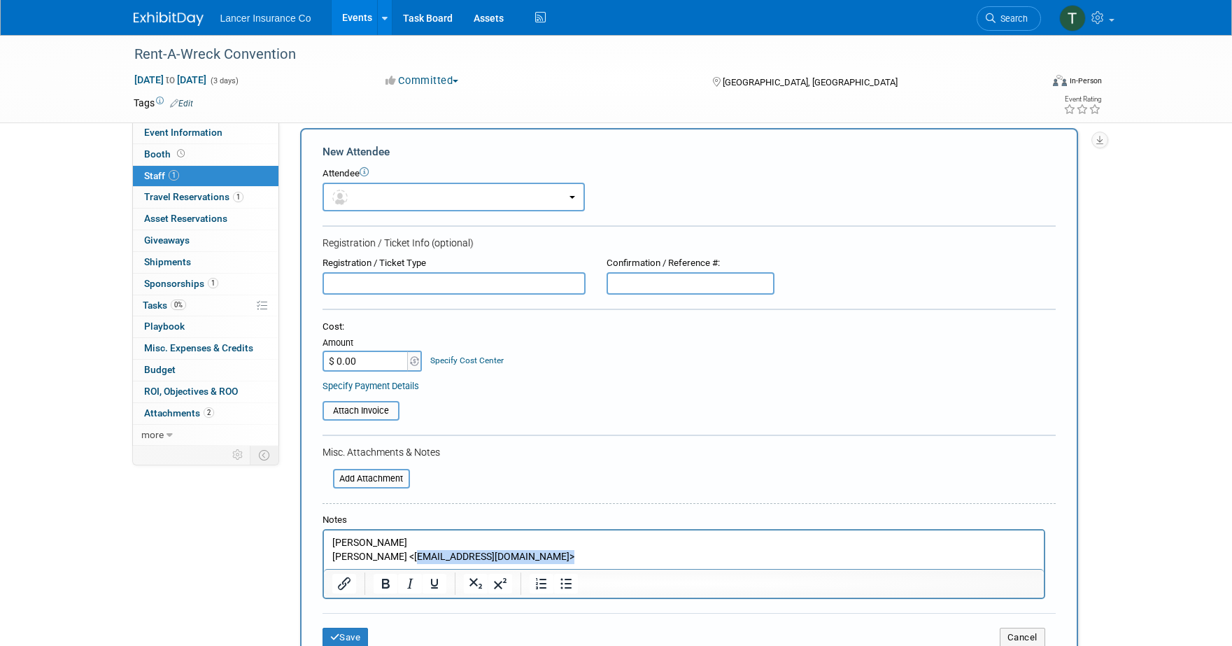
drag, startPoint x: 404, startPoint y: 555, endPoint x: 583, endPoint y: 559, distance: 178.5
click at [583, 559] on p "Alexander Izsak <aizsak@lancerinsurance.com>" at bounding box center [684, 557] width 704 height 14
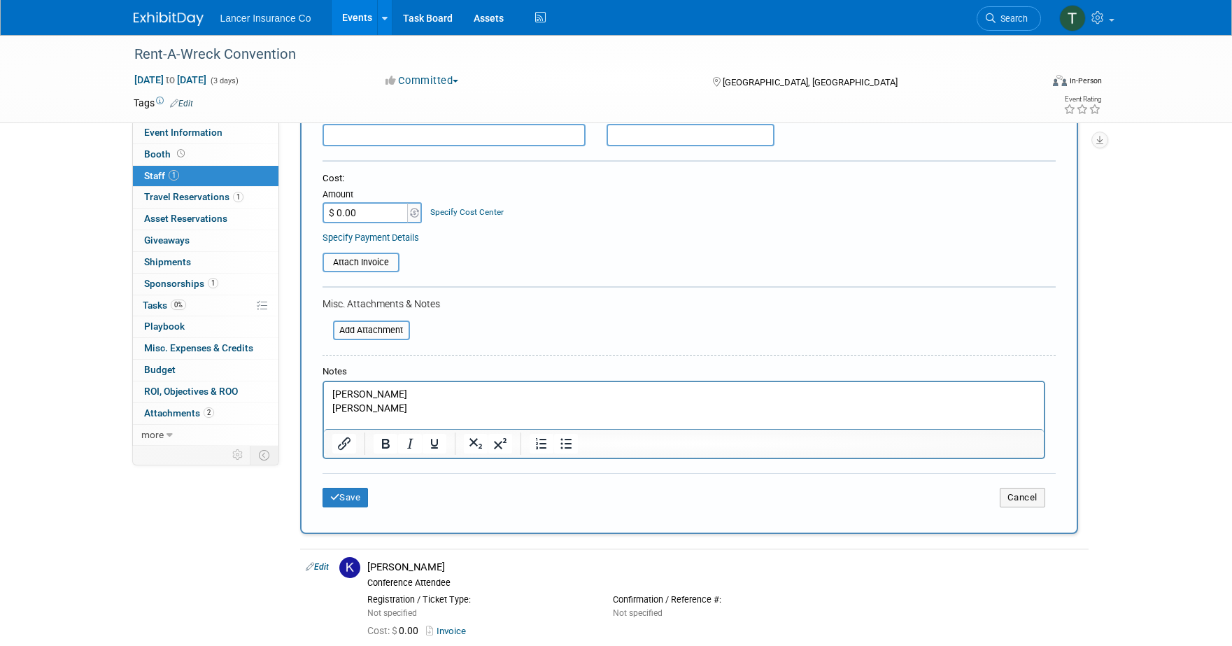
scroll to position [162, 0]
click at [338, 502] on button "Save" at bounding box center [346, 497] width 46 height 20
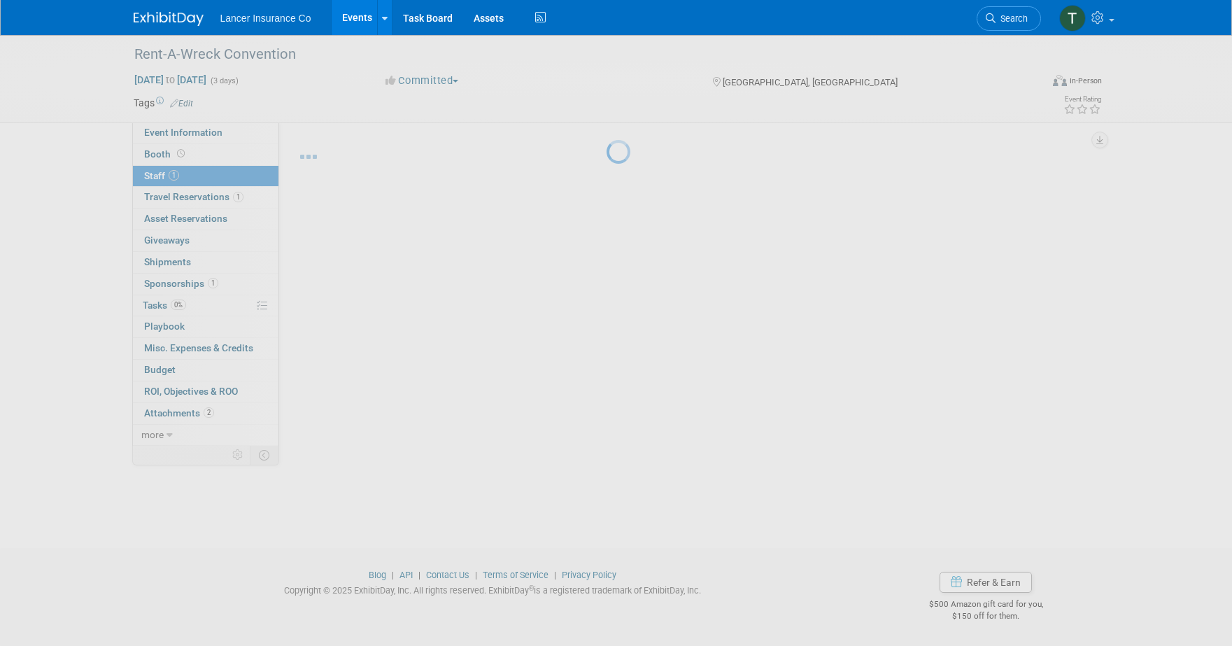
scroll to position [13, 0]
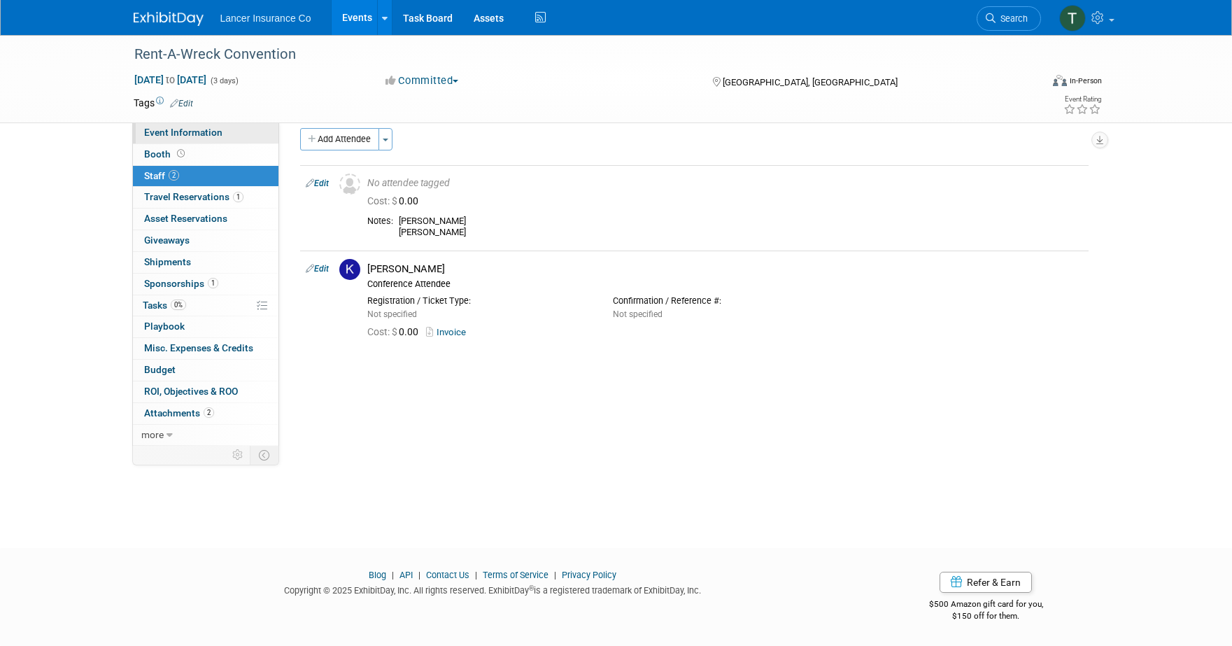
click at [174, 129] on span "Event Information" at bounding box center [183, 132] width 78 height 11
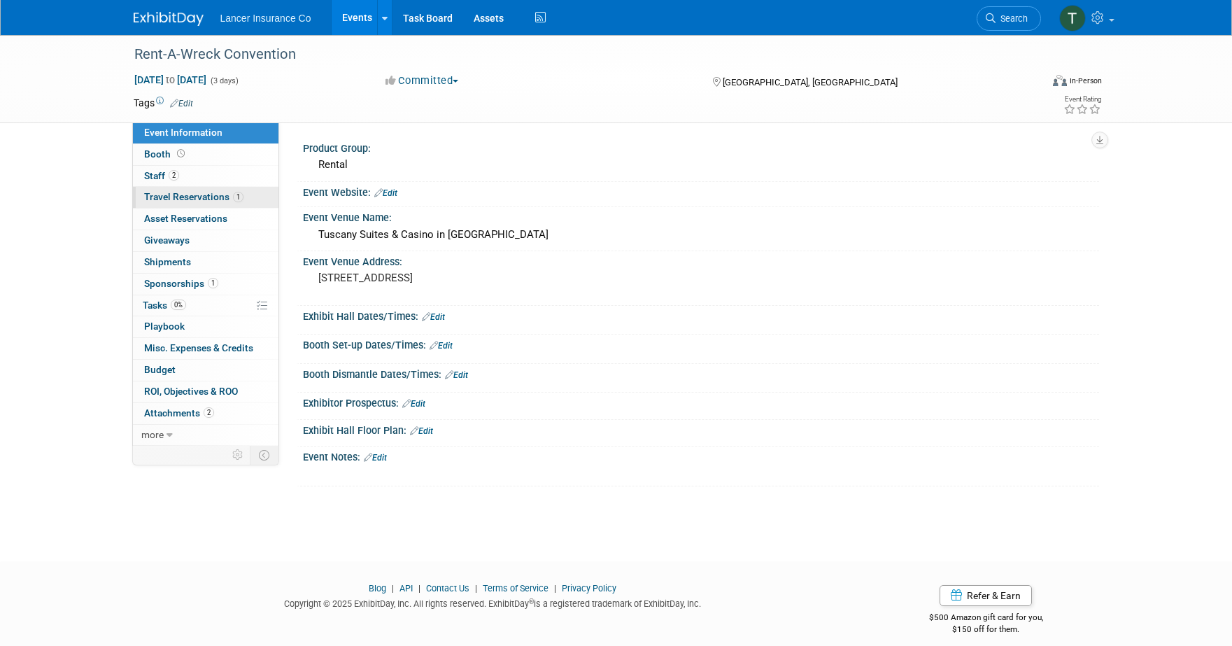
click at [212, 195] on span "Travel Reservations 1" at bounding box center [193, 196] width 99 height 11
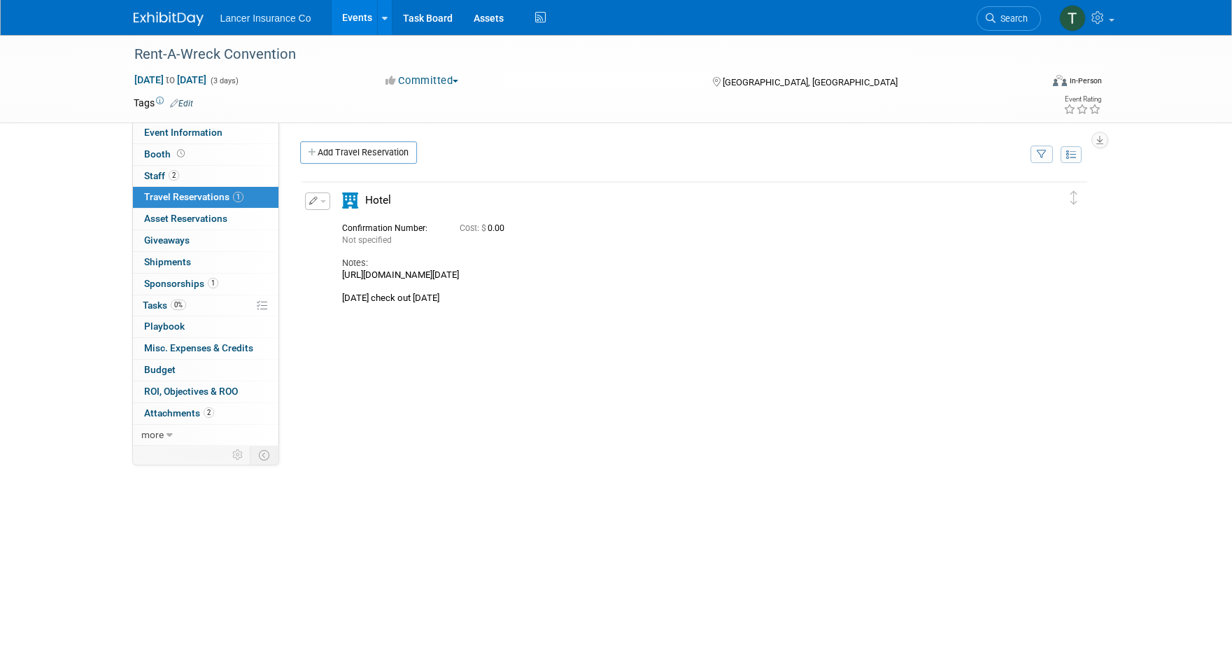
drag, startPoint x: 880, startPoint y: 273, endPoint x: 341, endPoint y: 277, distance: 538.8
click at [342, 277] on div "https://res.windsurfercrs.com/ibe/details.aspx?propertyid=16539&nights=1&checki…" at bounding box center [682, 286] width 680 height 34
click at [327, 200] on button "button" at bounding box center [317, 200] width 25 height 17
click at [362, 229] on button "Edit Reservation" at bounding box center [365, 226] width 118 height 20
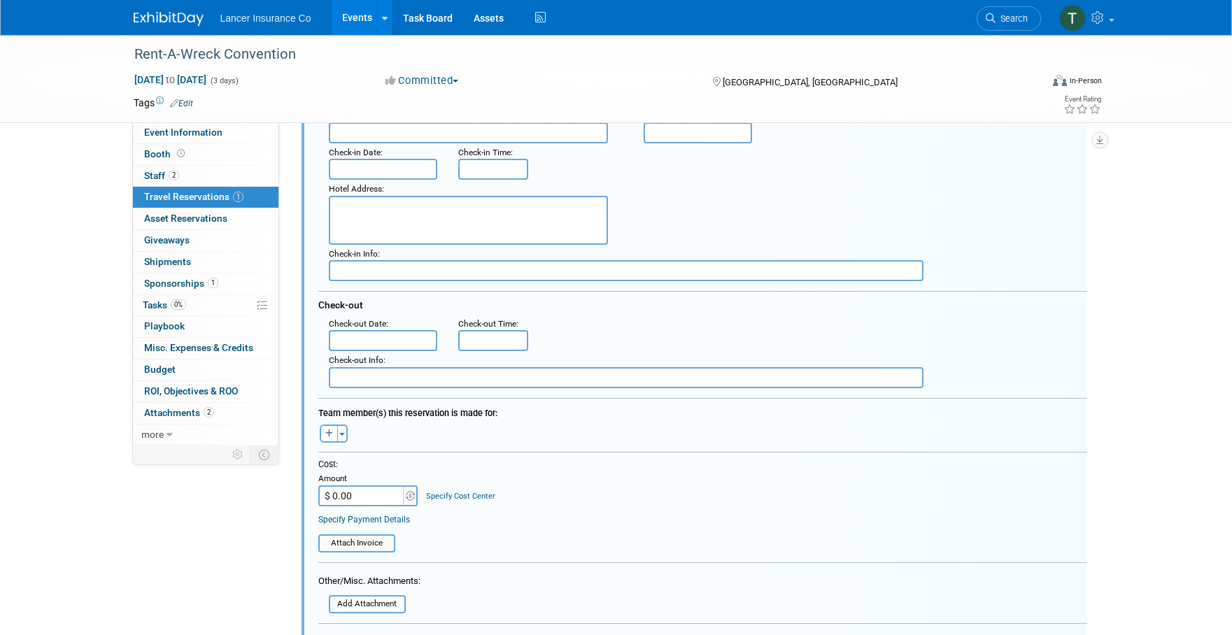
scroll to position [244, 0]
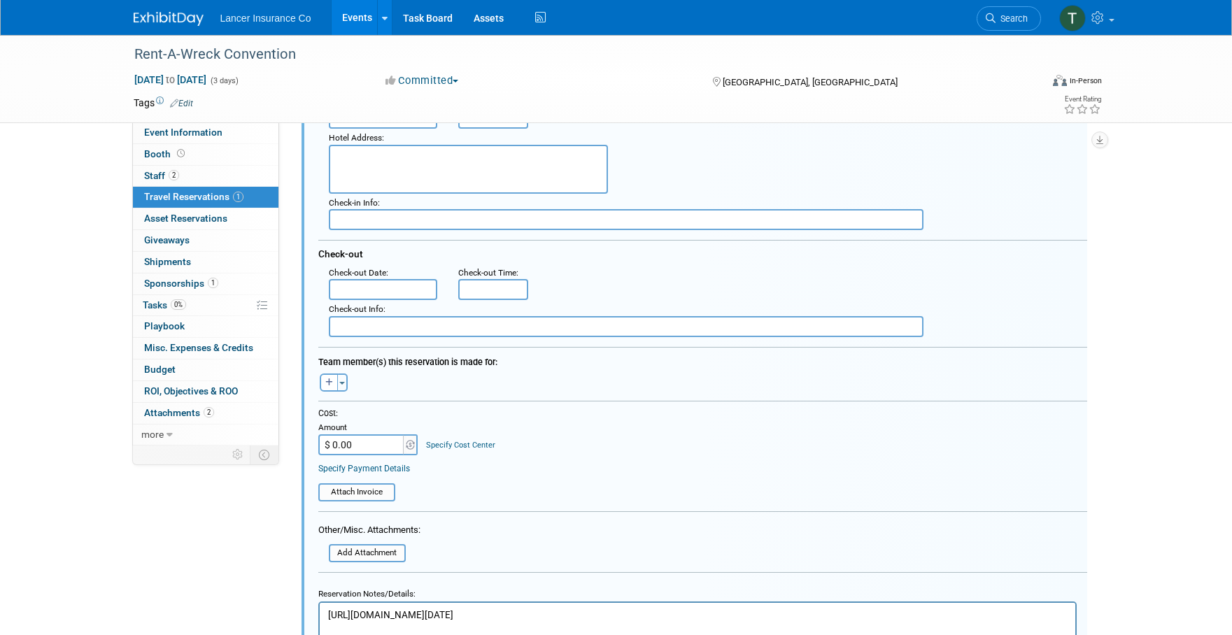
click at [362, 449] on input "$ 0.00" at bounding box center [361, 445] width 87 height 21
paste input "573.7"
type input "$ 573.70"
click at [348, 386] on div "Toggle Dropdown Select Anyone Tag a user or a resource Quick -- Select -- (me)" at bounding box center [334, 383] width 52 height 18
click at [347, 386] on button "Toggle Dropdown" at bounding box center [342, 383] width 10 height 18
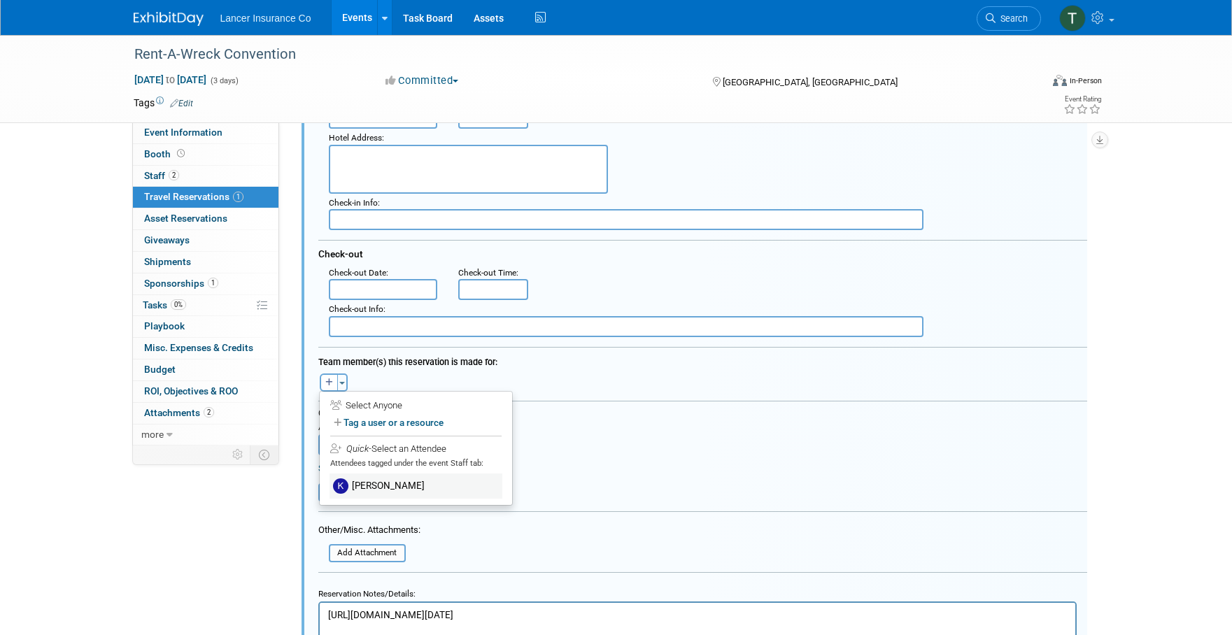
click at [370, 481] on label "[PERSON_NAME]" at bounding box center [416, 486] width 173 height 25
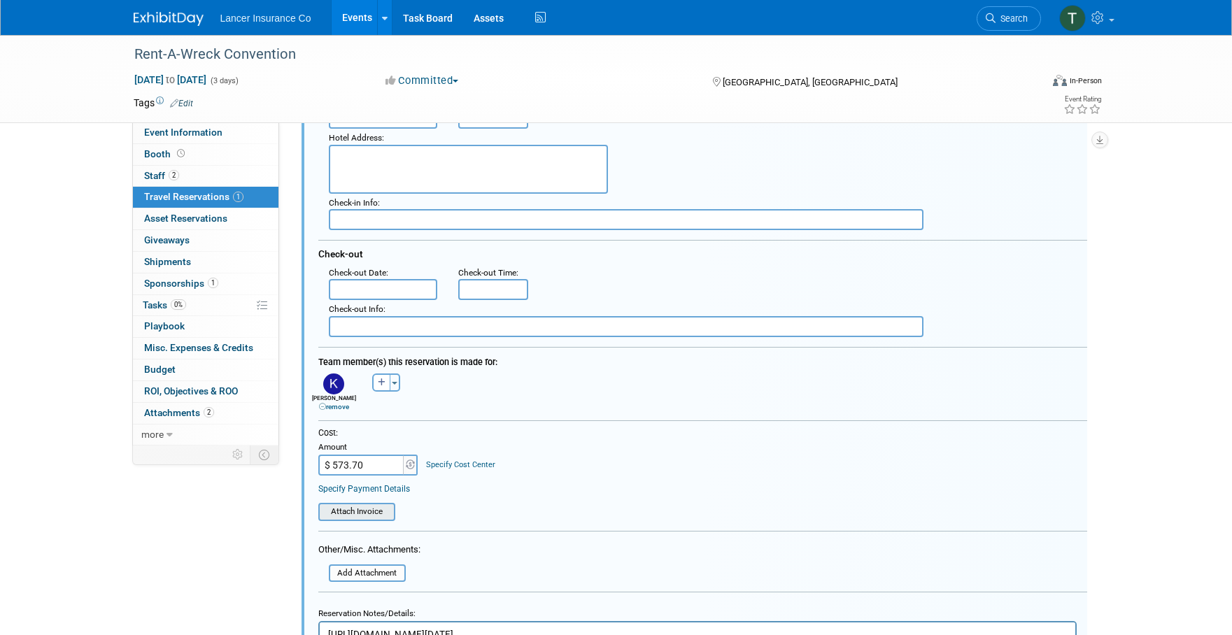
click at [362, 519] on input "file" at bounding box center [310, 512] width 167 height 15
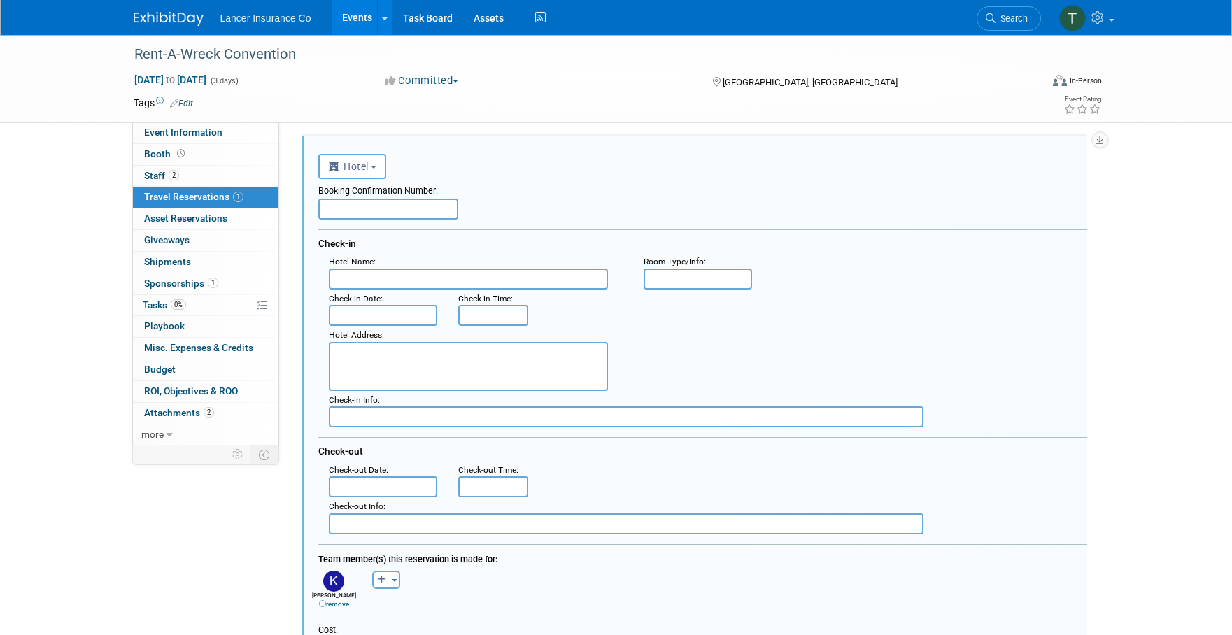
scroll to position [44, 0]
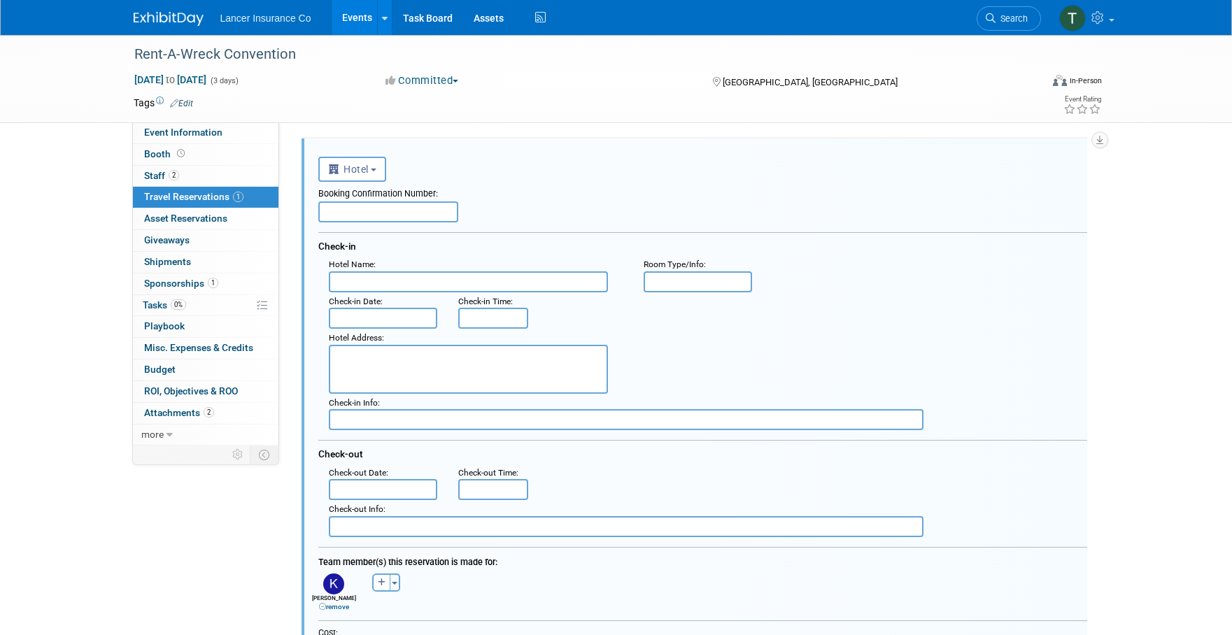
click at [386, 318] on input "text" at bounding box center [383, 318] width 109 height 21
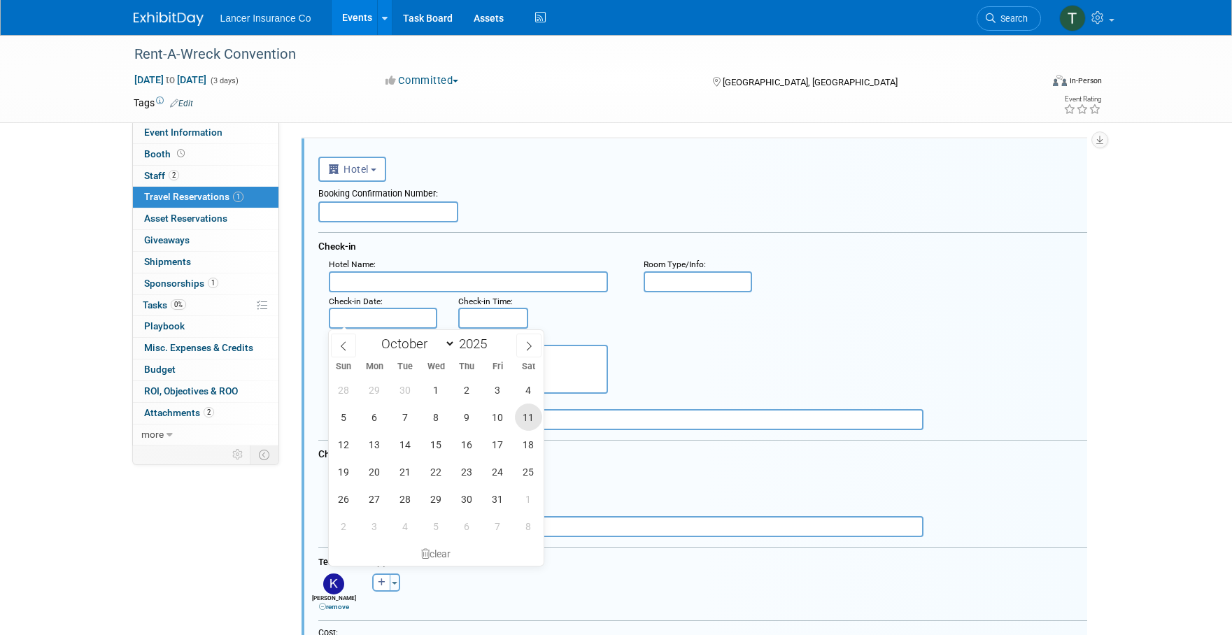
click at [528, 423] on span "11" at bounding box center [528, 417] width 27 height 27
type input "Oct 11, 2025"
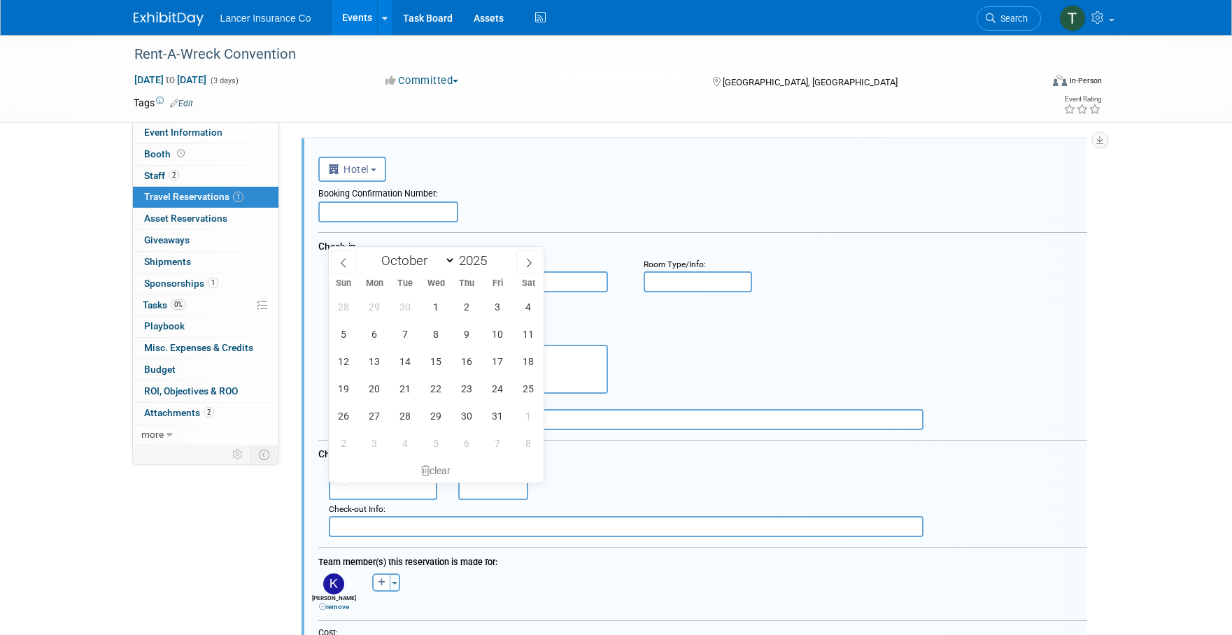
click at [382, 486] on input "text" at bounding box center [383, 489] width 109 height 21
click at [435, 365] on span "15" at bounding box center [436, 361] width 27 height 27
type input "Oct 15, 2025"
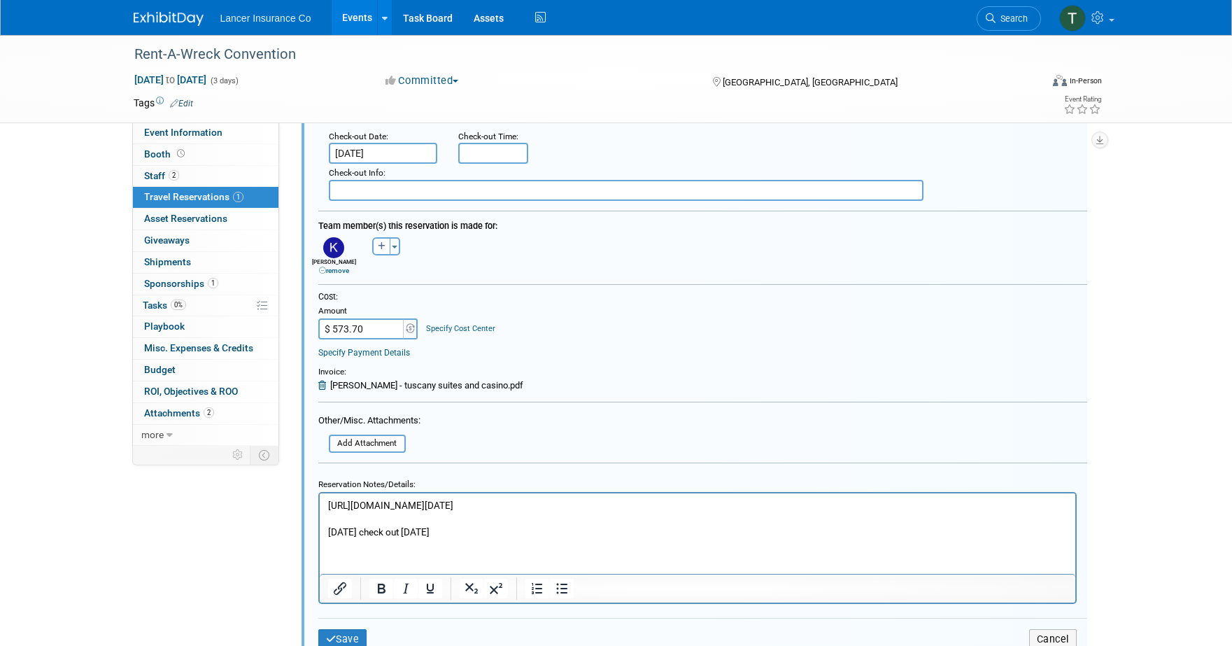
scroll to position [389, 0]
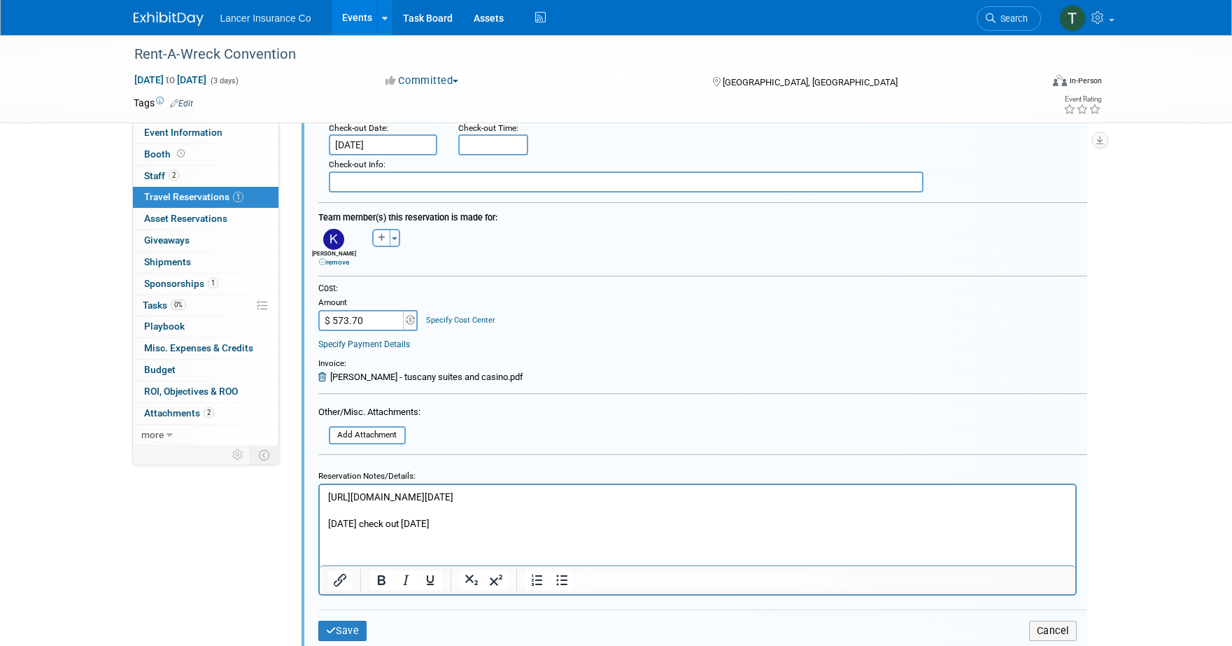
drag, startPoint x: 519, startPoint y: 521, endPoint x: 323, endPoint y: 523, distance: 195.9
click at [323, 523] on html "https://res.windsurfercrs.com/ibe/details.aspx?propertyid=16539&nights=1&checki…" at bounding box center [697, 506] width 756 height 45
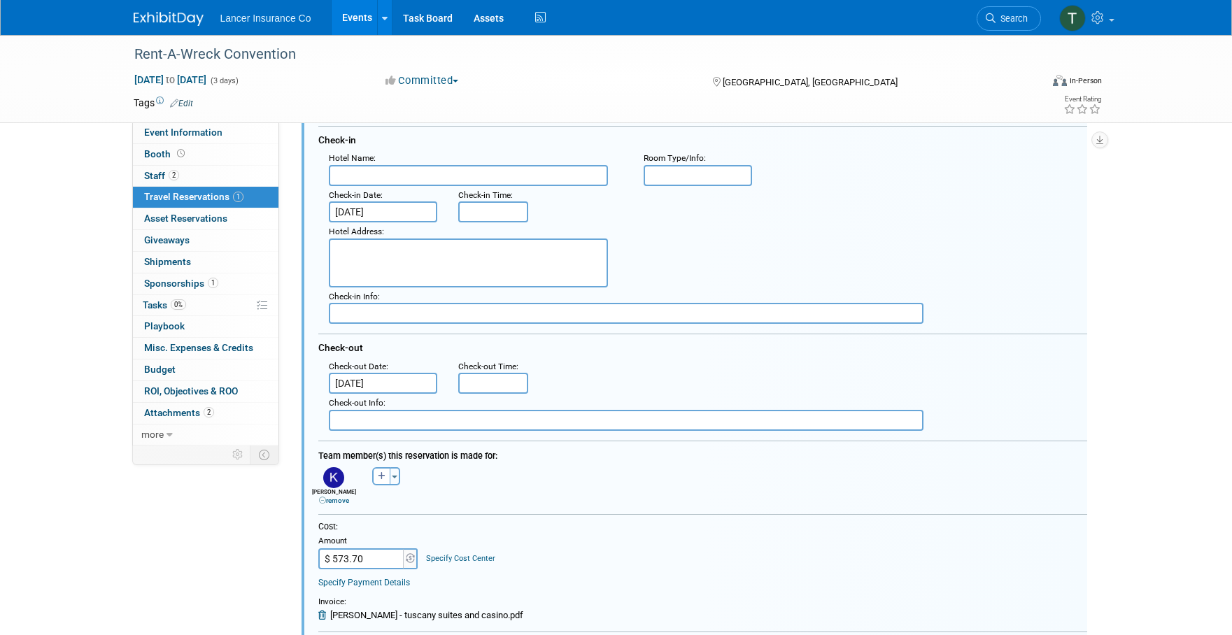
scroll to position [150, 0]
click at [371, 260] on textarea at bounding box center [468, 263] width 279 height 49
paste textarea "TUSCANY SUITES & CASINO 255 EAST FLAMINGO RD. LAS VEGAS, NEVADA 89169"
drag, startPoint x: 355, startPoint y: 248, endPoint x: 311, endPoint y: 251, distance: 44.2
click at [311, 251] on div "<i class="fas fa-plane" style="padding: 6px 4px 6px 1px;"></i> Flight <i class=…" at bounding box center [695, 467] width 786 height 869
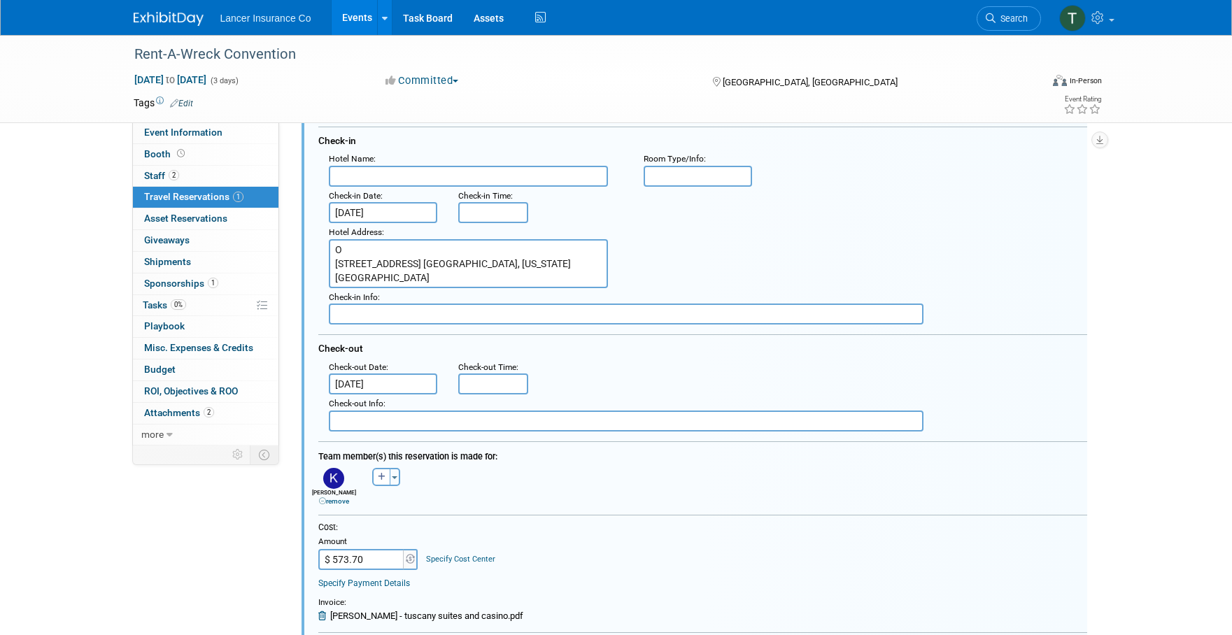
type textarea "O 255 EAST FLAMINGO RD. LAS VEGAS, NEVADA 89169"
click at [346, 176] on input "text" at bounding box center [468, 176] width 279 height 21
paste input "TUSCANY SUITES & CASIN"
type input "TUSCANY SUITES & CASINO"
drag, startPoint x: 334, startPoint y: 264, endPoint x: 388, endPoint y: 283, distance: 56.2
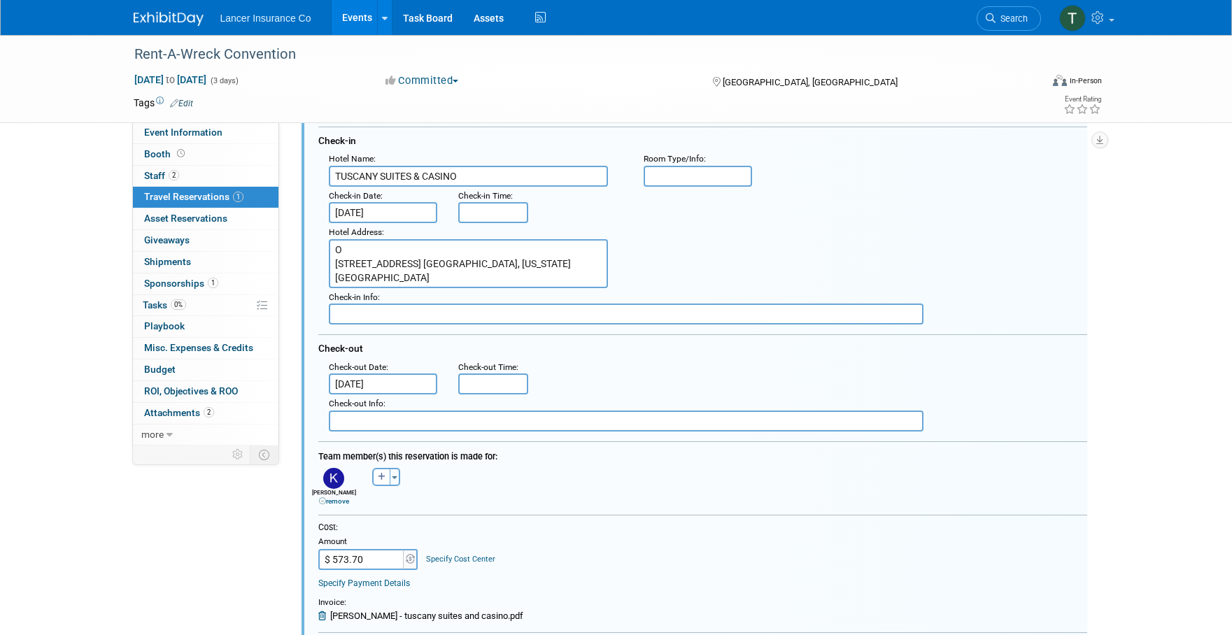
click at [334, 264] on textarea "O 255 EAST FLAMINGO RD. LAS VEGAS, NEVADA 89169" at bounding box center [468, 263] width 279 height 49
type textarea "255 EAST FLAMINGO RD. LAS VEGAS, NEVADA 89169"
click at [501, 212] on input "8:00 AM" at bounding box center [493, 212] width 70 height 21
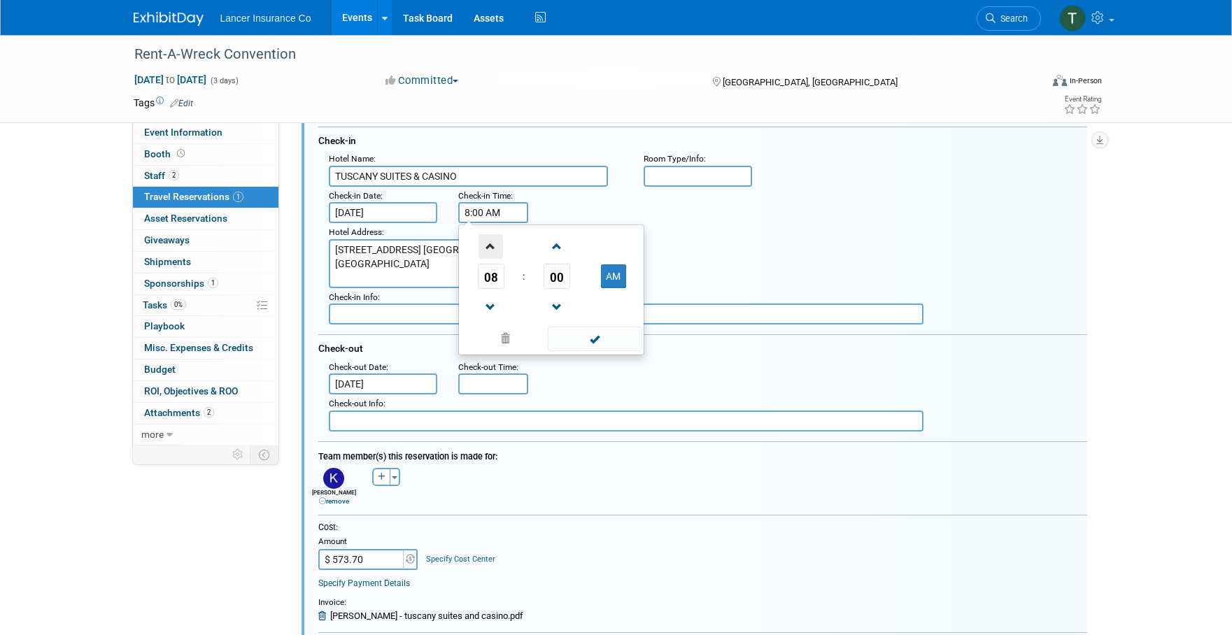
click at [488, 243] on span at bounding box center [491, 246] width 24 height 24
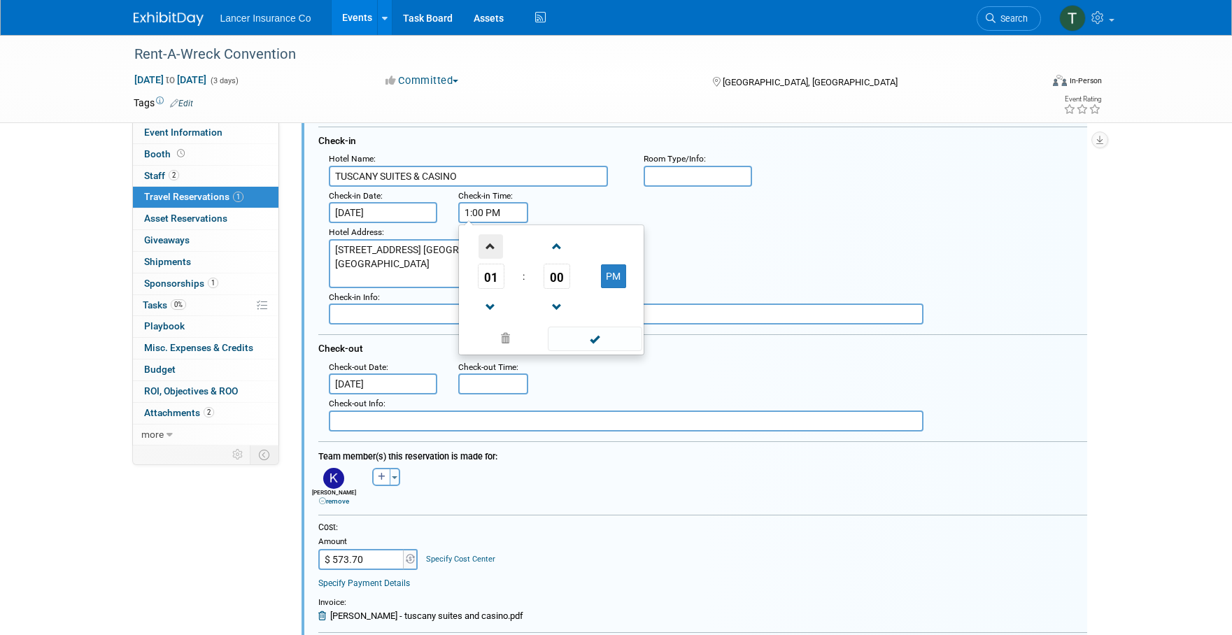
click at [488, 243] on span at bounding box center [491, 246] width 24 height 24
type input "3:00 PM"
click at [591, 341] on span at bounding box center [595, 339] width 94 height 24
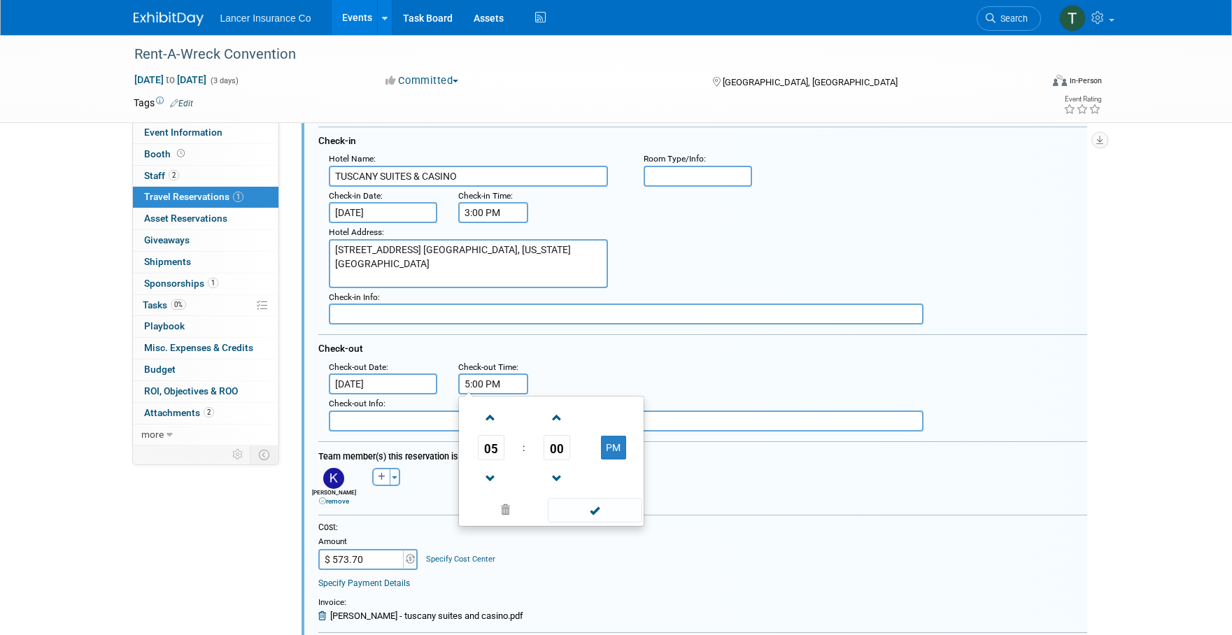
click at [489, 387] on input "5:00 PM" at bounding box center [493, 384] width 70 height 21
click at [491, 484] on span at bounding box center [491, 479] width 24 height 24
click at [491, 483] on span at bounding box center [491, 479] width 24 height 24
click at [491, 482] on span at bounding box center [491, 479] width 24 height 24
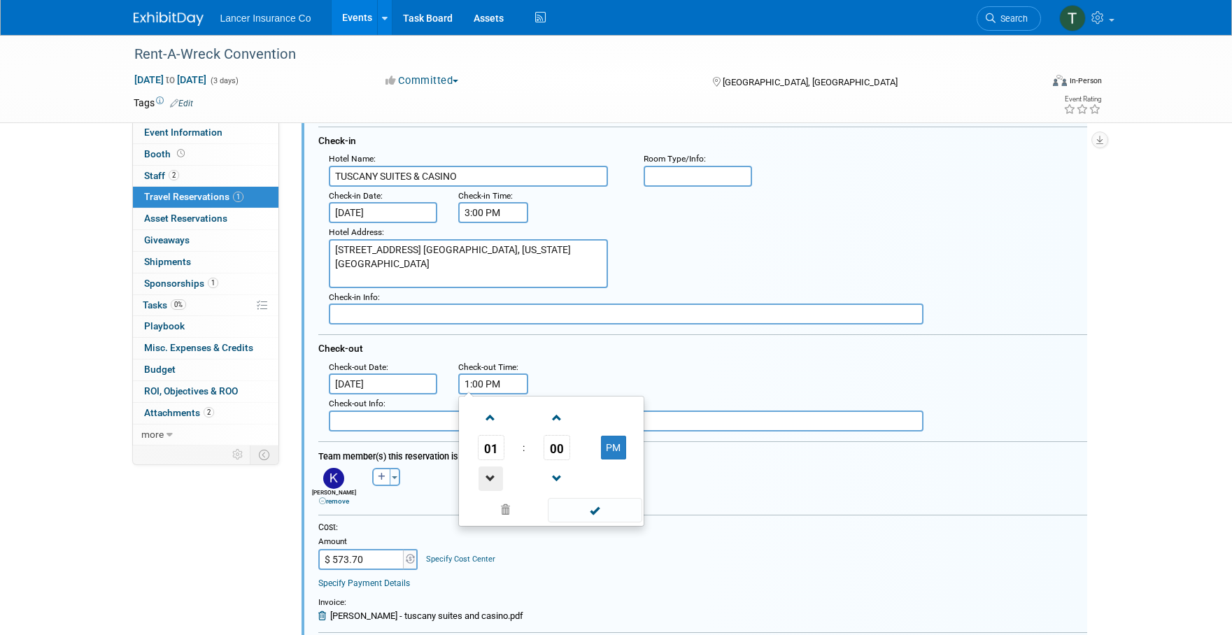
click at [491, 481] on span at bounding box center [491, 479] width 24 height 24
click at [491, 480] on span at bounding box center [491, 479] width 24 height 24
type input "11:00 AM"
click at [585, 509] on span at bounding box center [595, 510] width 94 height 24
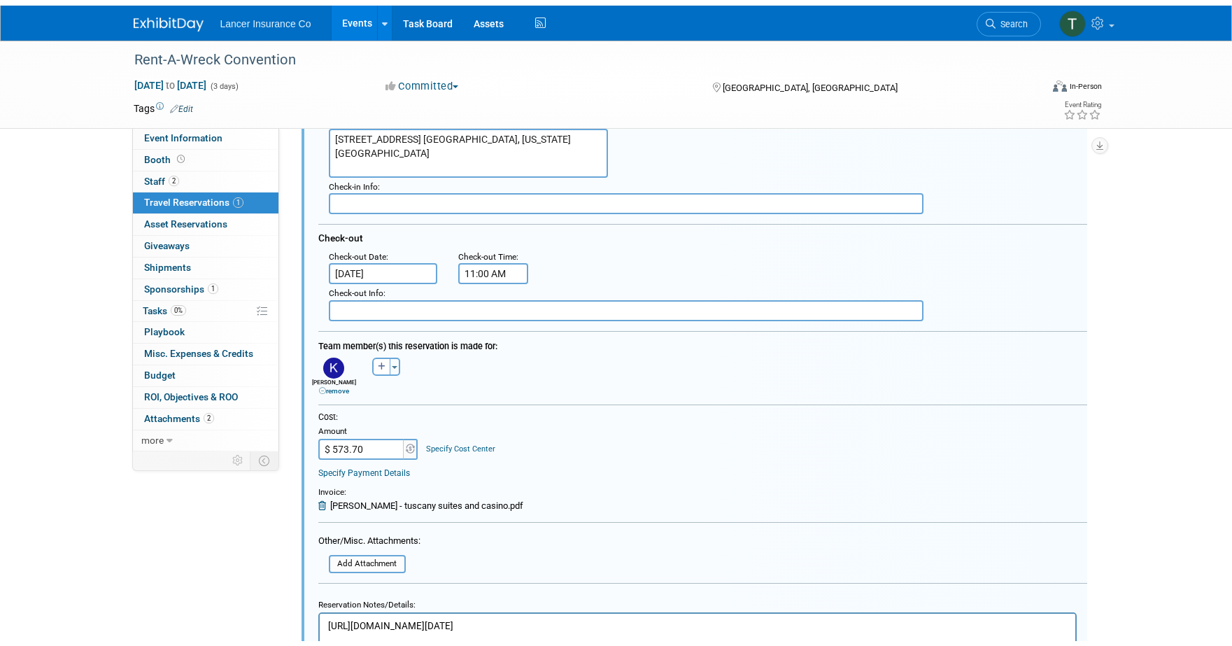
scroll to position [560, 0]
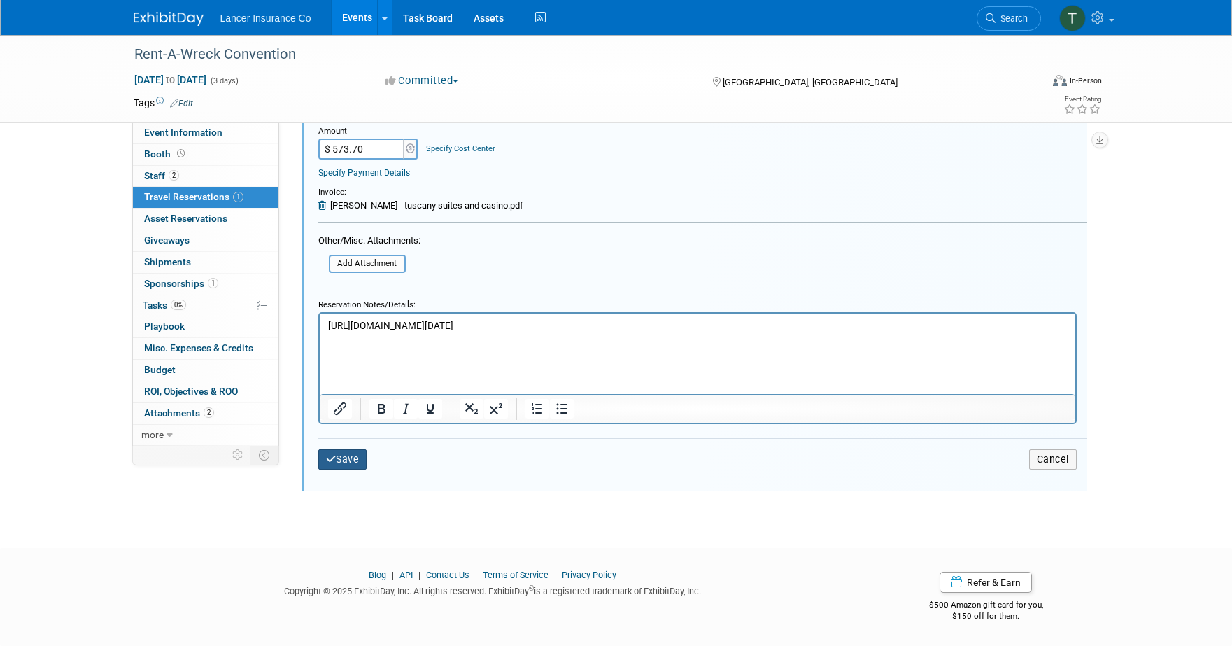
click at [354, 456] on button "Save" at bounding box center [342, 459] width 49 height 20
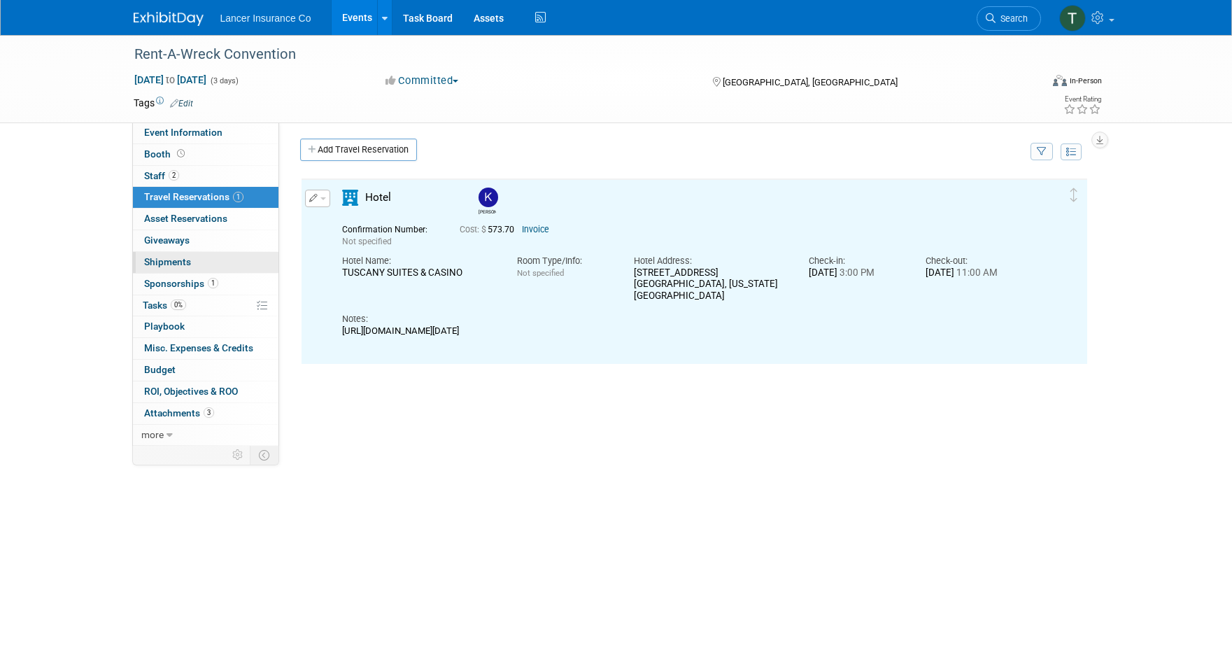
scroll to position [0, 0]
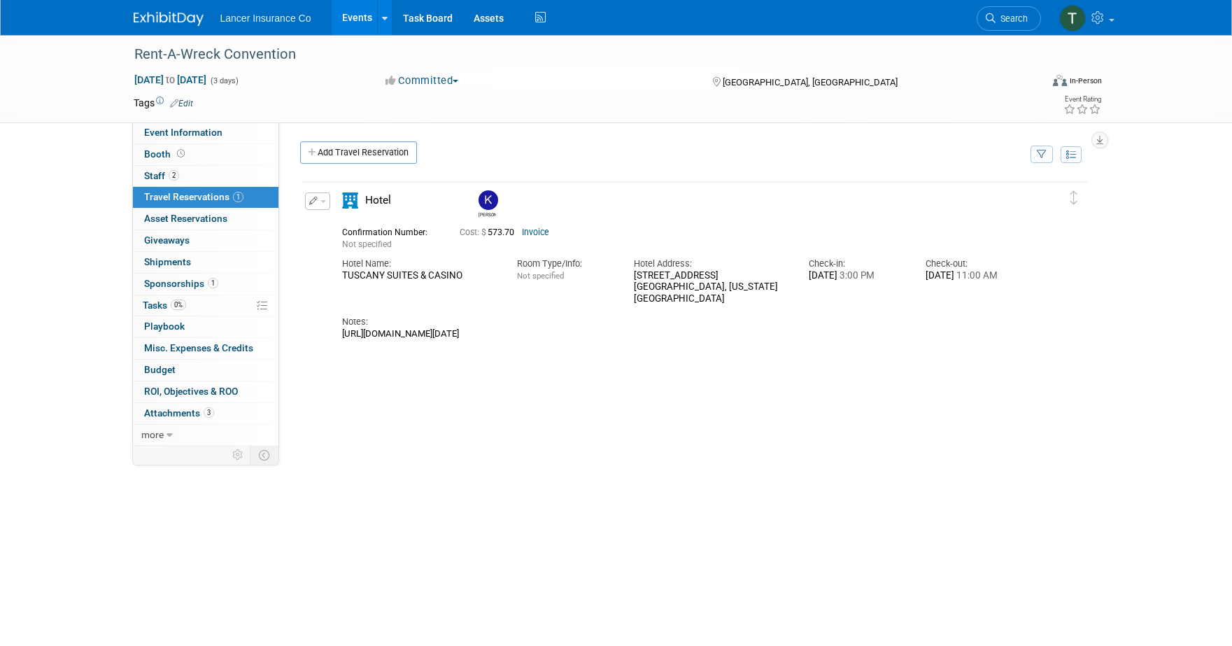
click at [321, 201] on span "button" at bounding box center [323, 201] width 6 height 3
click at [360, 225] on button "Edit Reservation" at bounding box center [365, 226] width 118 height 20
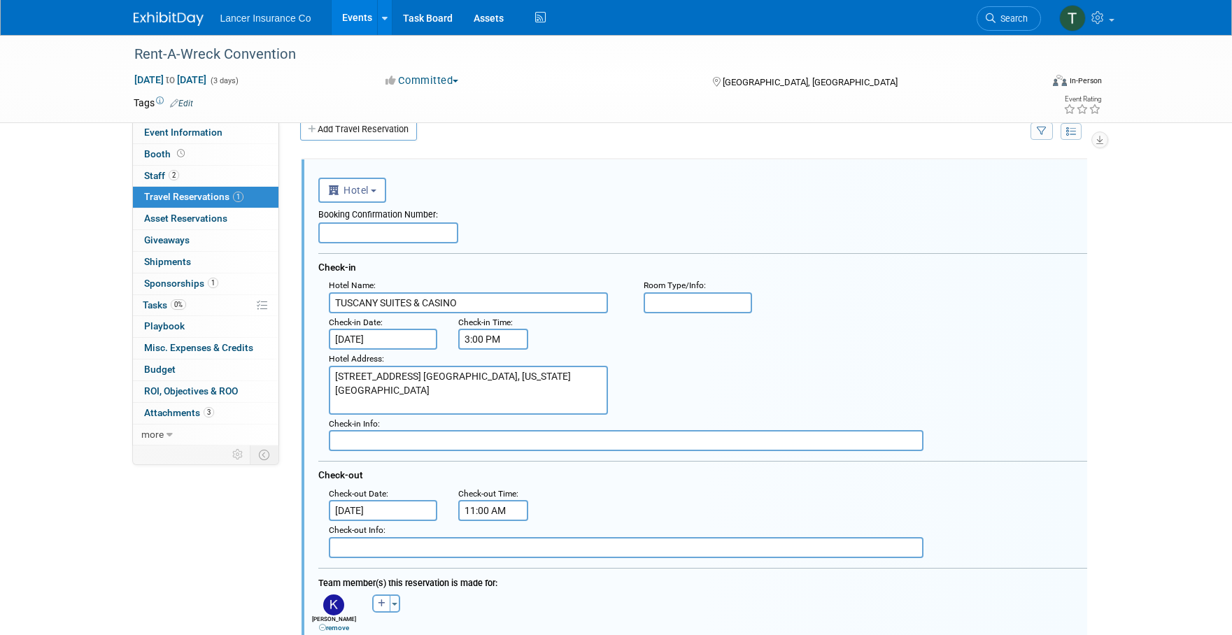
click at [365, 226] on input "text" at bounding box center [388, 233] width 140 height 21
paste input "L72DAELMW0"
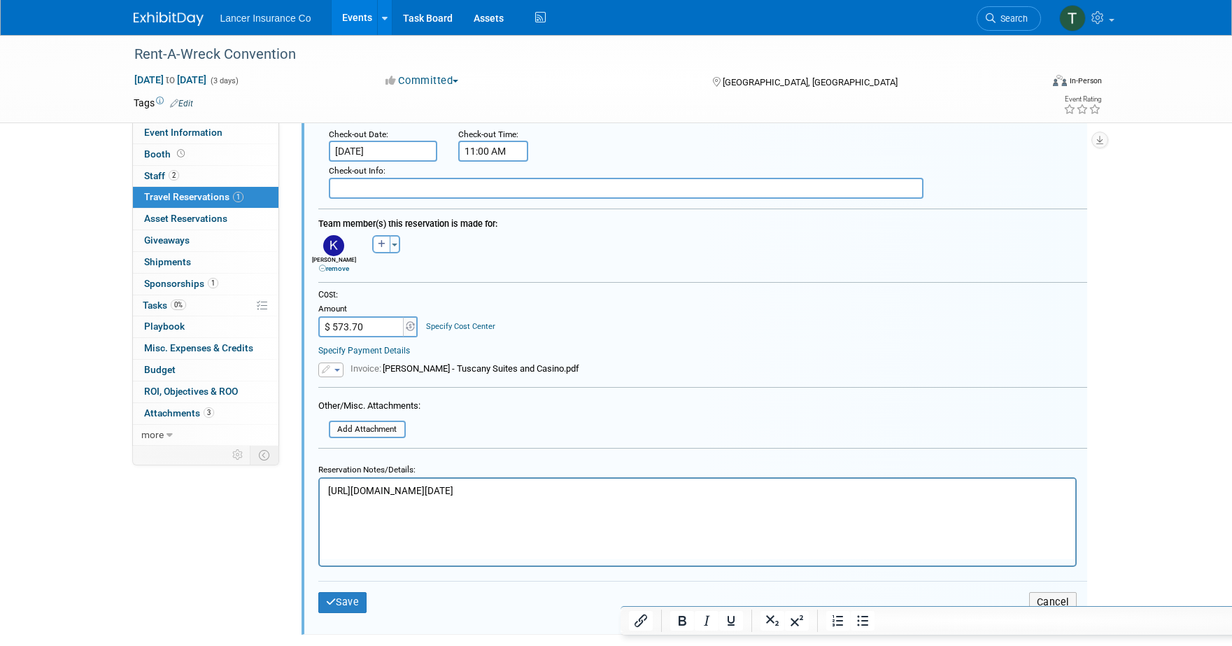
scroll to position [441, 0]
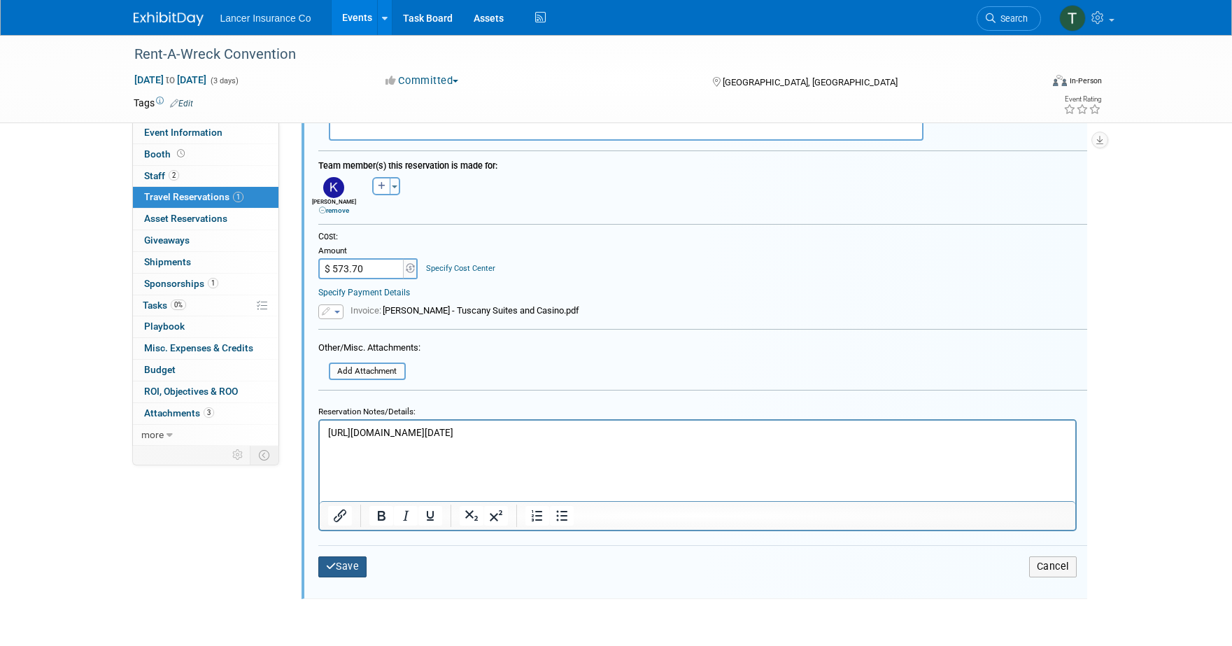
type input "L72DAELMW0"
click at [347, 567] on button "Save" at bounding box center [342, 566] width 49 height 20
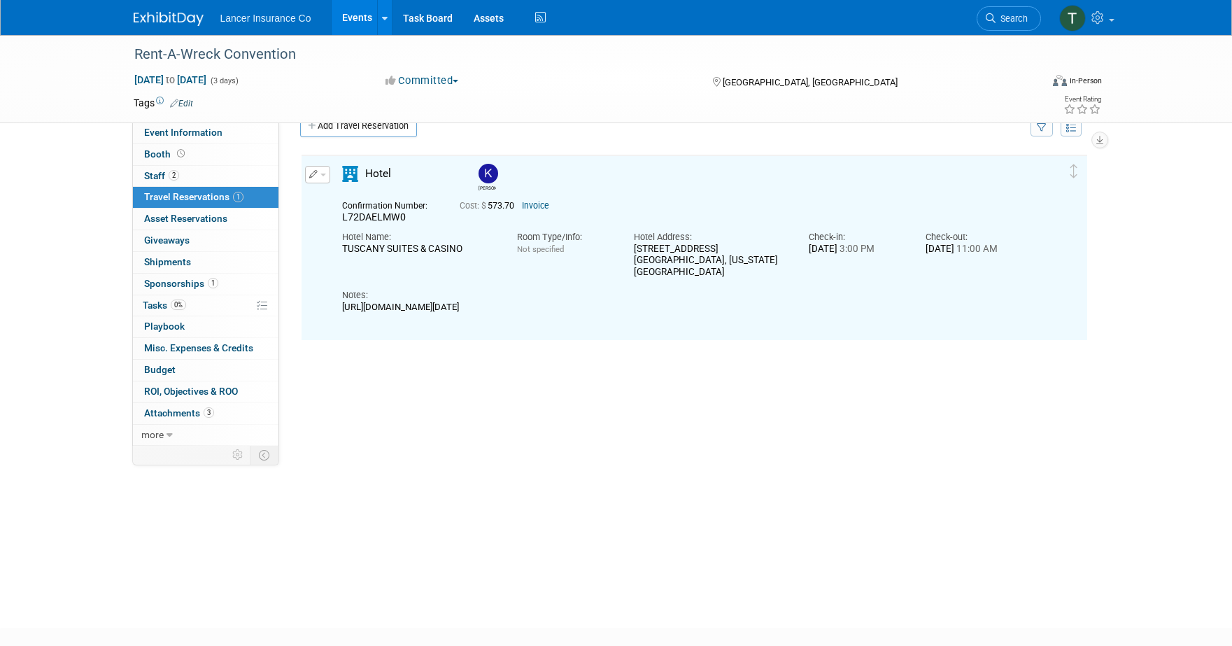
scroll to position [23, 0]
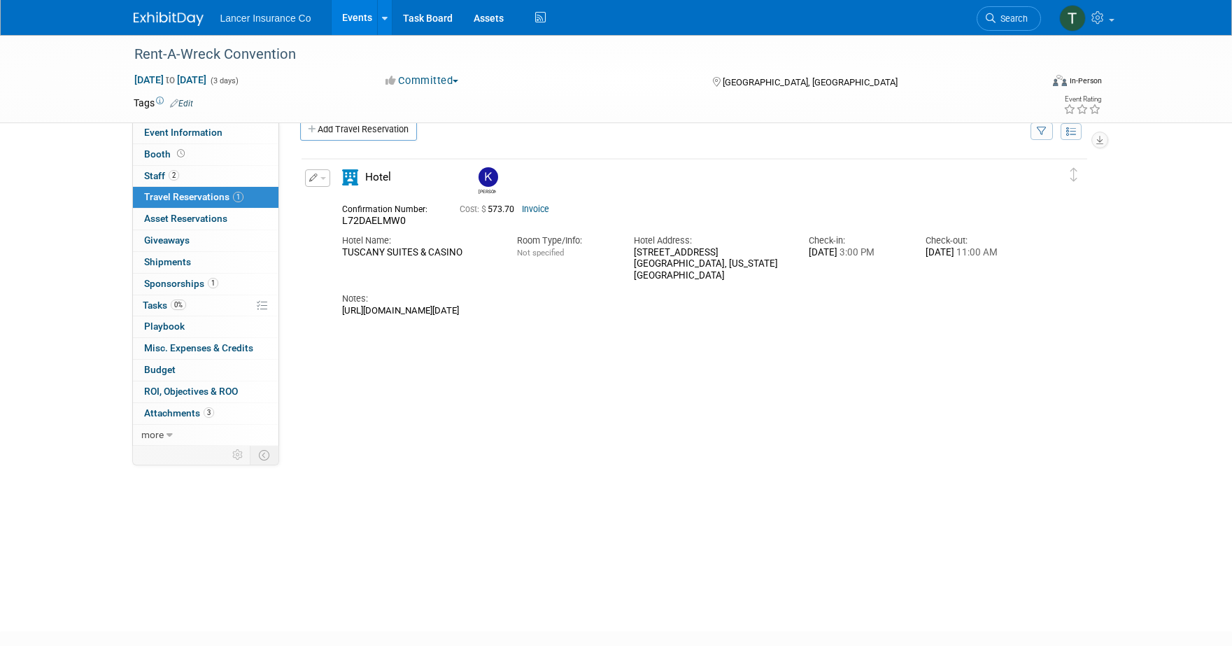
click at [355, 22] on link "Events" at bounding box center [357, 17] width 51 height 35
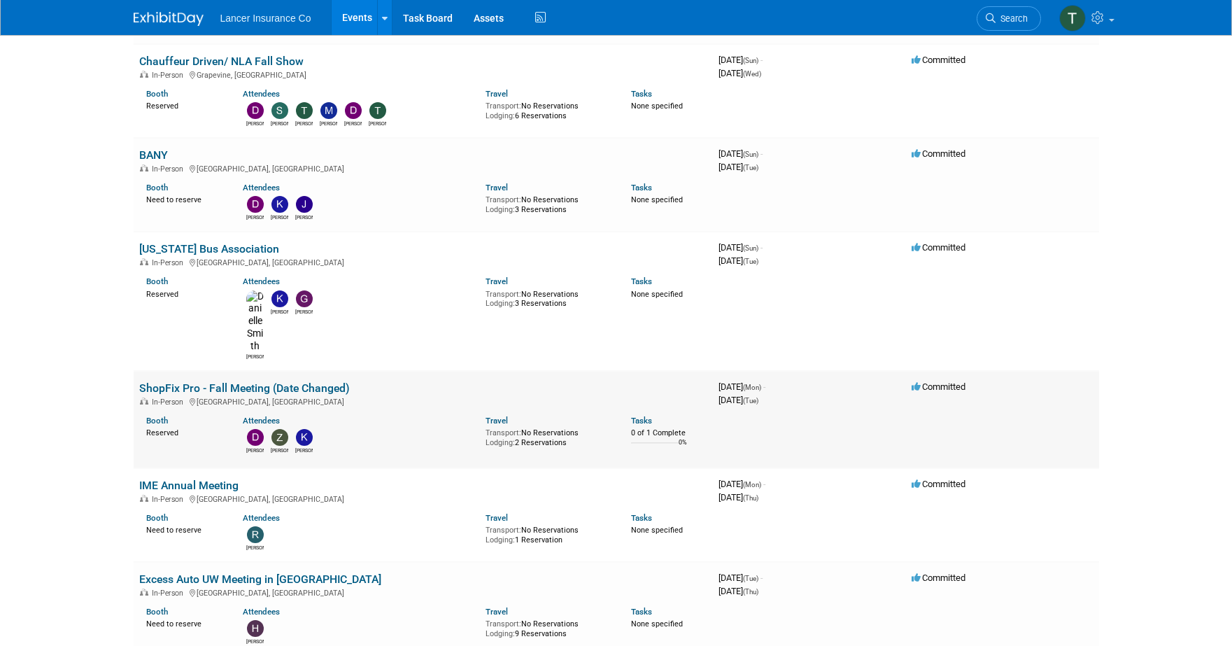
scroll to position [1545, 0]
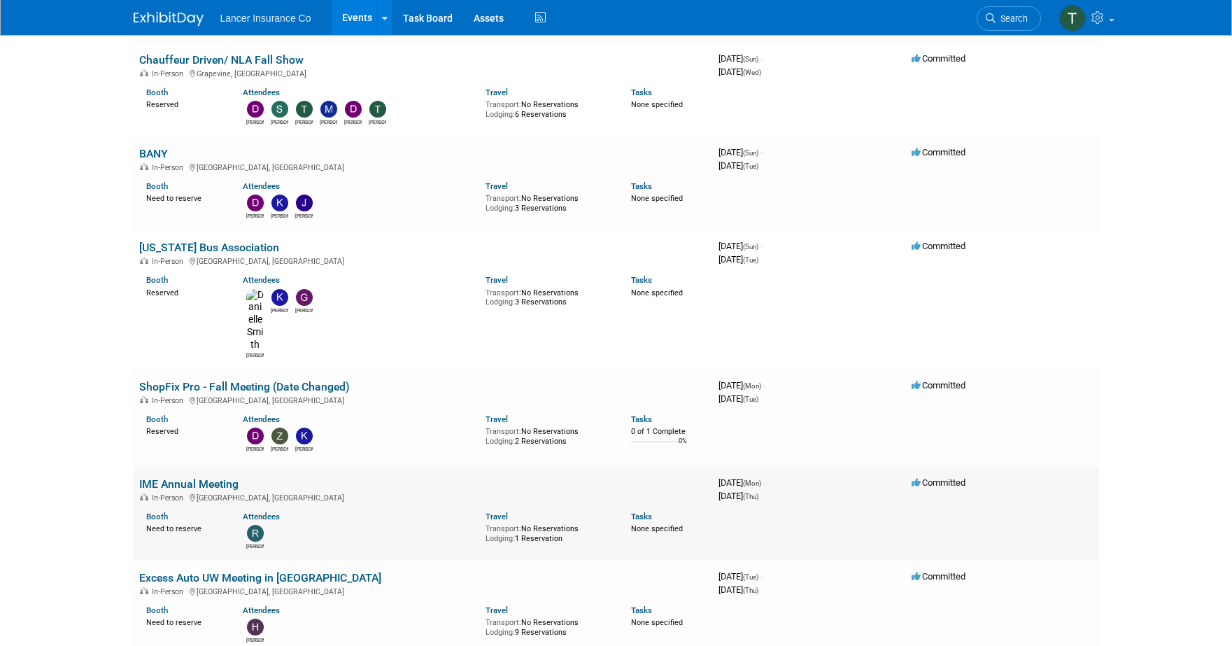
click at [181, 477] on link "IME Annual Meeting" at bounding box center [188, 483] width 99 height 13
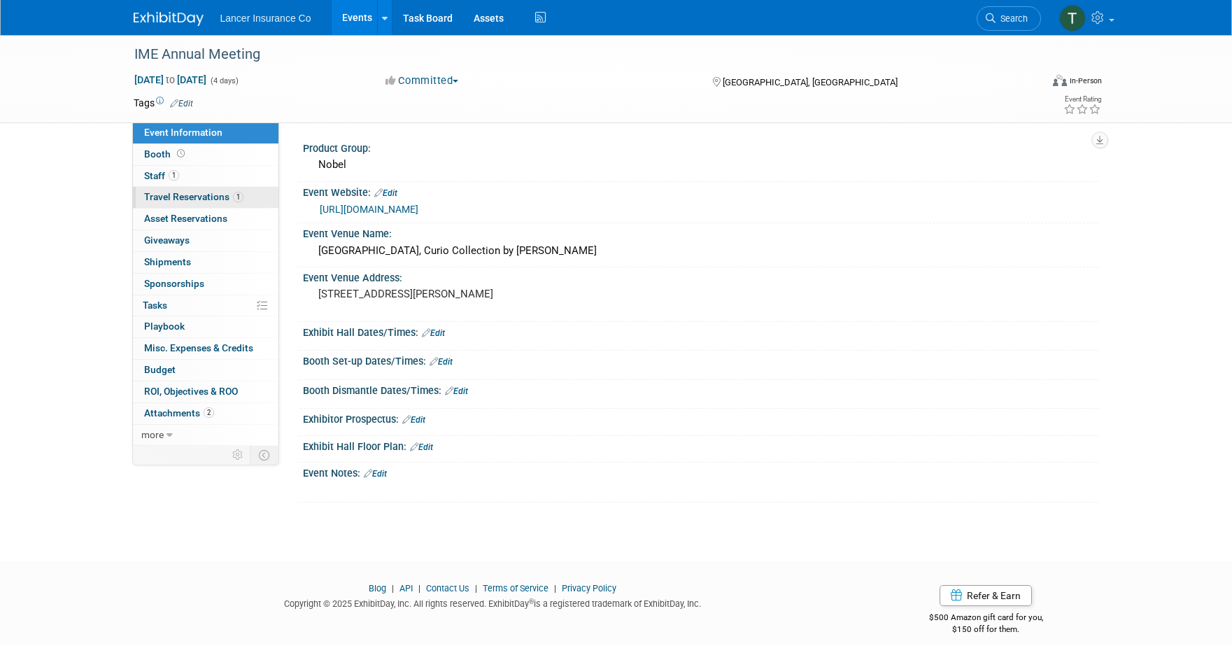
click at [174, 192] on span "Travel Reservations 1" at bounding box center [193, 196] width 99 height 11
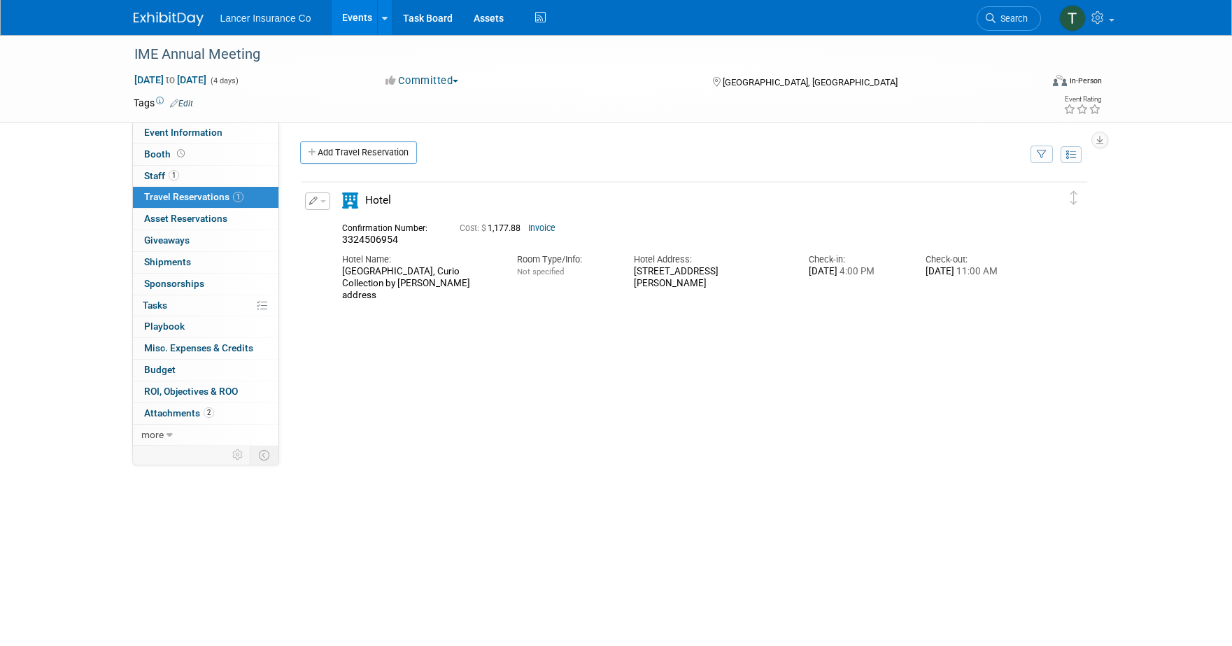
click at [542, 227] on link "Invoice" at bounding box center [541, 228] width 27 height 10
